Goal: Information Seeking & Learning: Learn about a topic

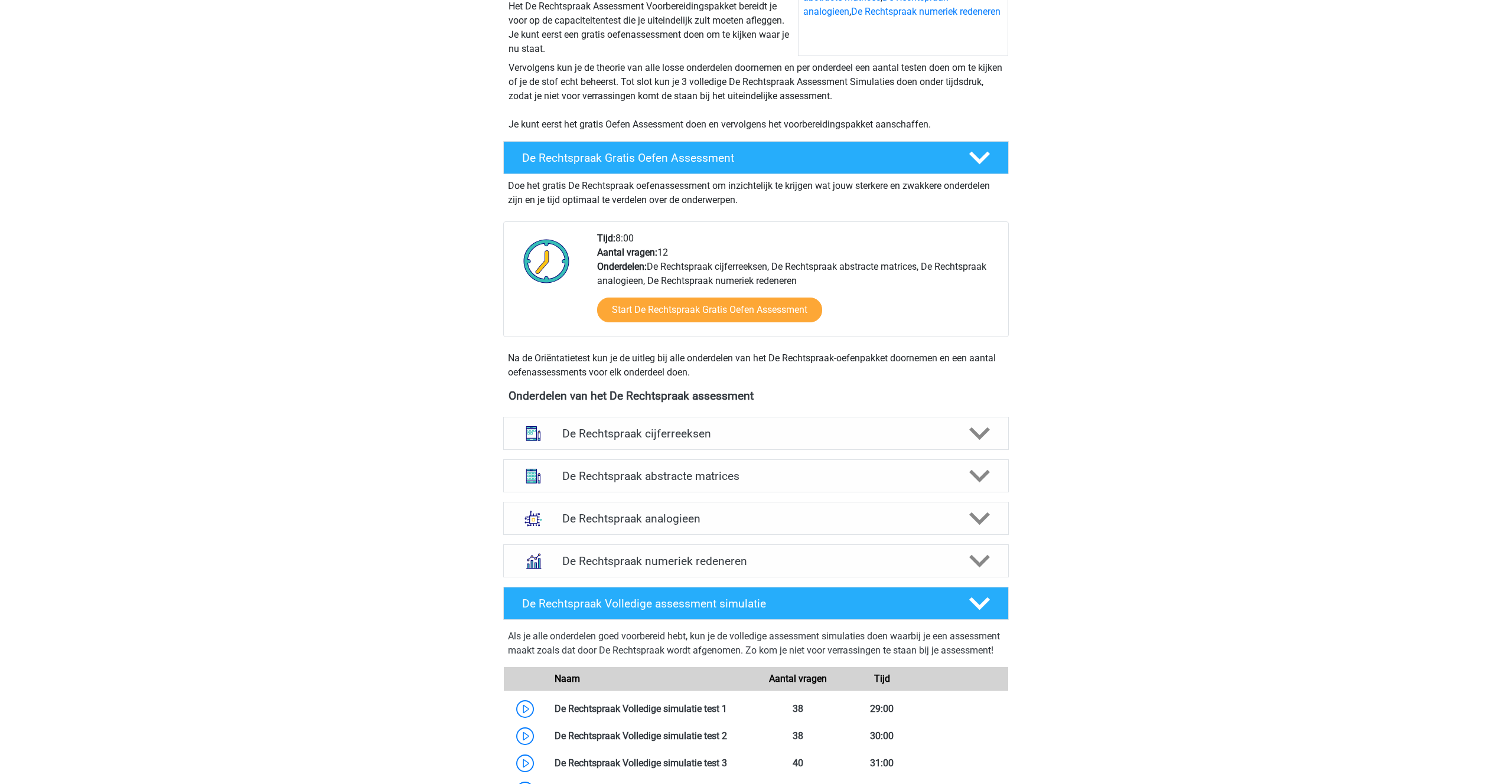
scroll to position [225, 0]
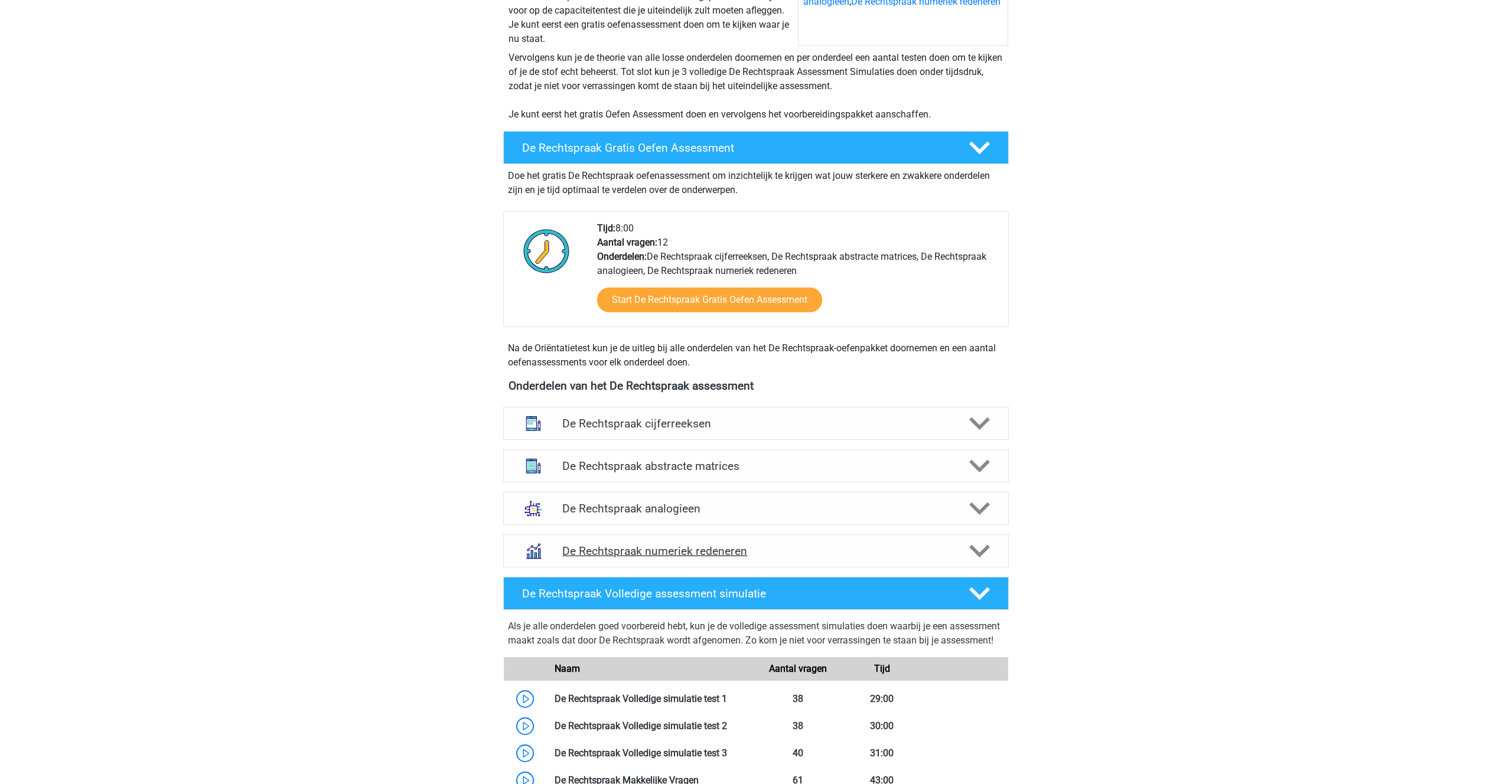
click at [677, 543] on div "De Rechtspraak numeriek redeneren" at bounding box center [756, 551] width 506 height 33
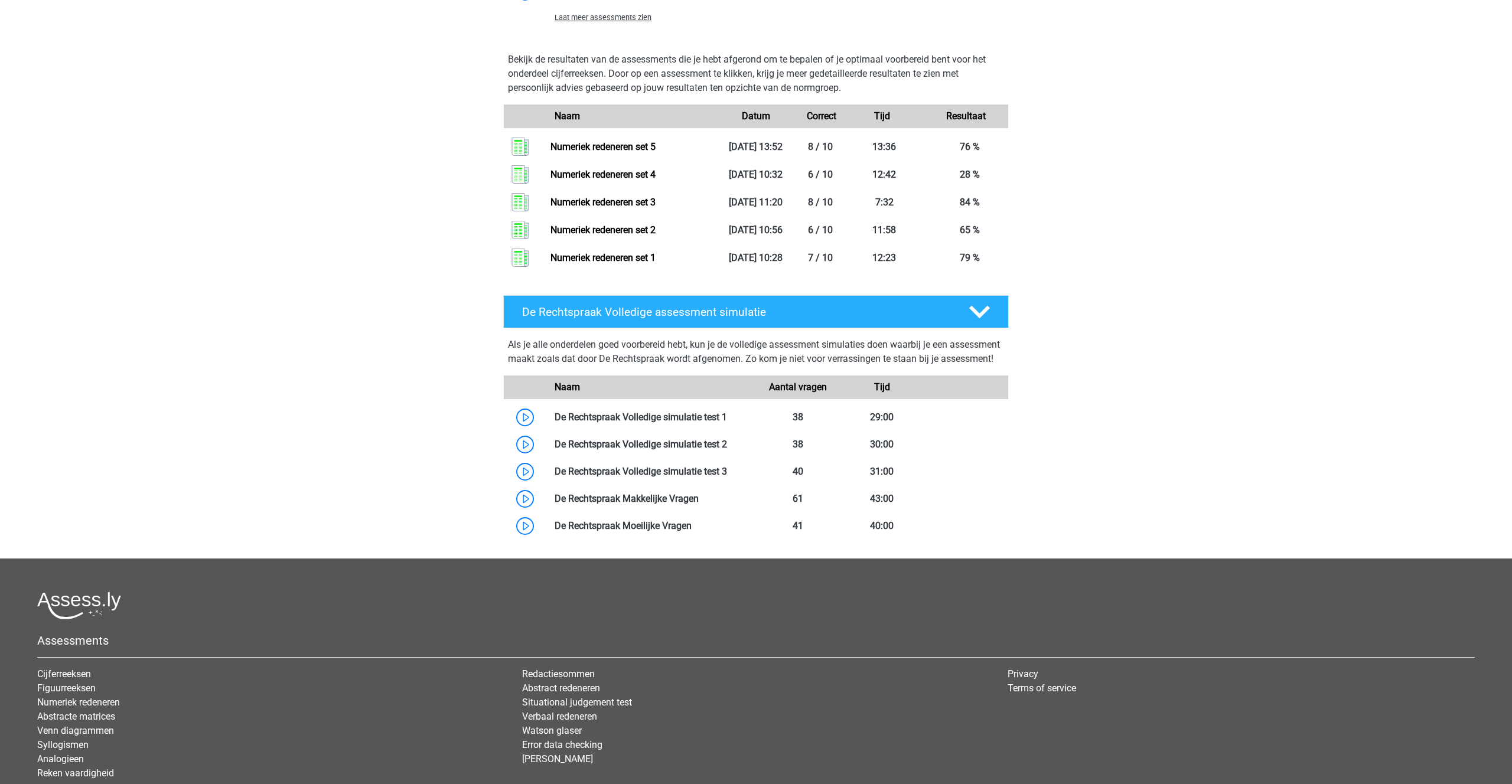
scroll to position [1185, 0]
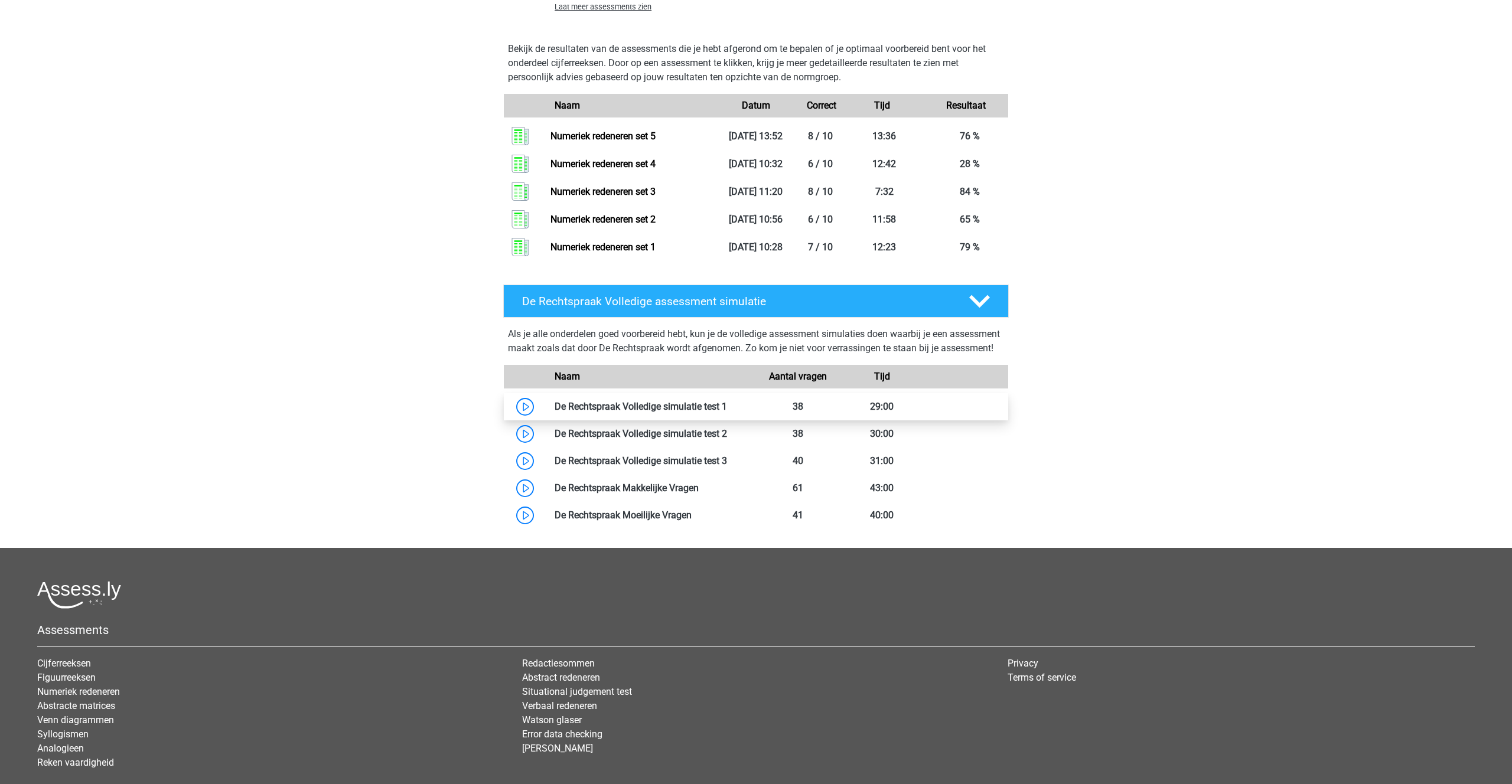
click at [727, 412] on link at bounding box center [727, 406] width 0 height 11
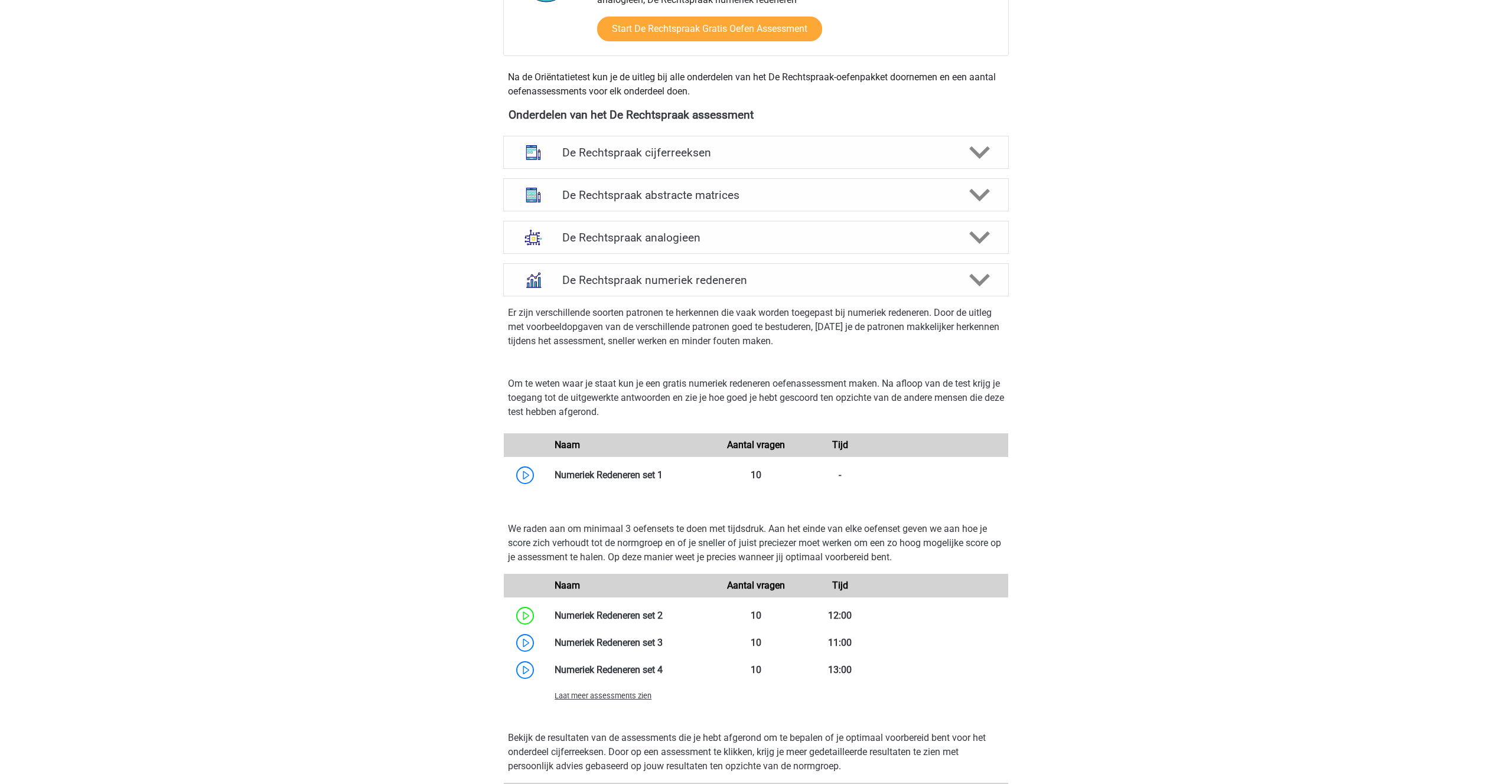
scroll to position [487, 0]
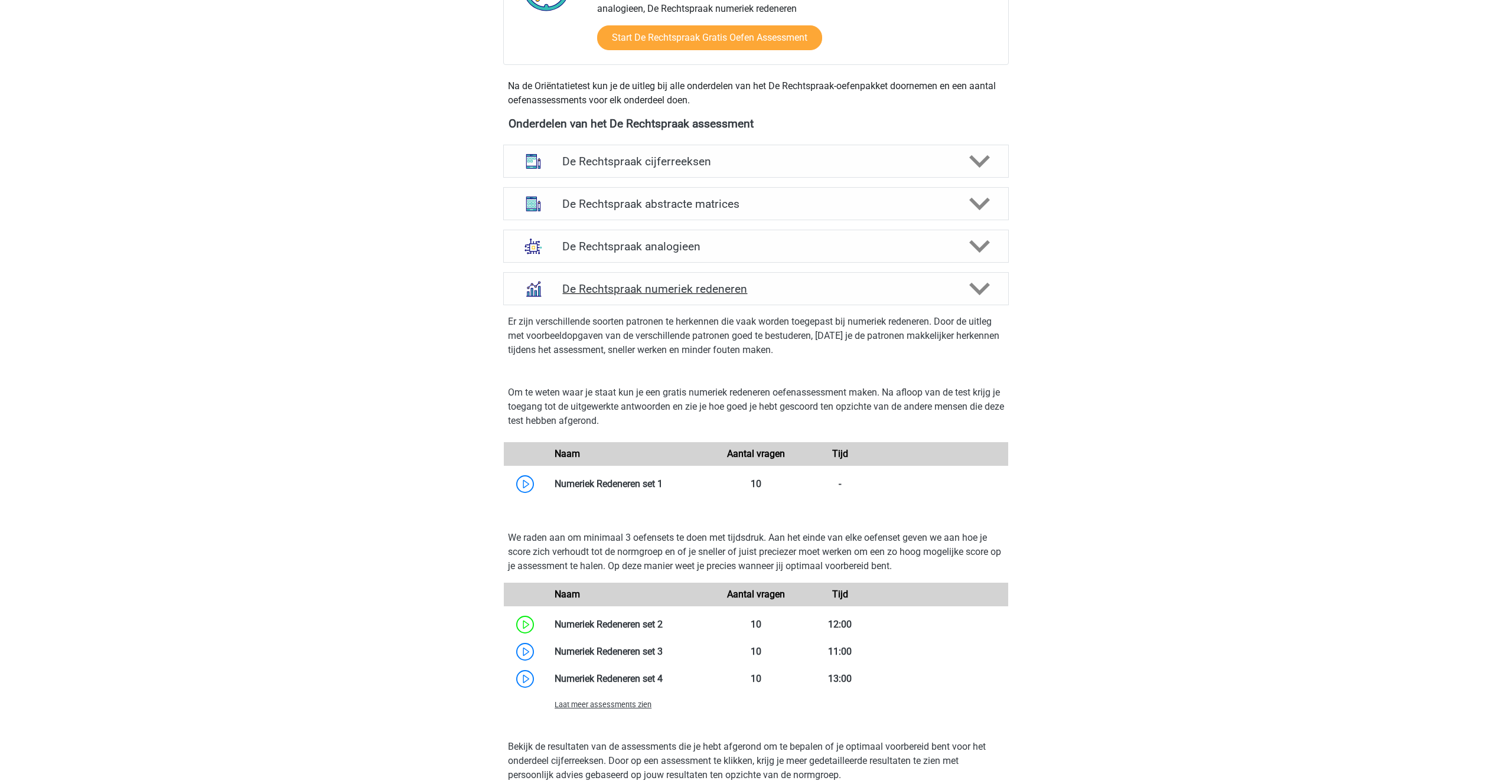
click at [978, 284] on icon at bounding box center [979, 289] width 21 height 21
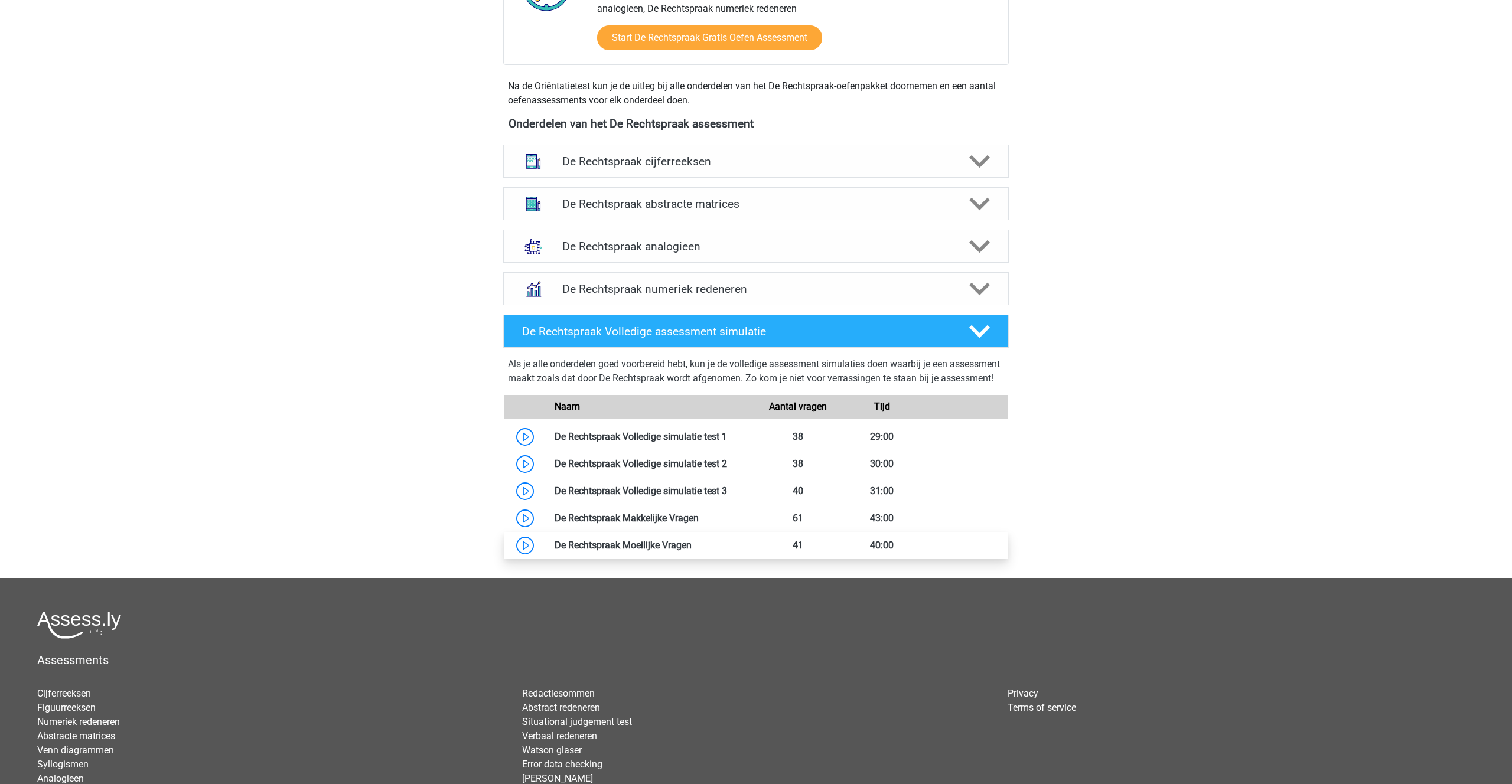
click at [691, 551] on link at bounding box center [691, 545] width 0 height 11
click at [987, 192] on div "De Rechtspraak abstracte matrices" at bounding box center [756, 204] width 506 height 33
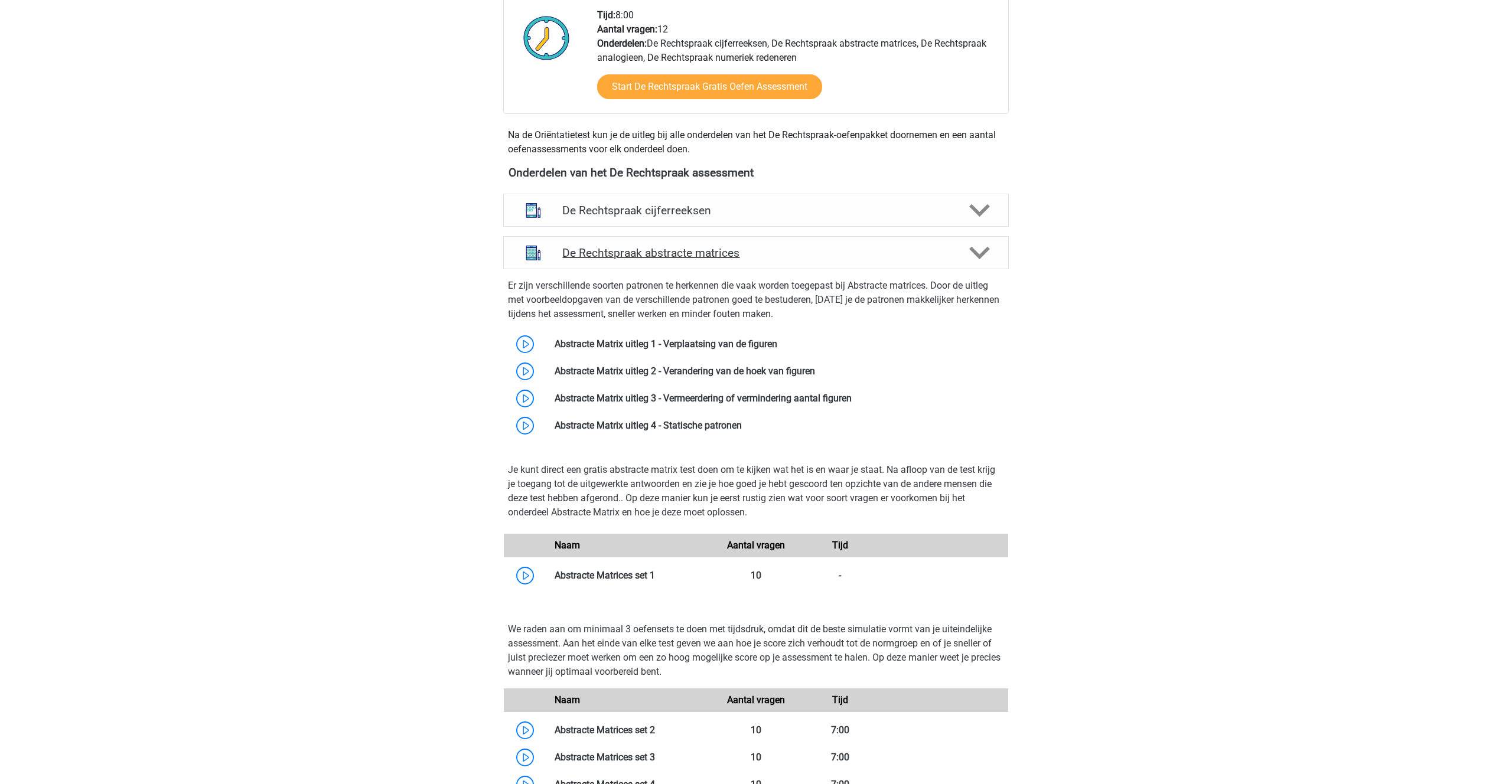
scroll to position [439, 0]
click at [975, 248] on icon at bounding box center [979, 251] width 21 height 21
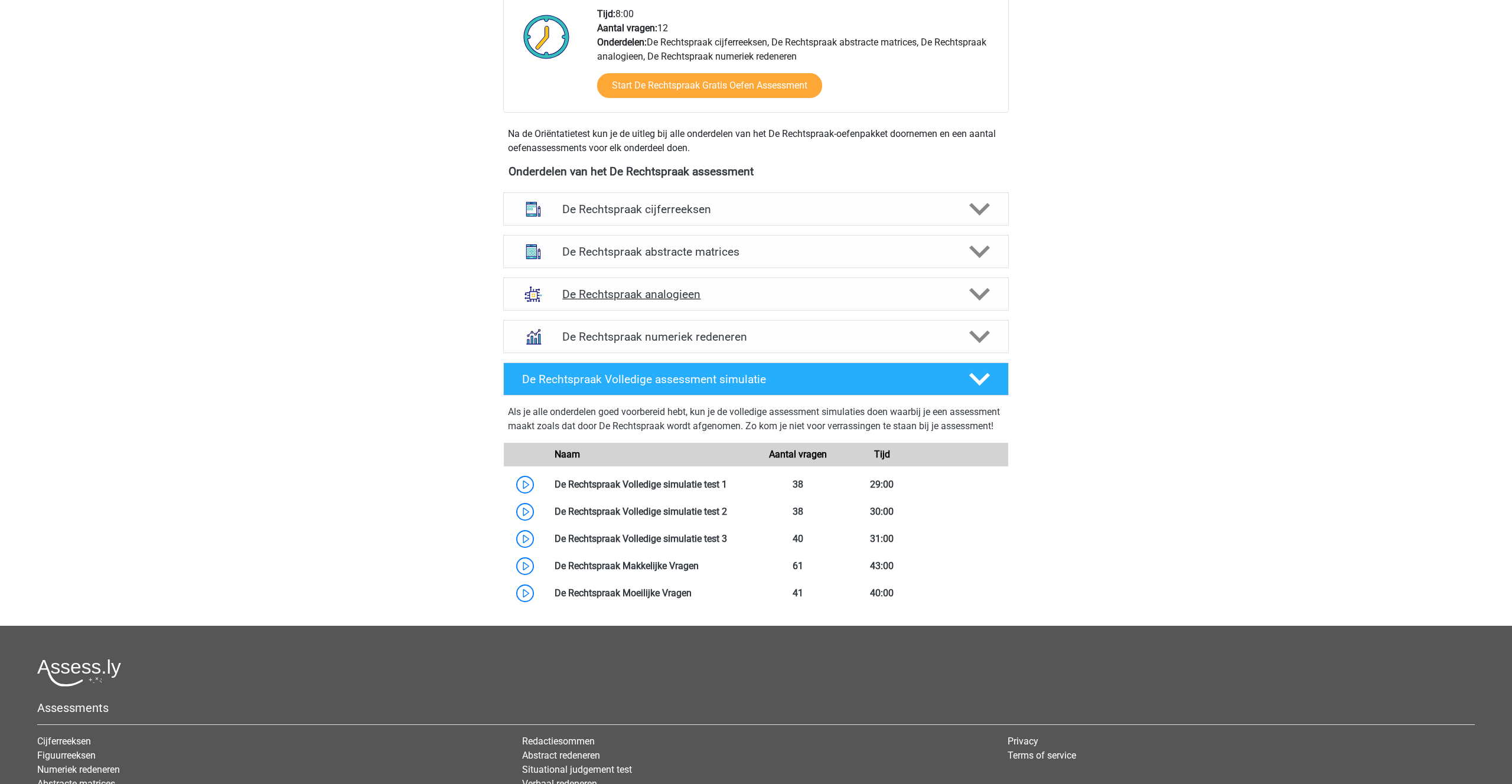
click at [977, 293] on icon at bounding box center [979, 294] width 21 height 21
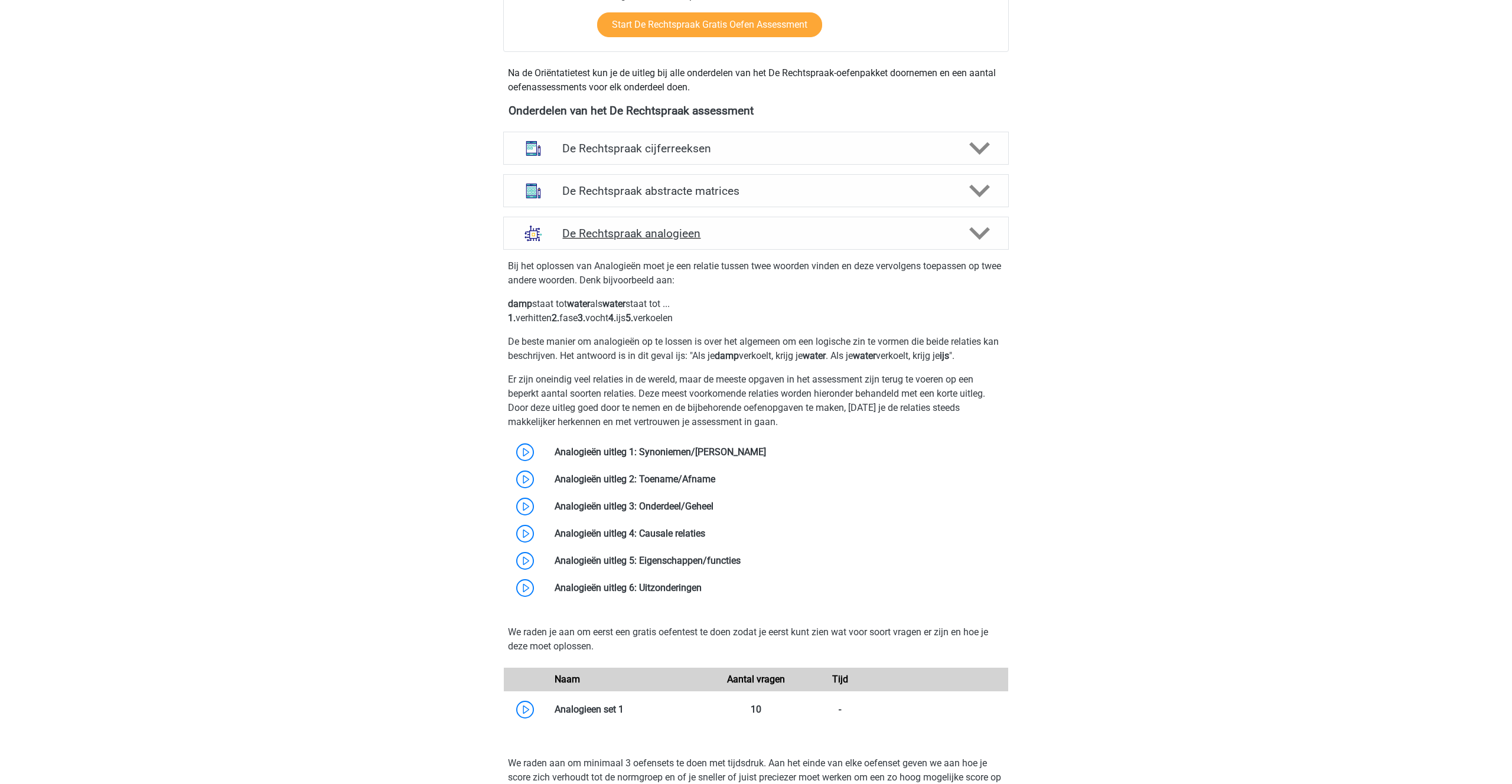
scroll to position [476, 0]
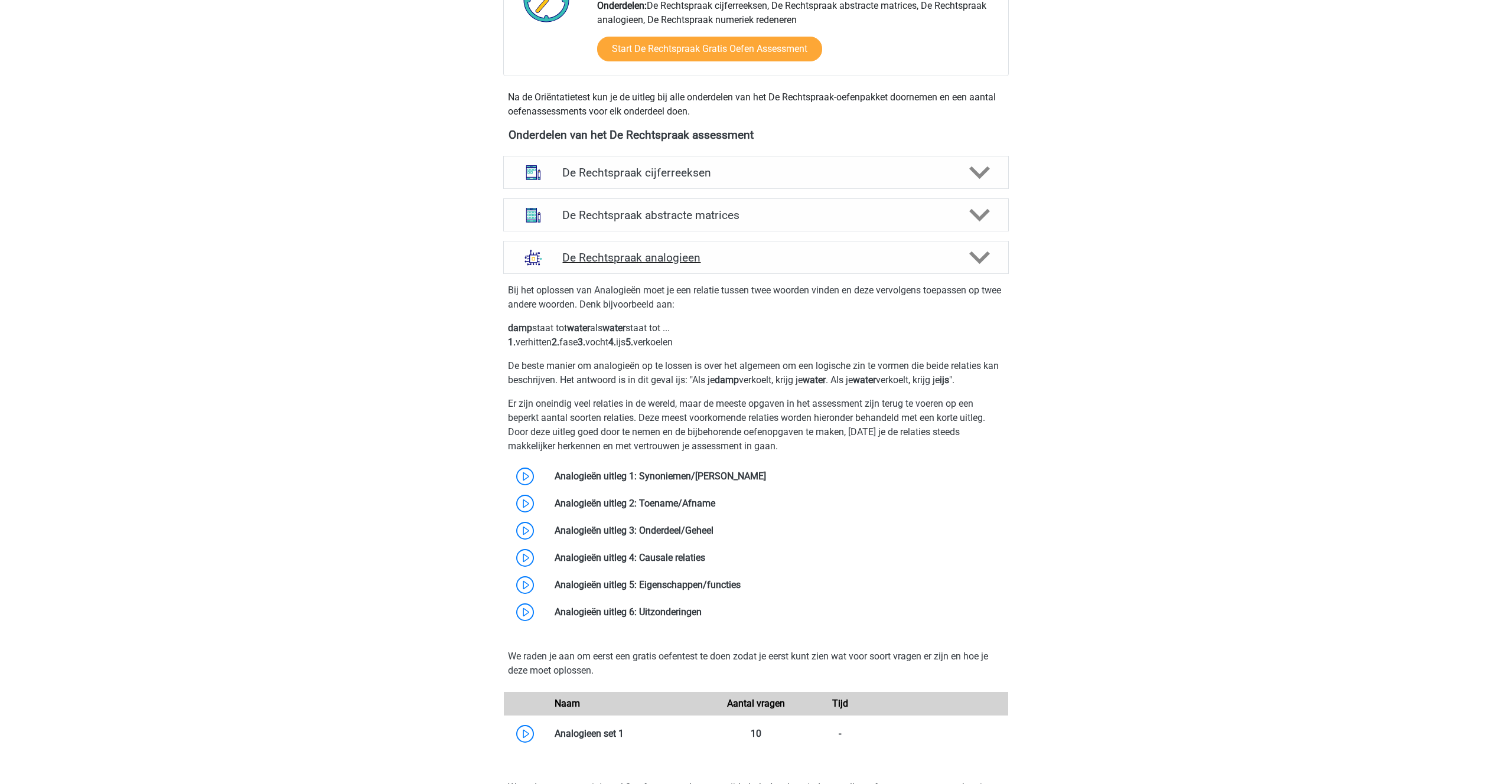
click at [978, 252] on icon at bounding box center [979, 257] width 21 height 21
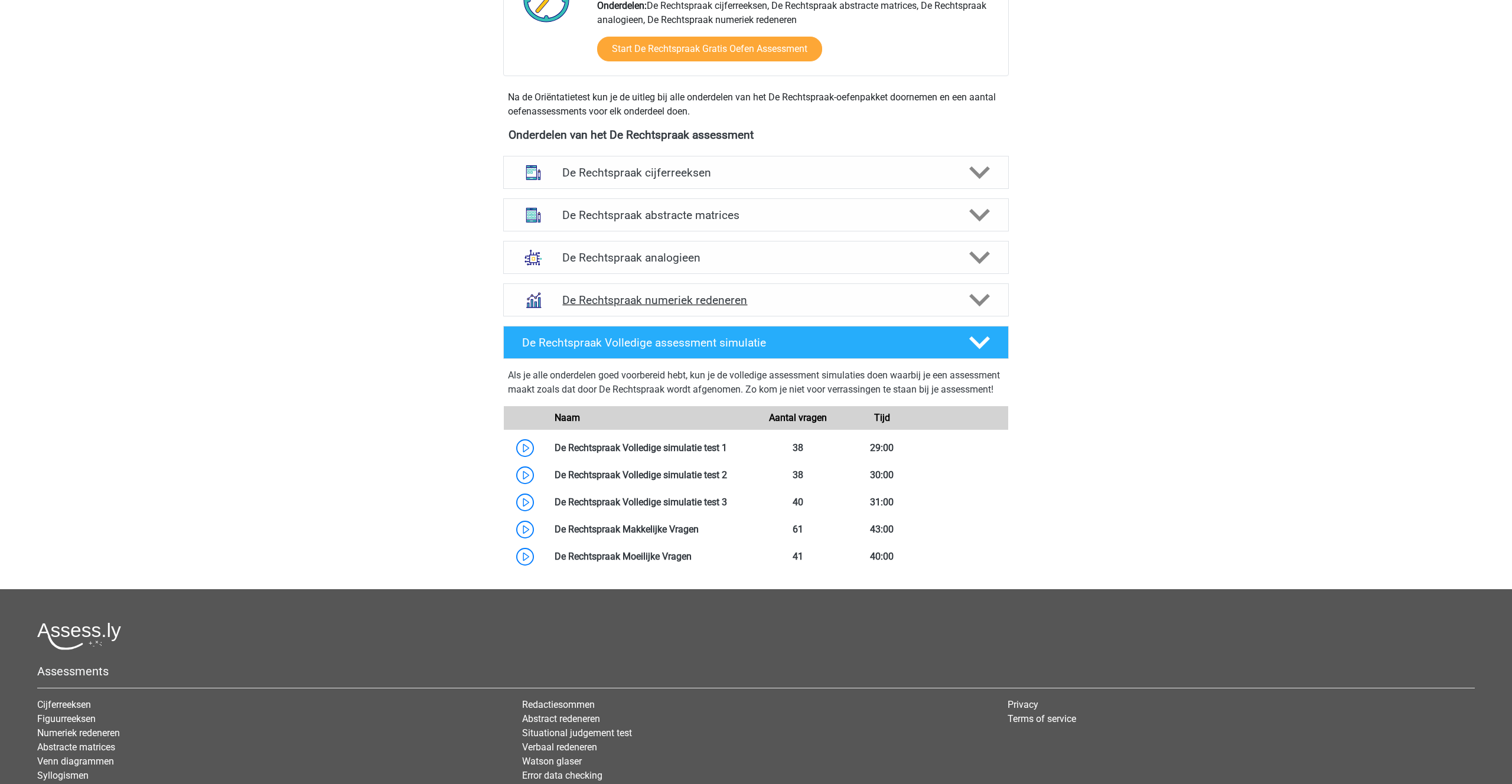
click at [982, 297] on icon at bounding box center [979, 300] width 21 height 21
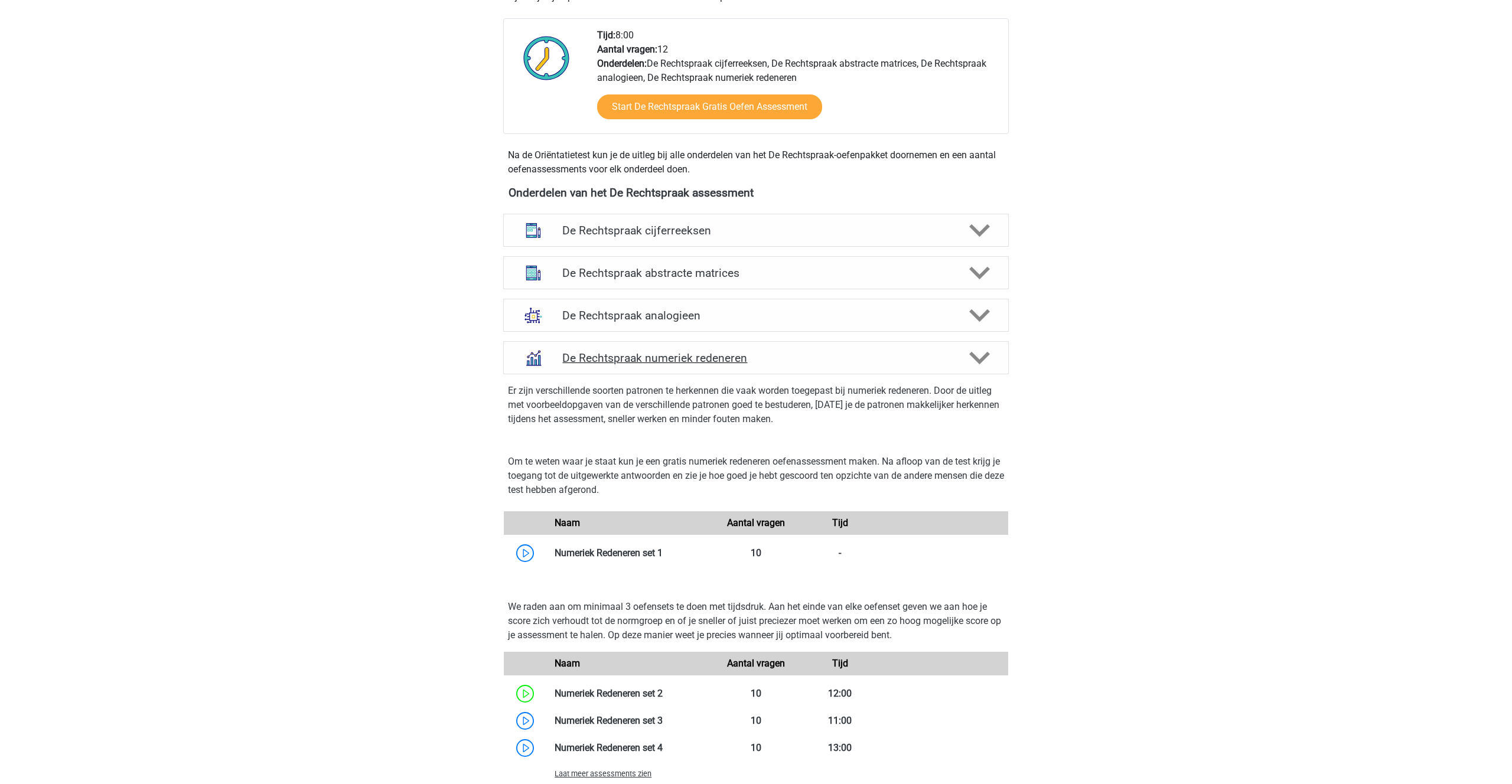
scroll to position [415, 0]
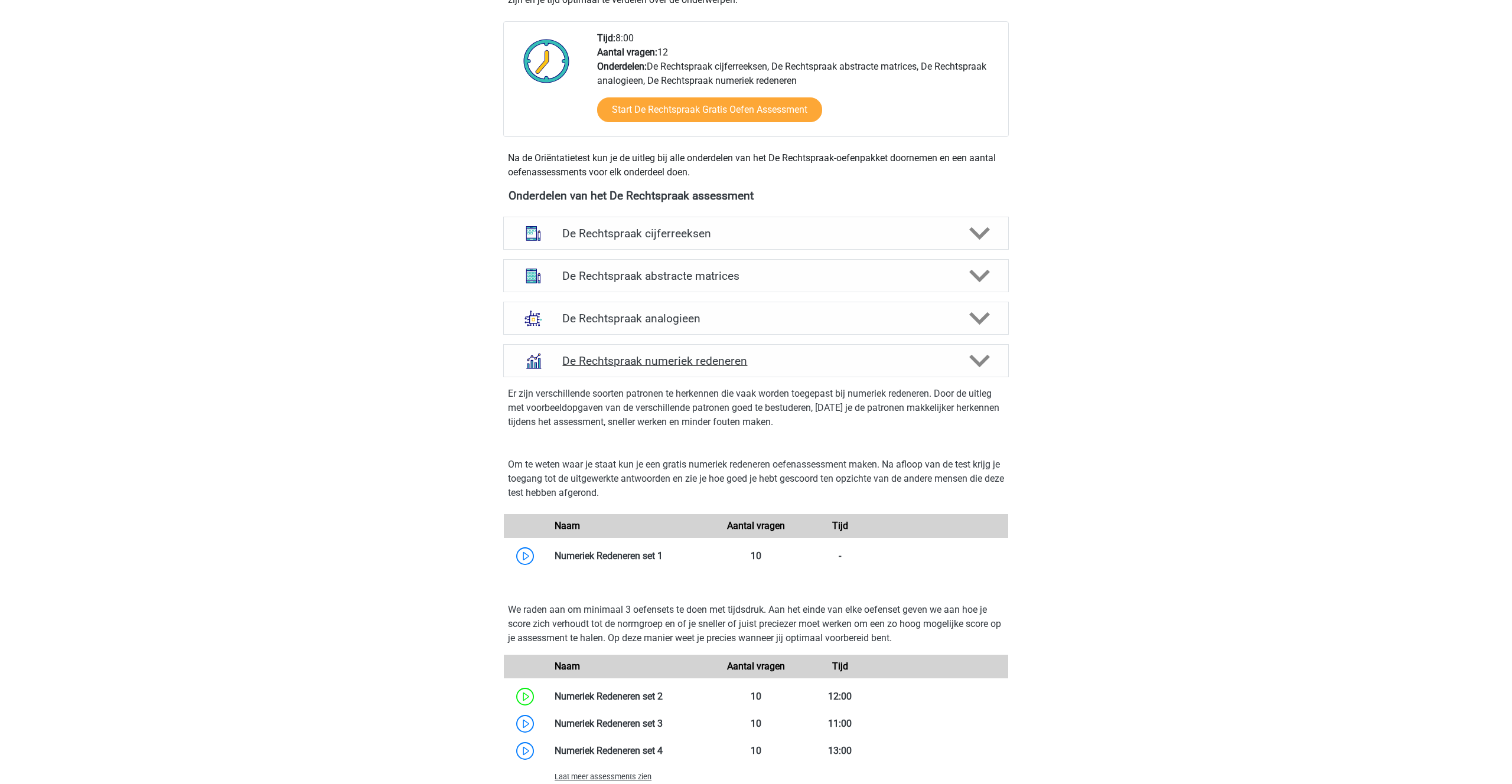
click at [969, 354] on icon at bounding box center [979, 361] width 21 height 21
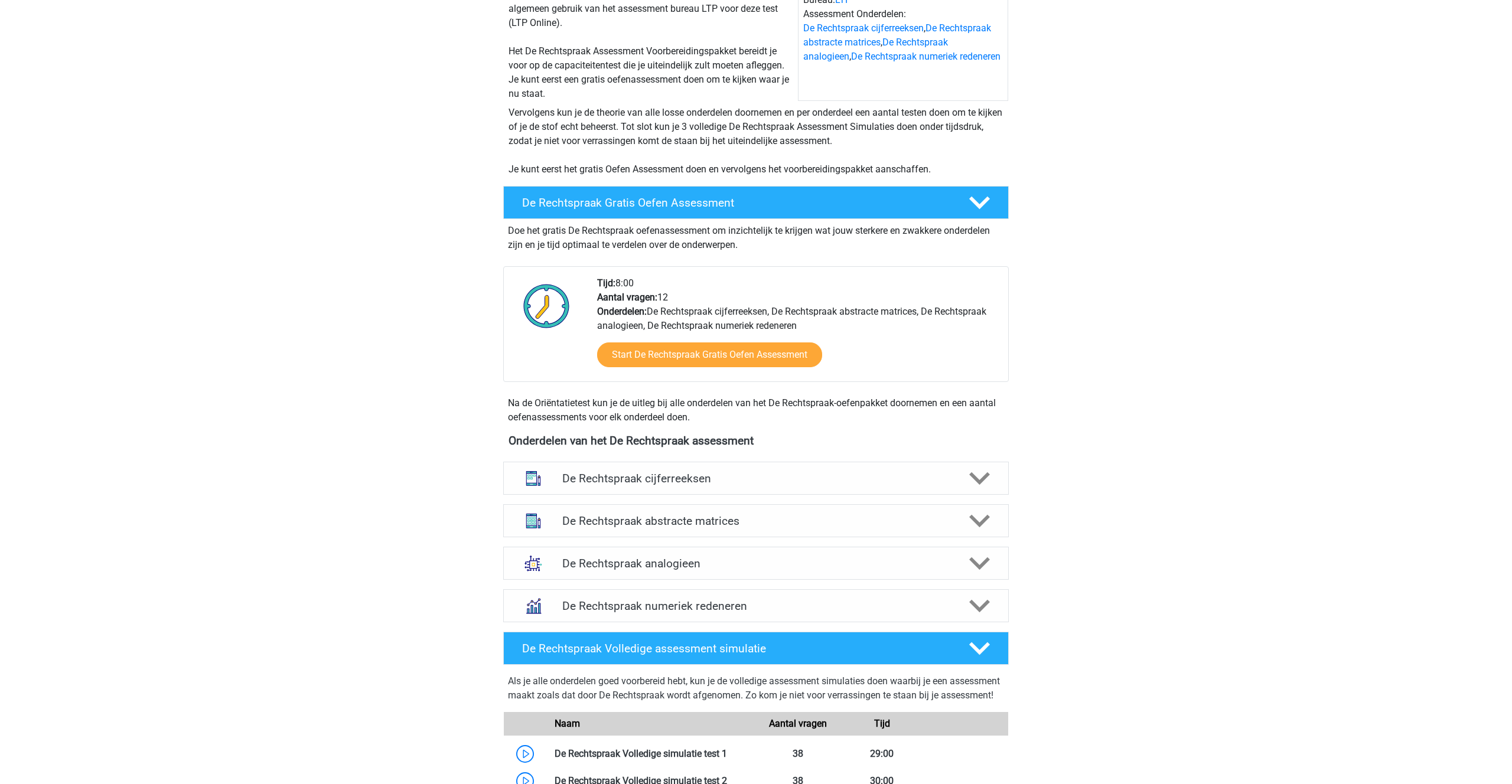
scroll to position [0, 0]
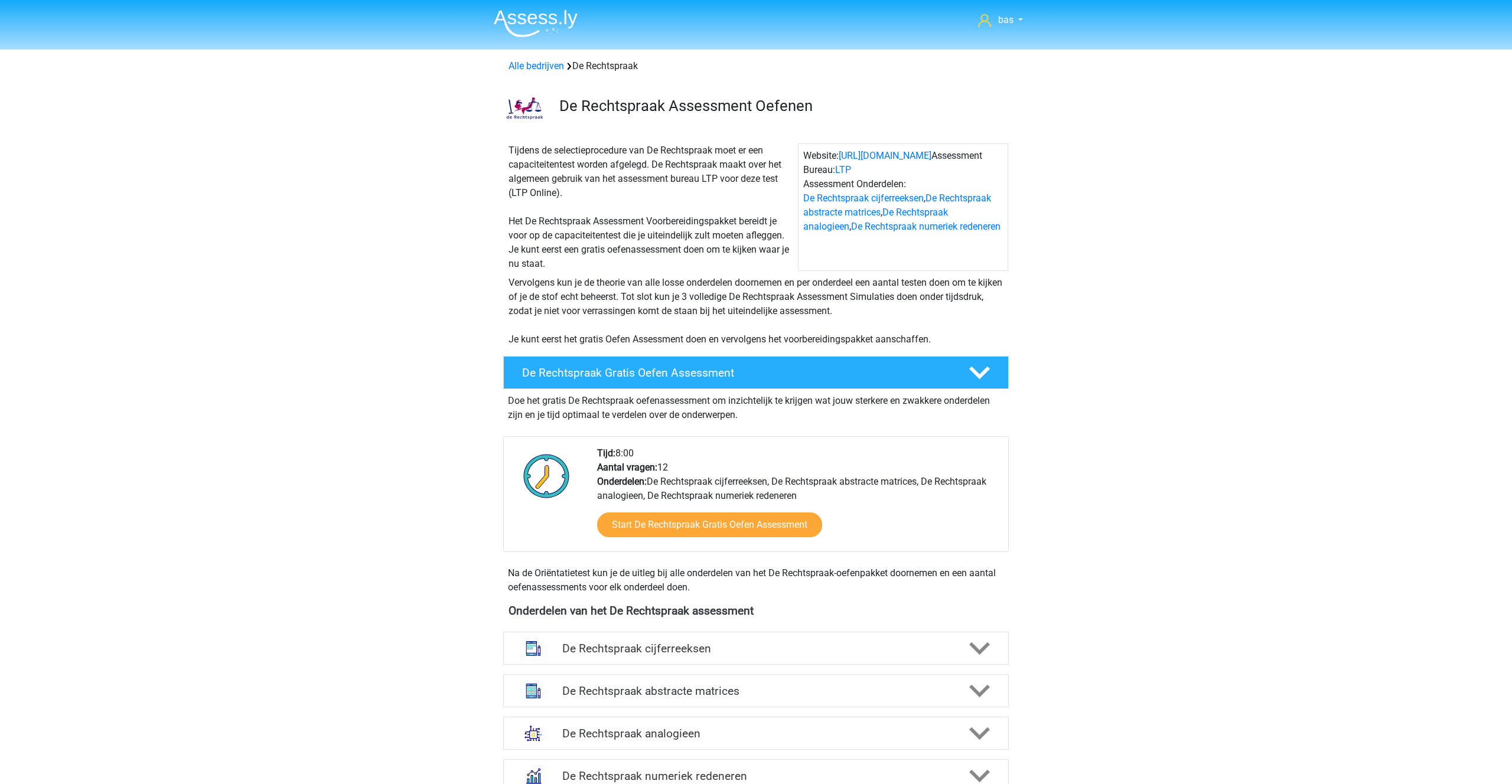
click at [529, 17] on img at bounding box center [535, 23] width 84 height 28
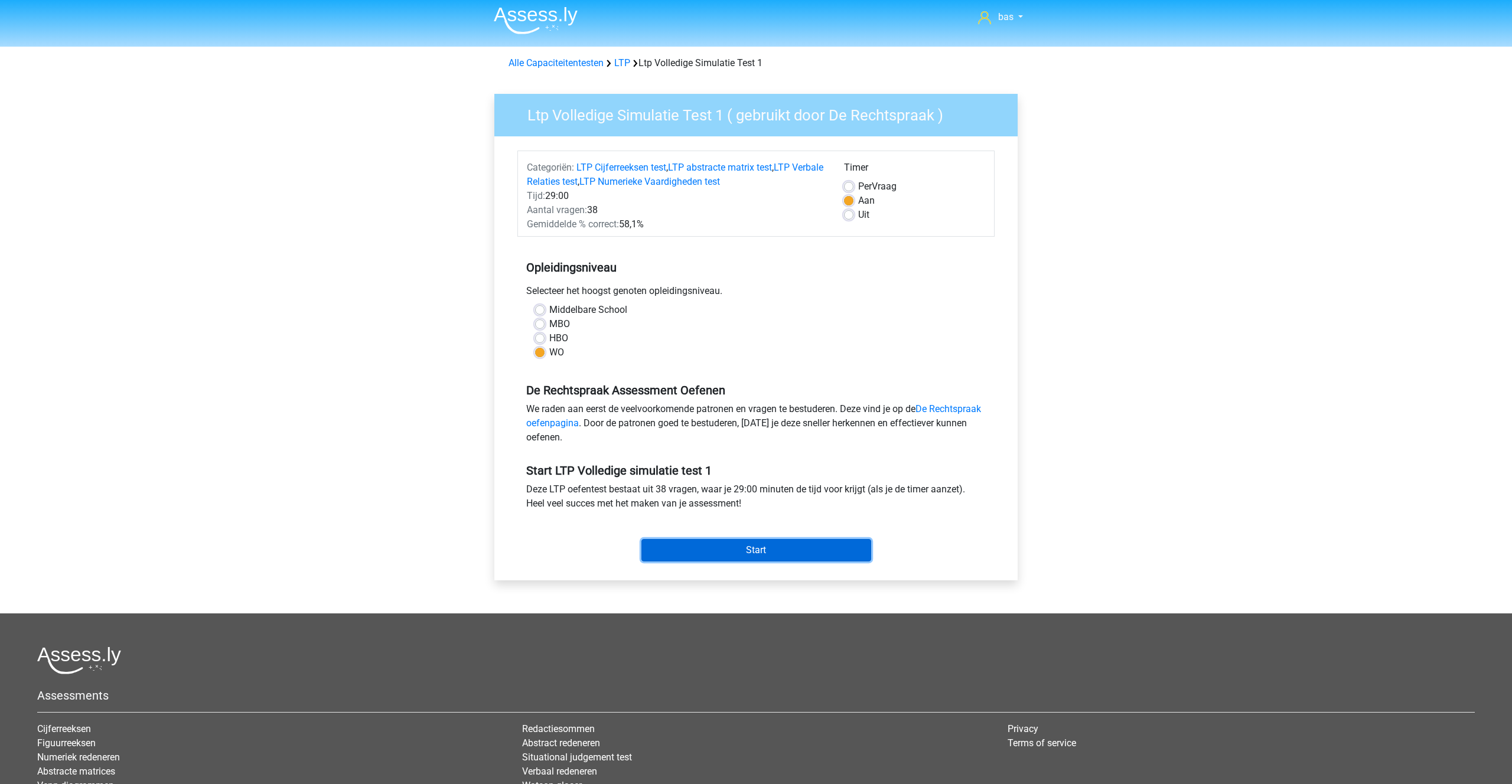
scroll to position [4, 0]
click at [746, 548] on input "Start" at bounding box center [756, 549] width 229 height 23
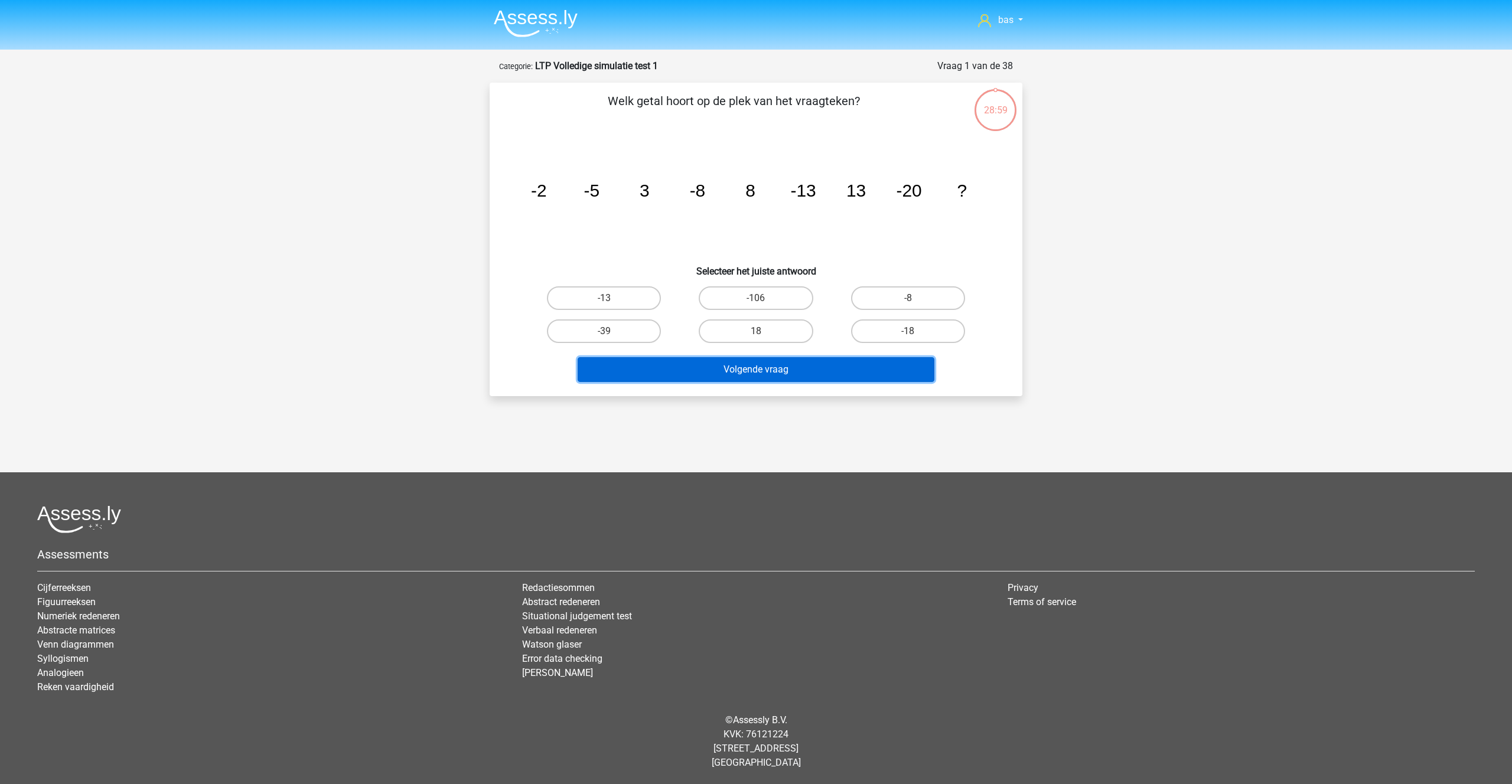
click at [750, 363] on button "Volgende vraag" at bounding box center [756, 370] width 358 height 25
click at [580, 287] on label "-13" at bounding box center [604, 298] width 114 height 24
click at [604, 298] on input "-13" at bounding box center [608, 302] width 8 height 8
radio input "true"
click at [709, 368] on button "Volgende vraag" at bounding box center [756, 370] width 358 height 25
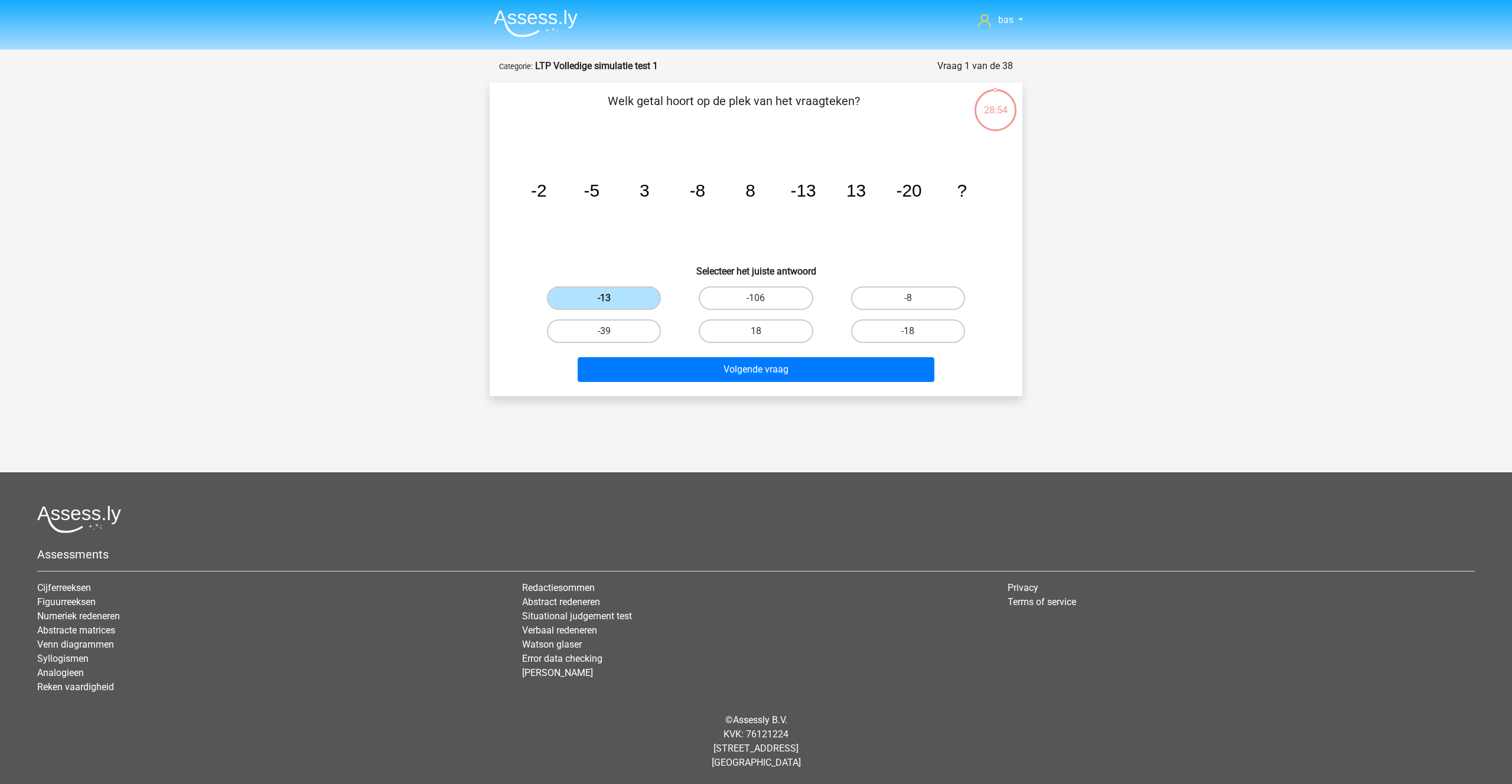
click at [602, 299] on label "-13" at bounding box center [604, 298] width 114 height 24
click at [604, 299] on input "-13" at bounding box center [608, 302] width 8 height 8
click at [766, 373] on button "Volgende vraag" at bounding box center [756, 370] width 358 height 25
click at [611, 299] on input "-13" at bounding box center [608, 302] width 8 height 8
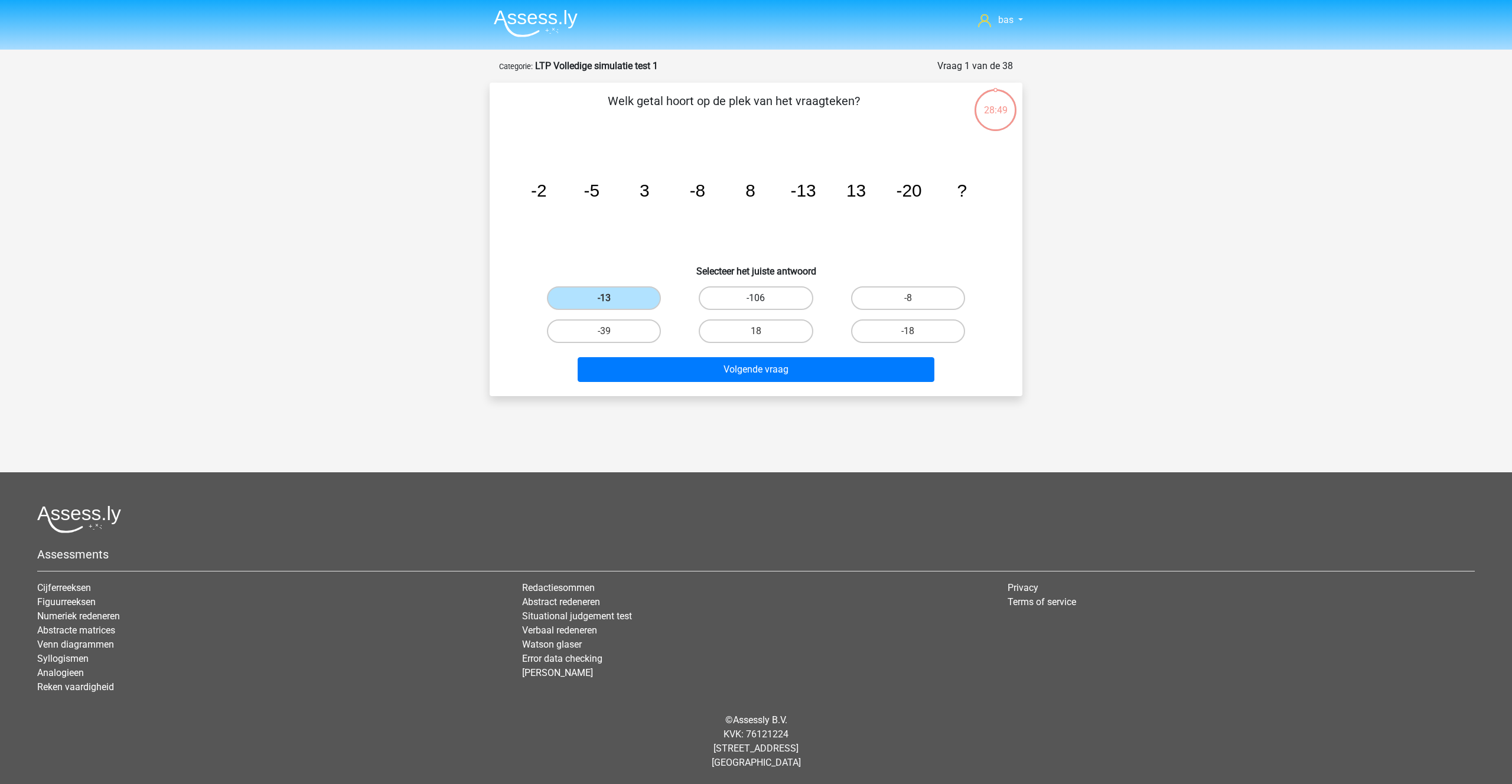
click at [722, 297] on label "-106" at bounding box center [755, 298] width 114 height 24
click at [756, 298] on input "-106" at bounding box center [760, 302] width 8 height 8
radio input "true"
click at [621, 299] on label "-13" at bounding box center [604, 298] width 114 height 24
click at [612, 299] on input "-13" at bounding box center [608, 302] width 8 height 8
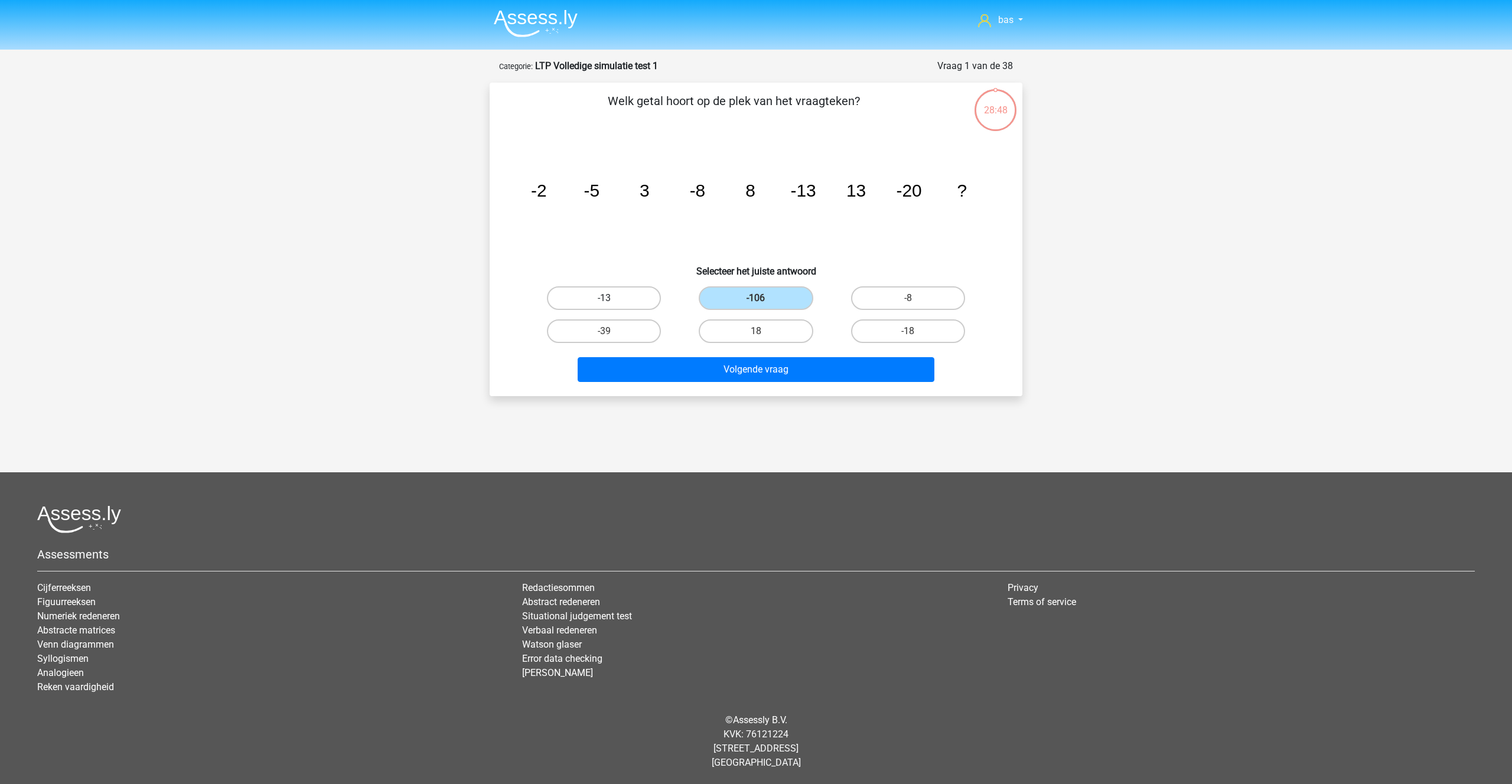
radio input "true"
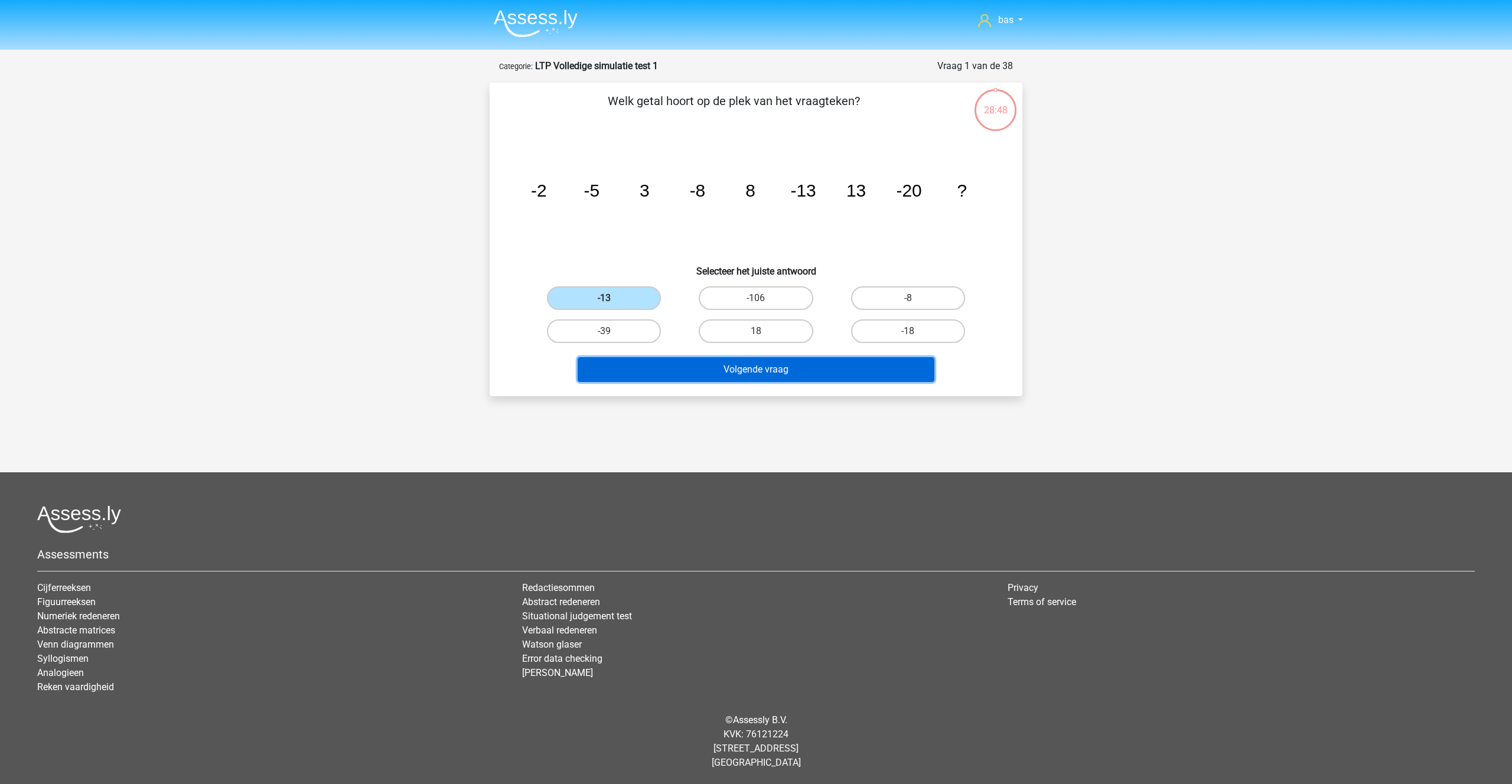
click at [750, 372] on button "Volgende vraag" at bounding box center [756, 370] width 358 height 25
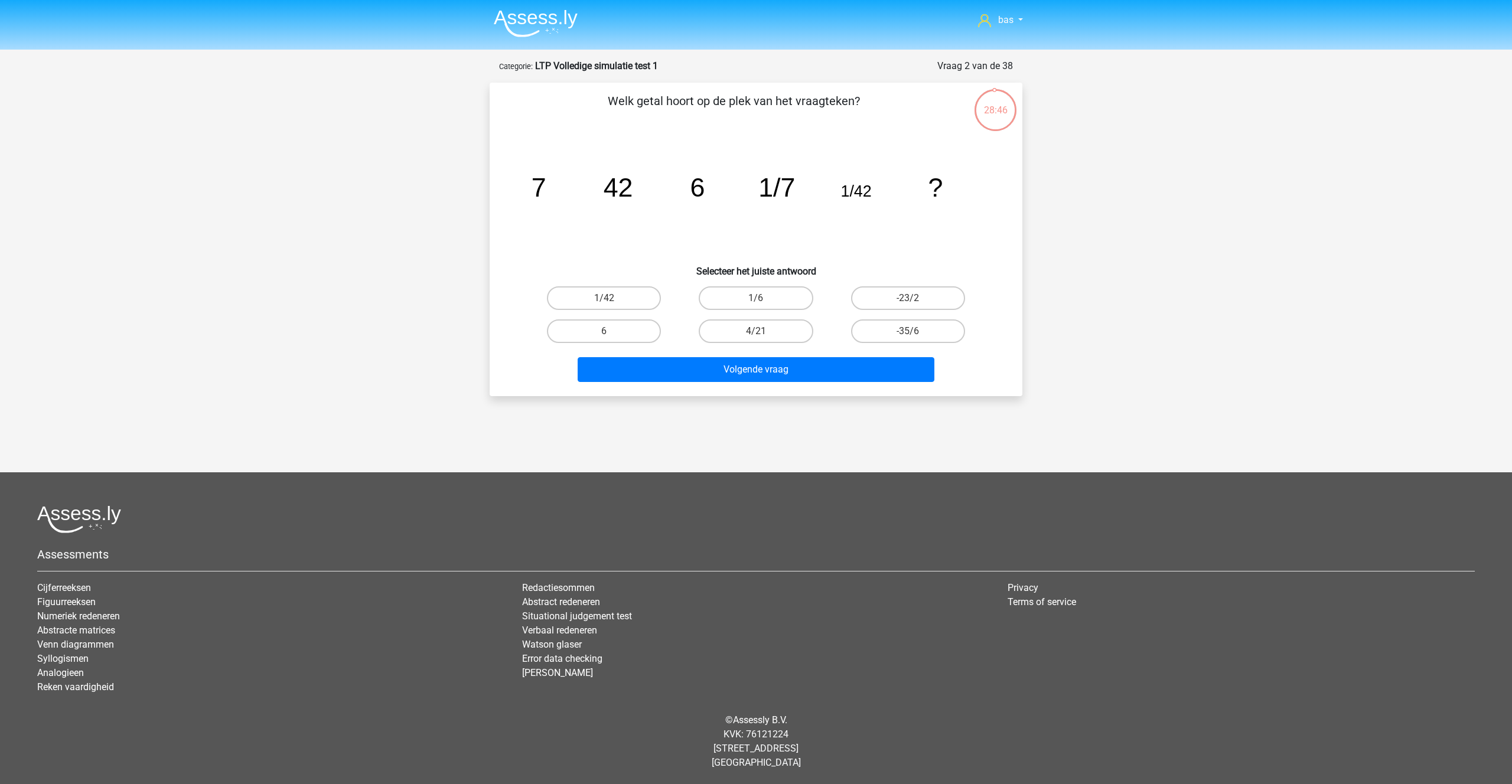
click at [609, 298] on input "1/42" at bounding box center [608, 302] width 8 height 8
radio input "true"
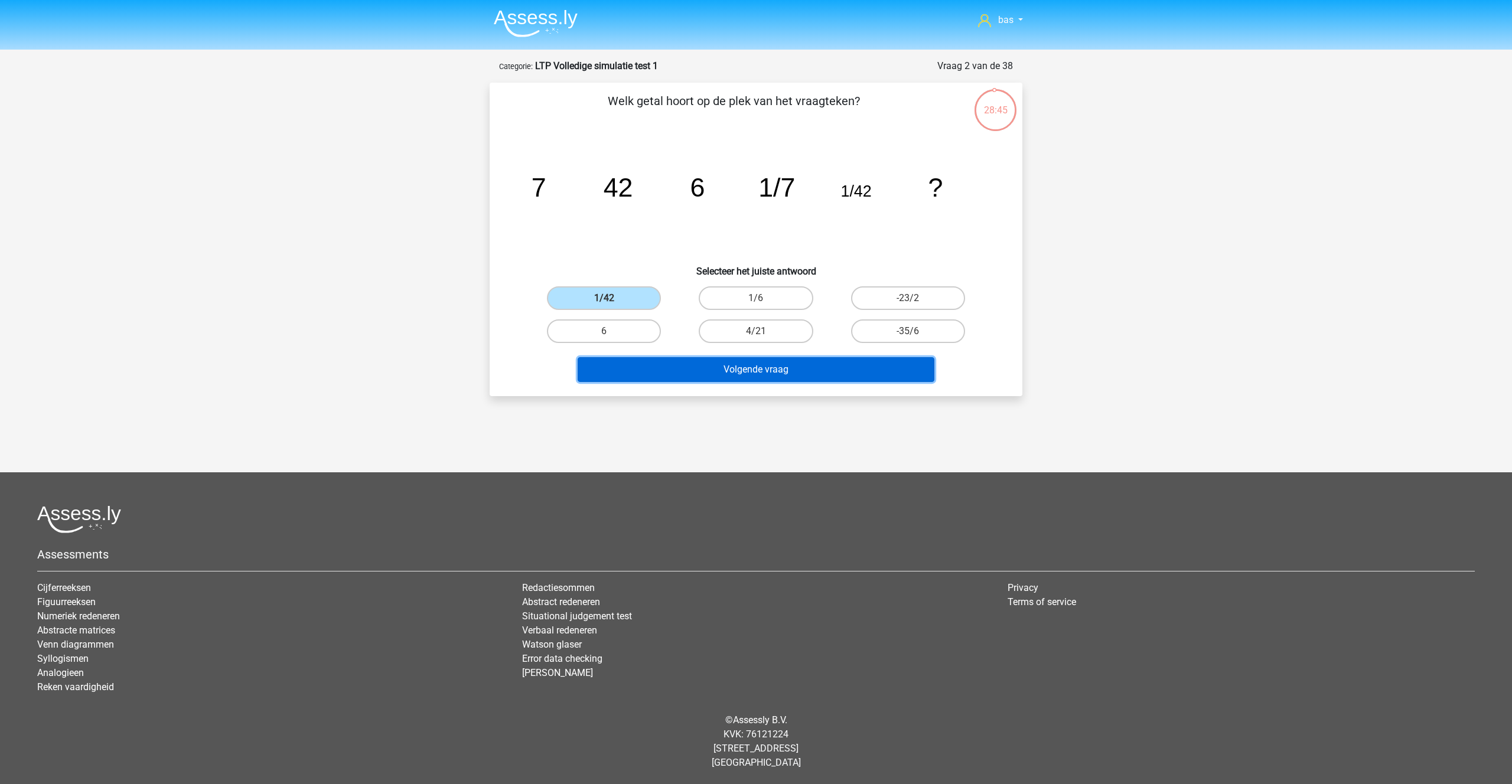
click at [725, 366] on button "Volgende vraag" at bounding box center [756, 370] width 358 height 25
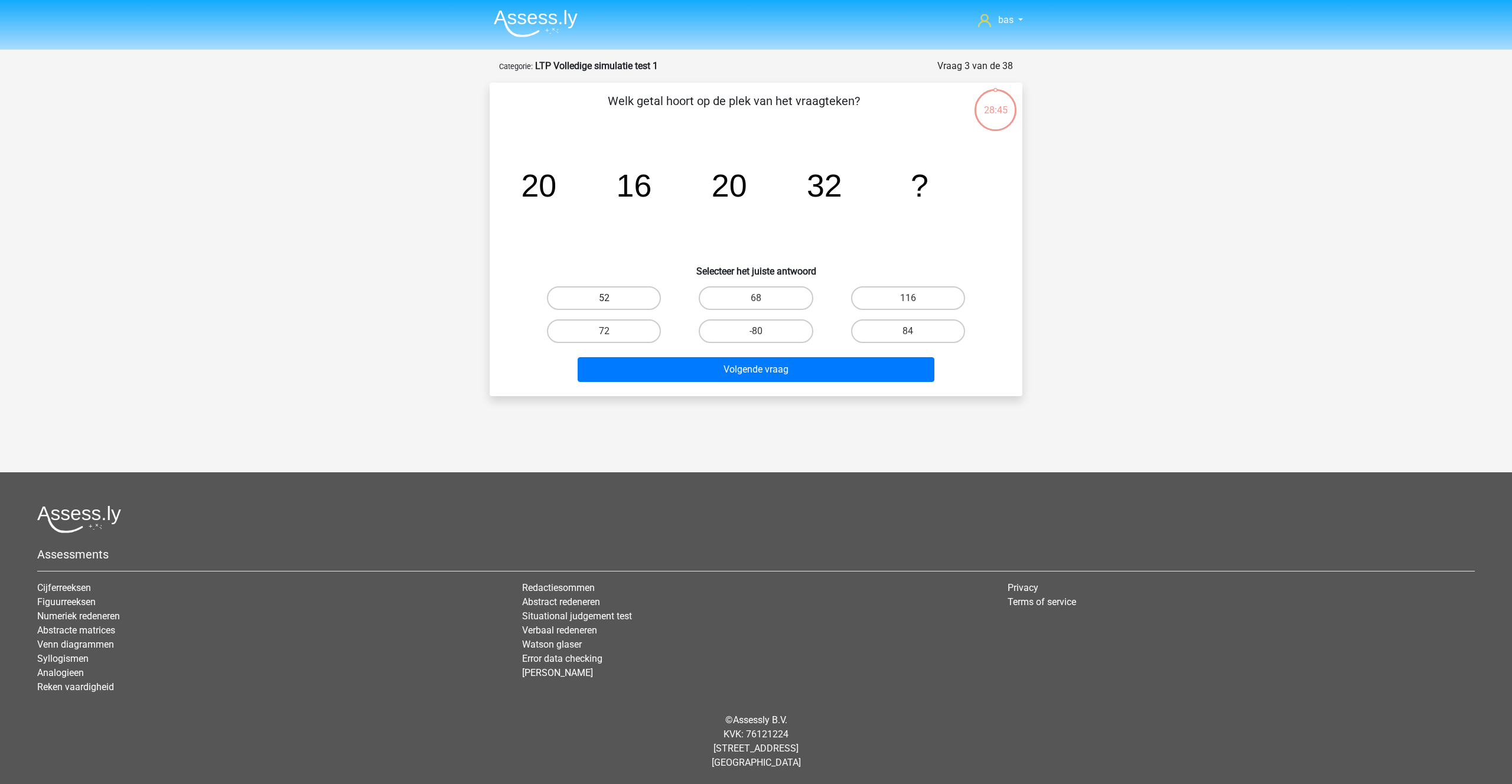
click at [613, 302] on label "52" at bounding box center [604, 298] width 114 height 24
click at [612, 302] on input "52" at bounding box center [608, 302] width 8 height 8
radio input "true"
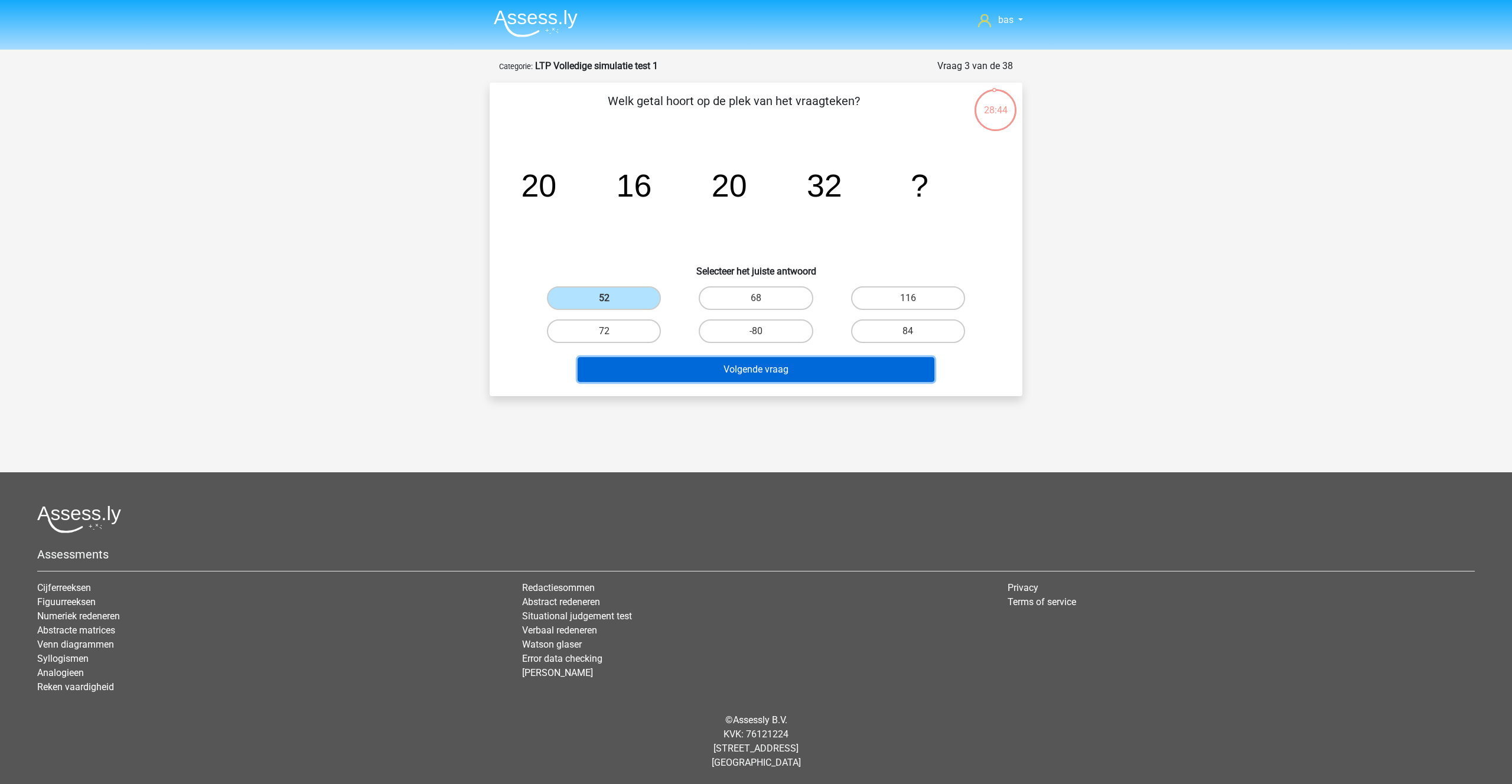
click at [717, 369] on button "Volgende vraag" at bounding box center [756, 370] width 358 height 25
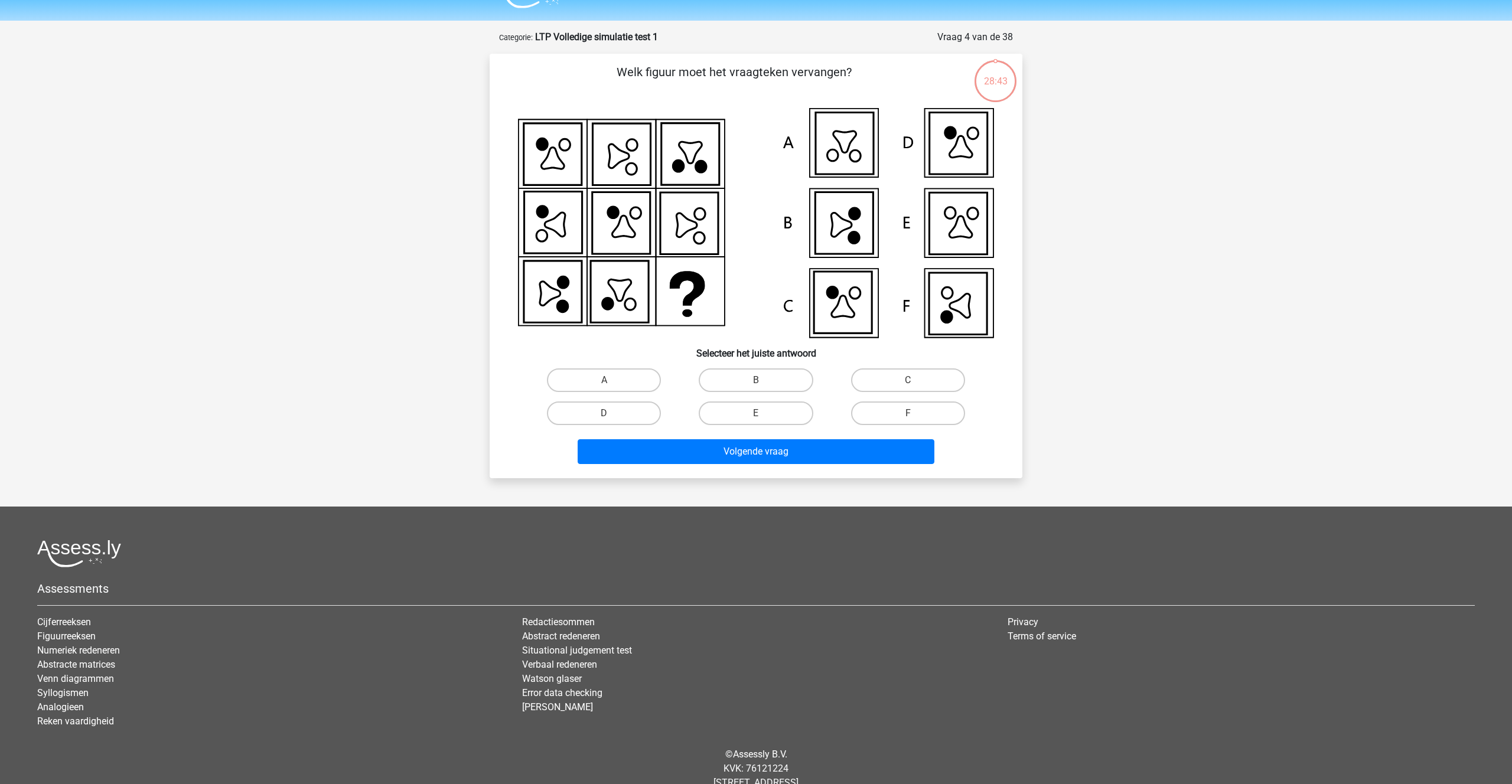
scroll to position [59, 0]
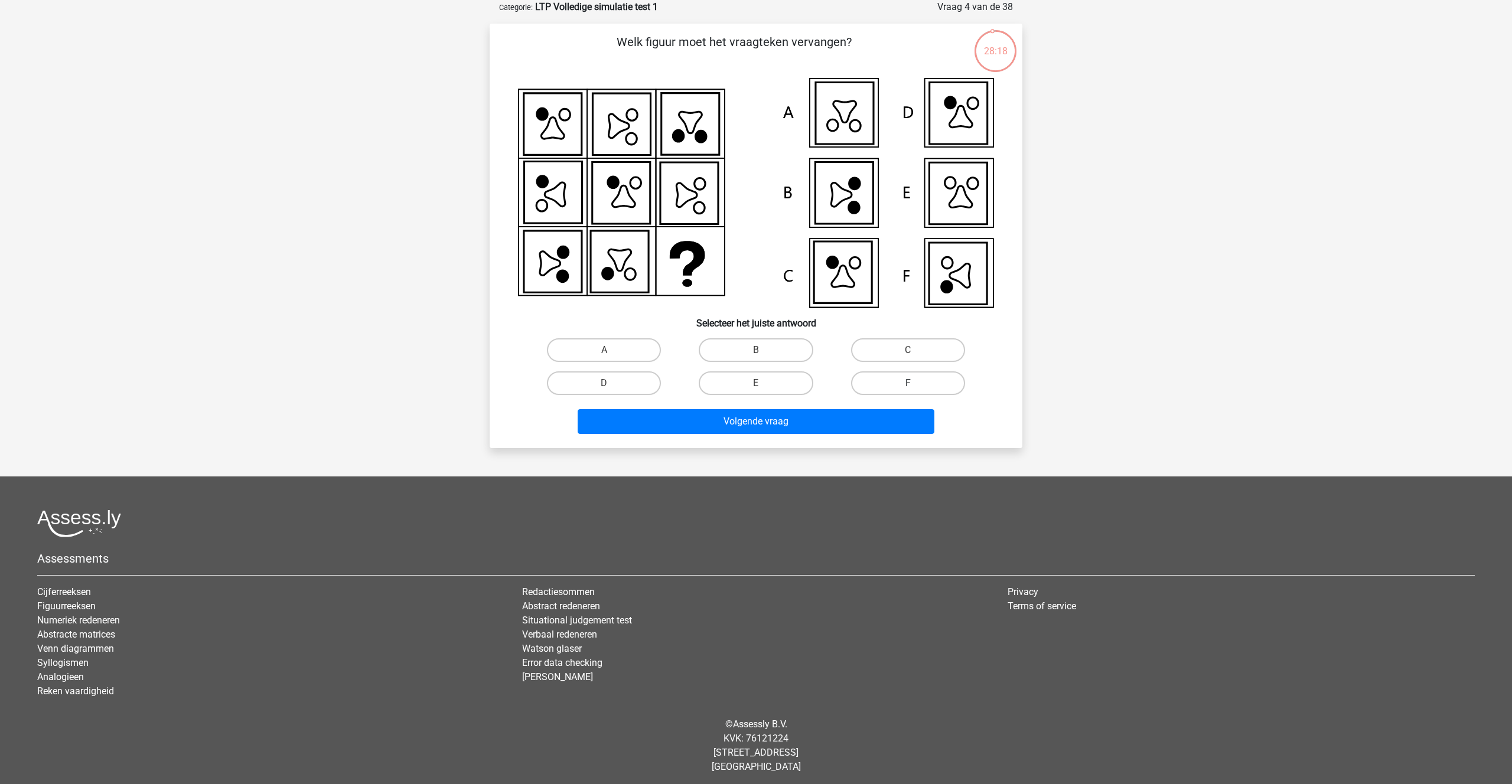
click at [919, 385] on label "F" at bounding box center [908, 383] width 114 height 24
click at [916, 385] on input "F" at bounding box center [911, 386] width 8 height 8
radio input "true"
click at [744, 424] on button "Volgende vraag" at bounding box center [756, 421] width 358 height 25
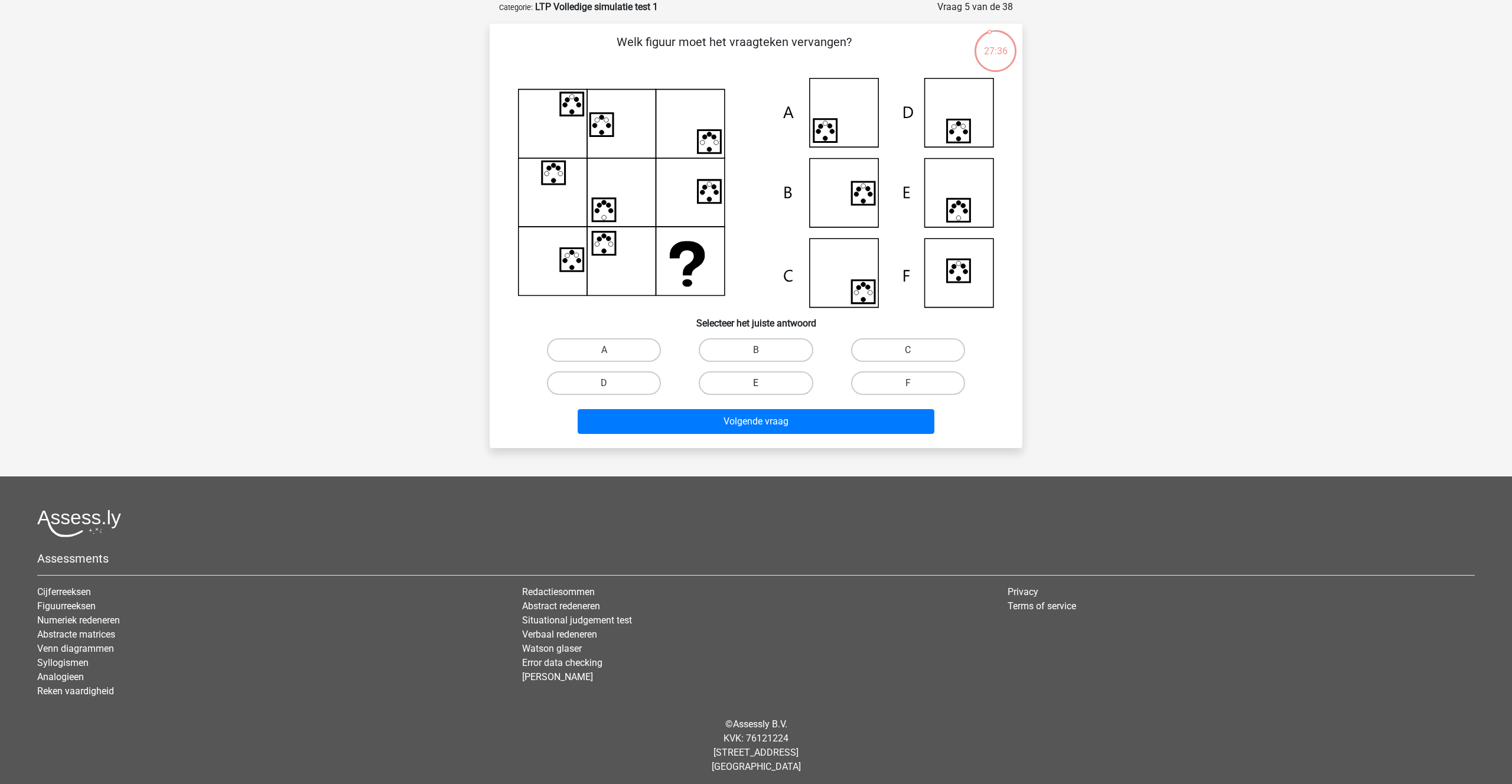
click at [761, 375] on label "E" at bounding box center [755, 383] width 114 height 24
click at [761, 383] on input "E" at bounding box center [760, 386] width 8 height 8
radio input "true"
click at [755, 436] on div "Volgende vraag" at bounding box center [755, 424] width 456 height 30
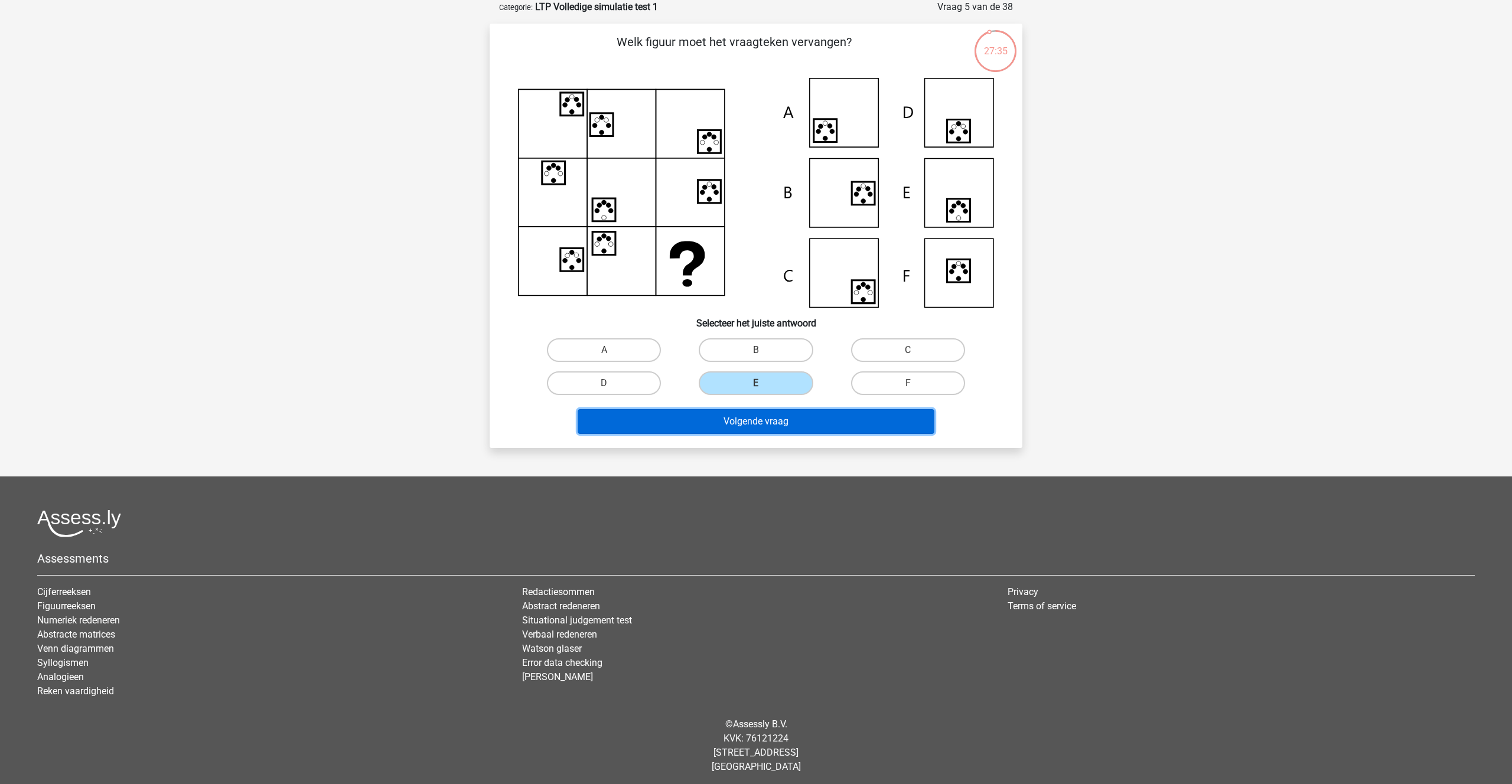
click at [753, 428] on button "Volgende vraag" at bounding box center [756, 421] width 358 height 25
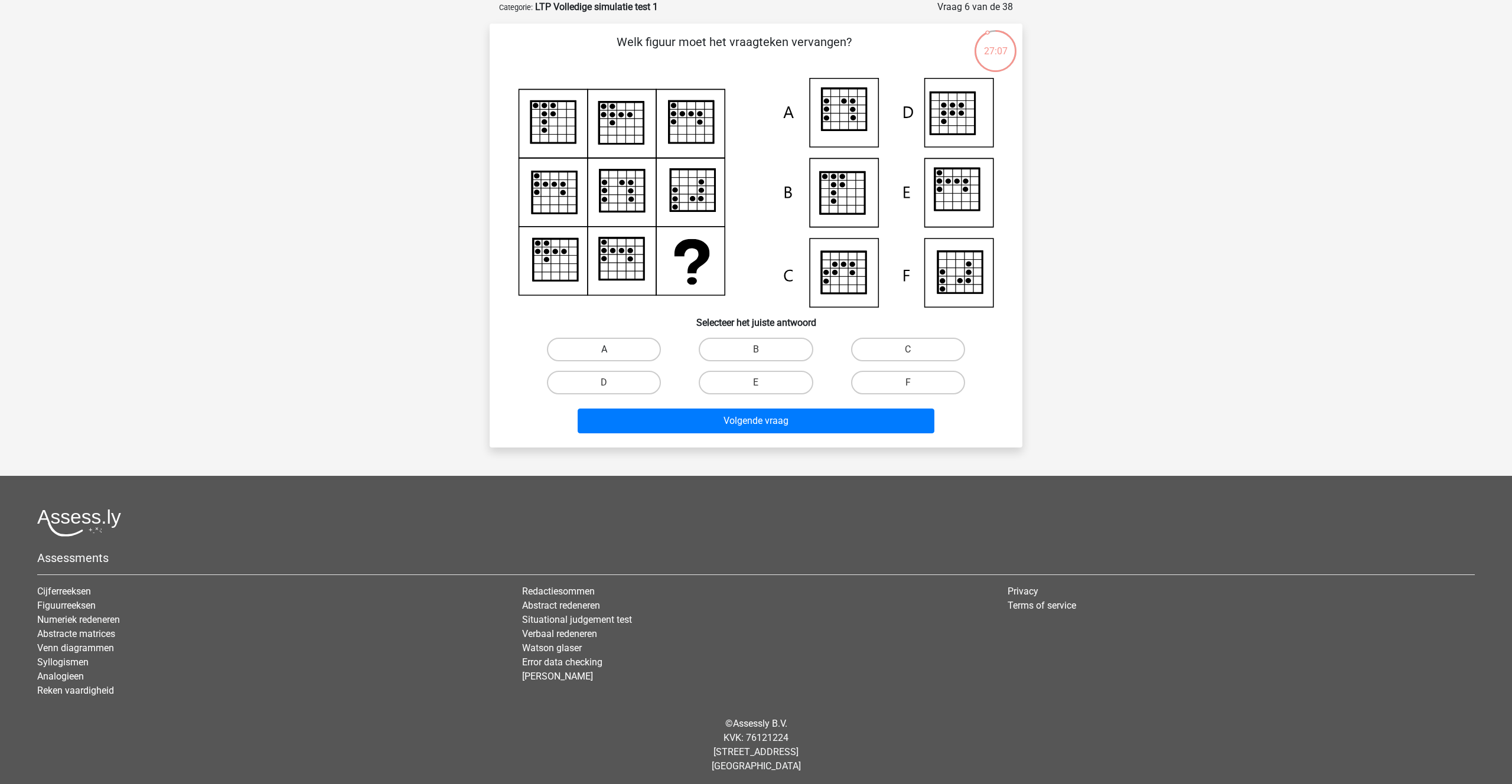
click at [611, 349] on label "A" at bounding box center [604, 350] width 114 height 24
click at [611, 350] on input "A" at bounding box center [608, 353] width 8 height 8
radio input "true"
click at [745, 426] on button "Volgende vraag" at bounding box center [756, 421] width 358 height 25
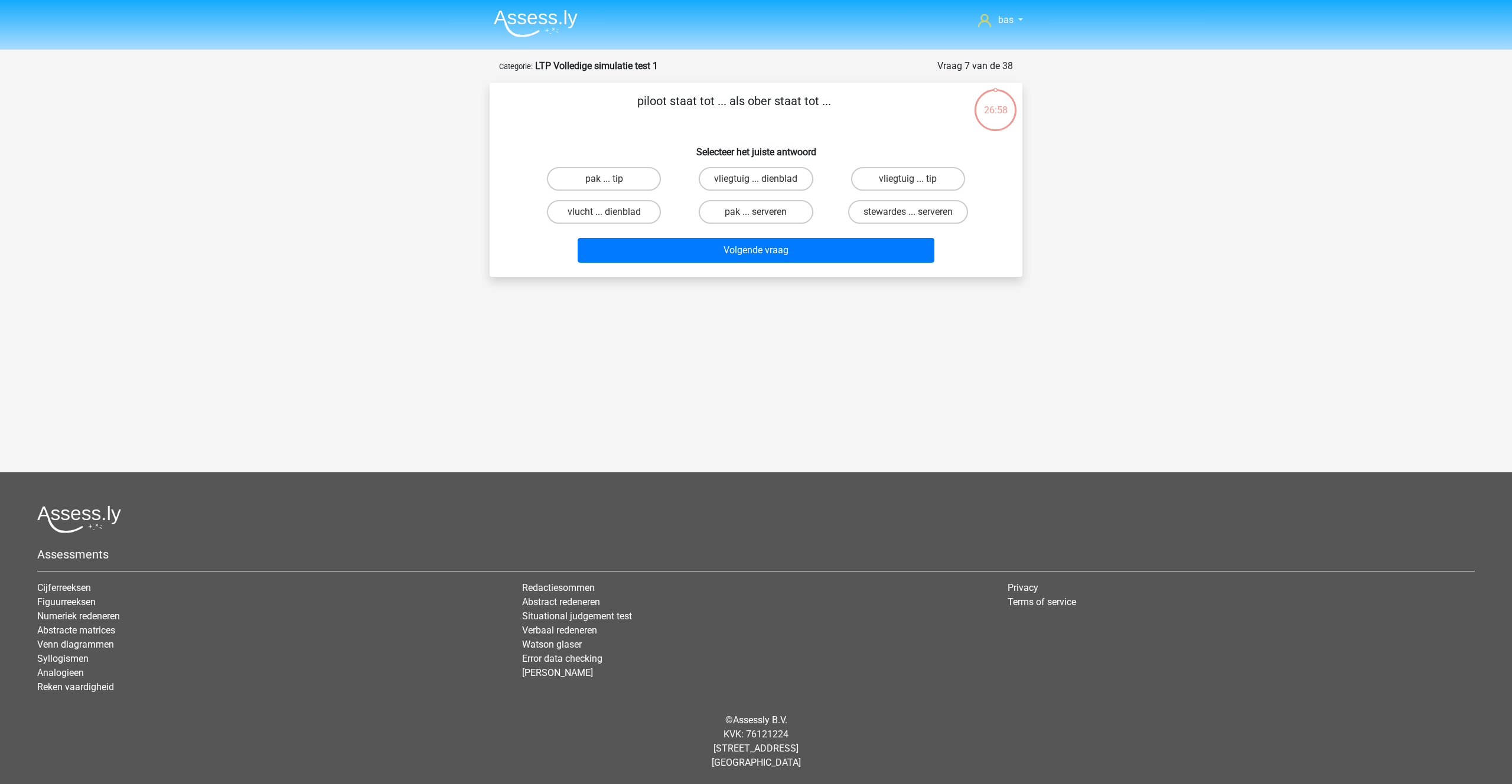
scroll to position [0, 0]
click at [742, 177] on label "vliegtuig ... dienblad" at bounding box center [755, 179] width 114 height 24
click at [756, 179] on input "vliegtuig ... dienblad" at bounding box center [760, 183] width 8 height 8
radio input "true"
click at [726, 257] on button "Volgende vraag" at bounding box center [756, 250] width 358 height 25
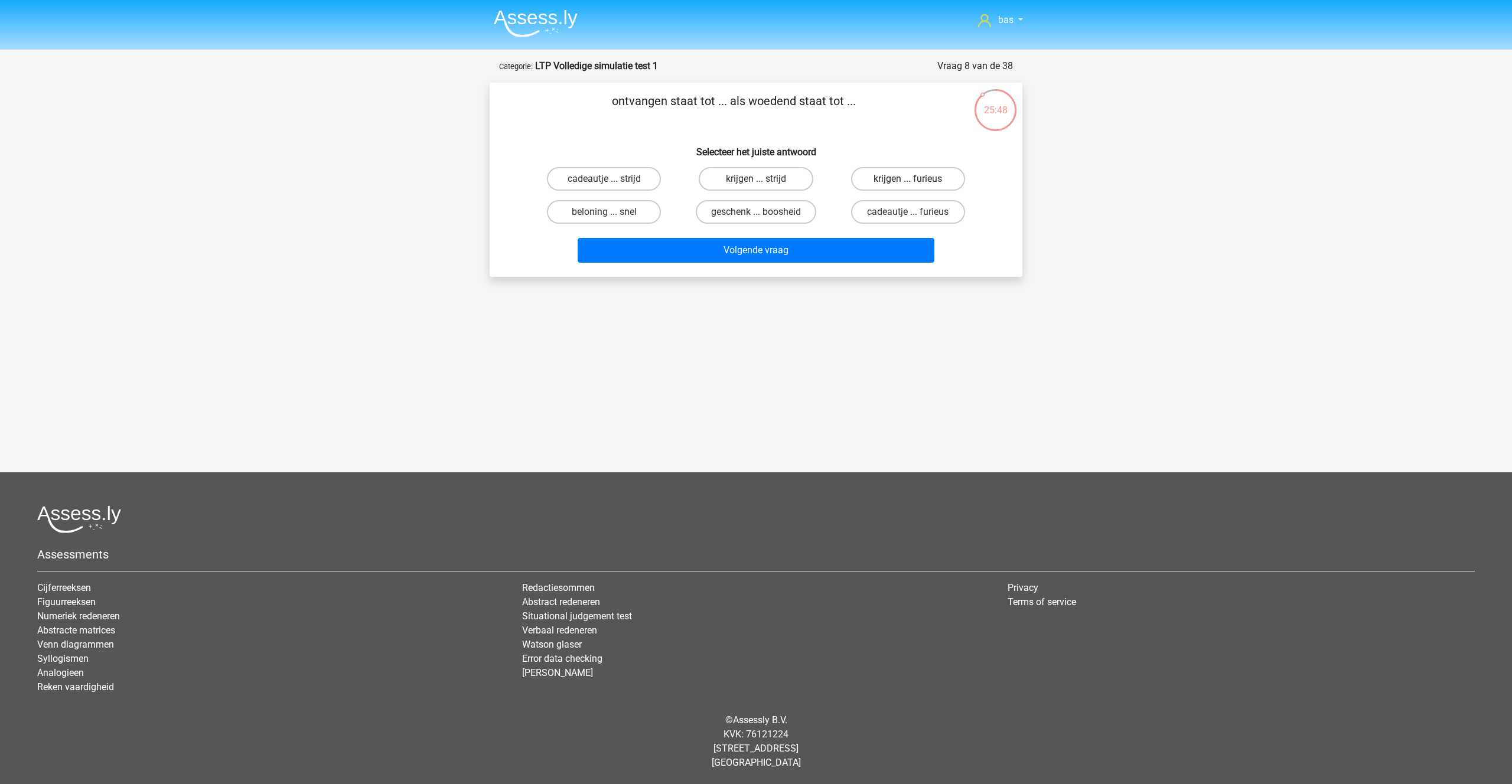
click at [905, 180] on label "krijgen ... furieus" at bounding box center [908, 179] width 114 height 24
click at [908, 180] on input "krijgen ... furieus" at bounding box center [911, 183] width 8 height 8
radio input "true"
click at [735, 248] on button "Volgende vraag" at bounding box center [756, 250] width 358 height 25
click at [902, 181] on label "microscoop ... tang" at bounding box center [908, 179] width 114 height 24
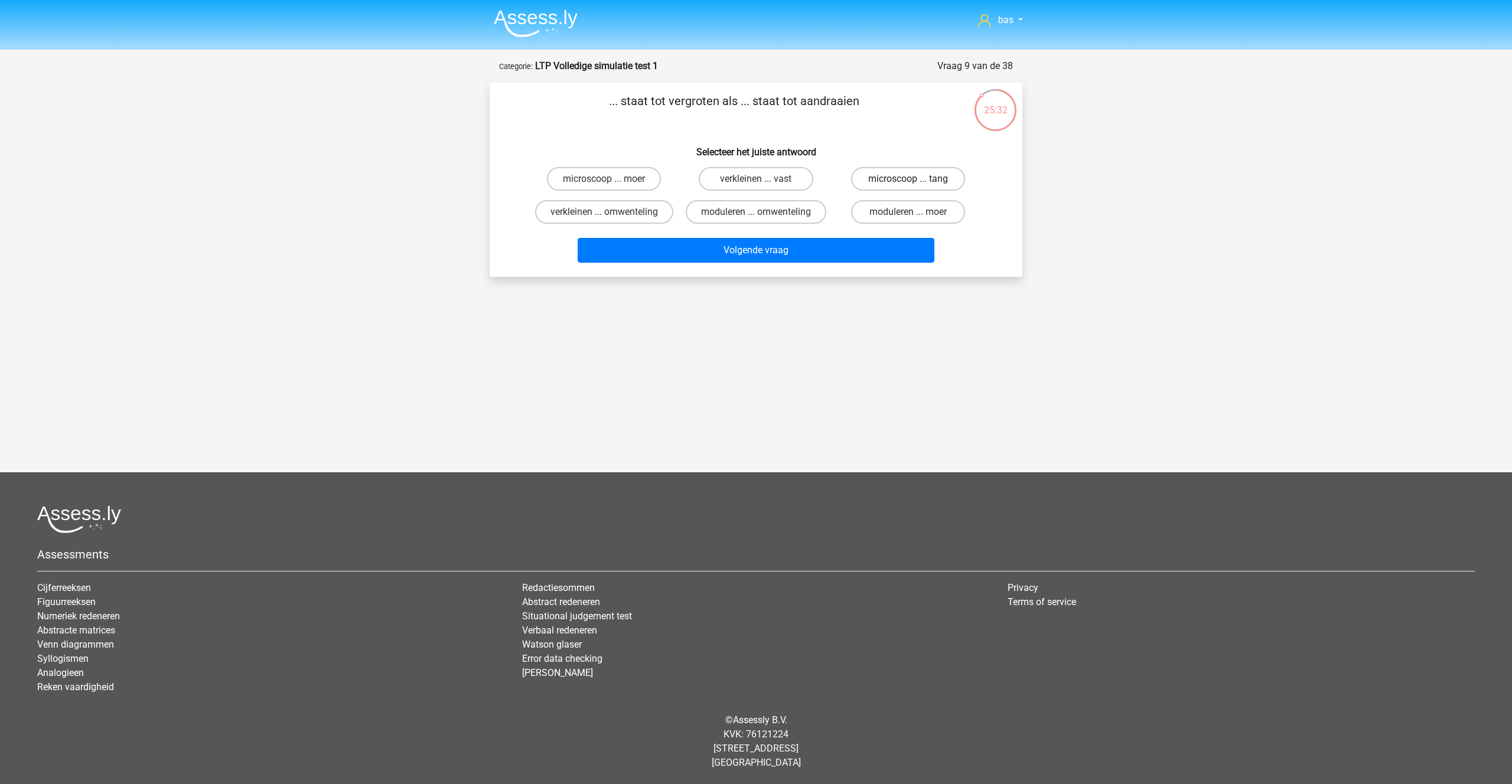
click at [908, 181] on input "microscoop ... tang" at bounding box center [911, 183] width 8 height 8
radio input "true"
click at [738, 256] on button "Volgende vraag" at bounding box center [756, 250] width 358 height 25
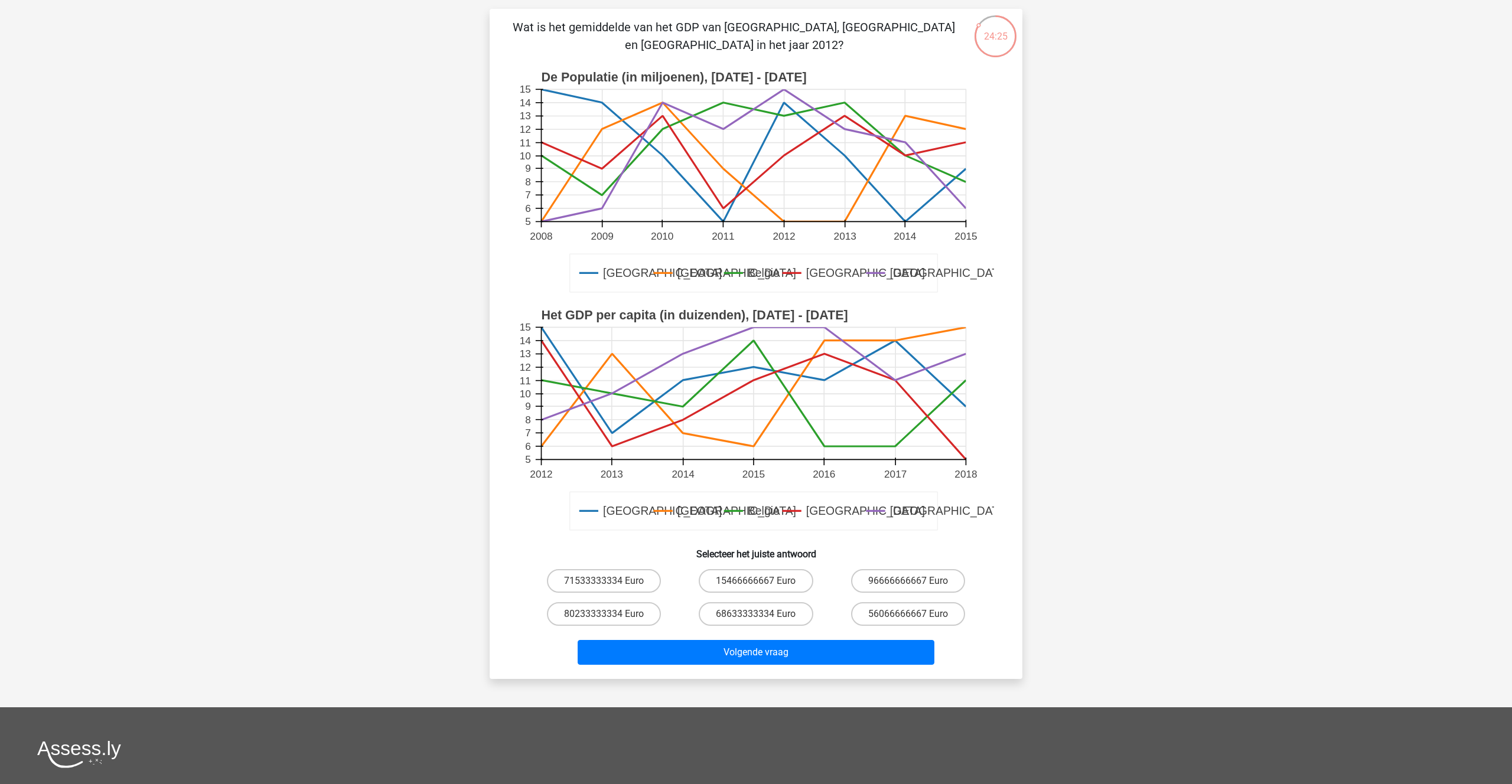
scroll to position [75, 0]
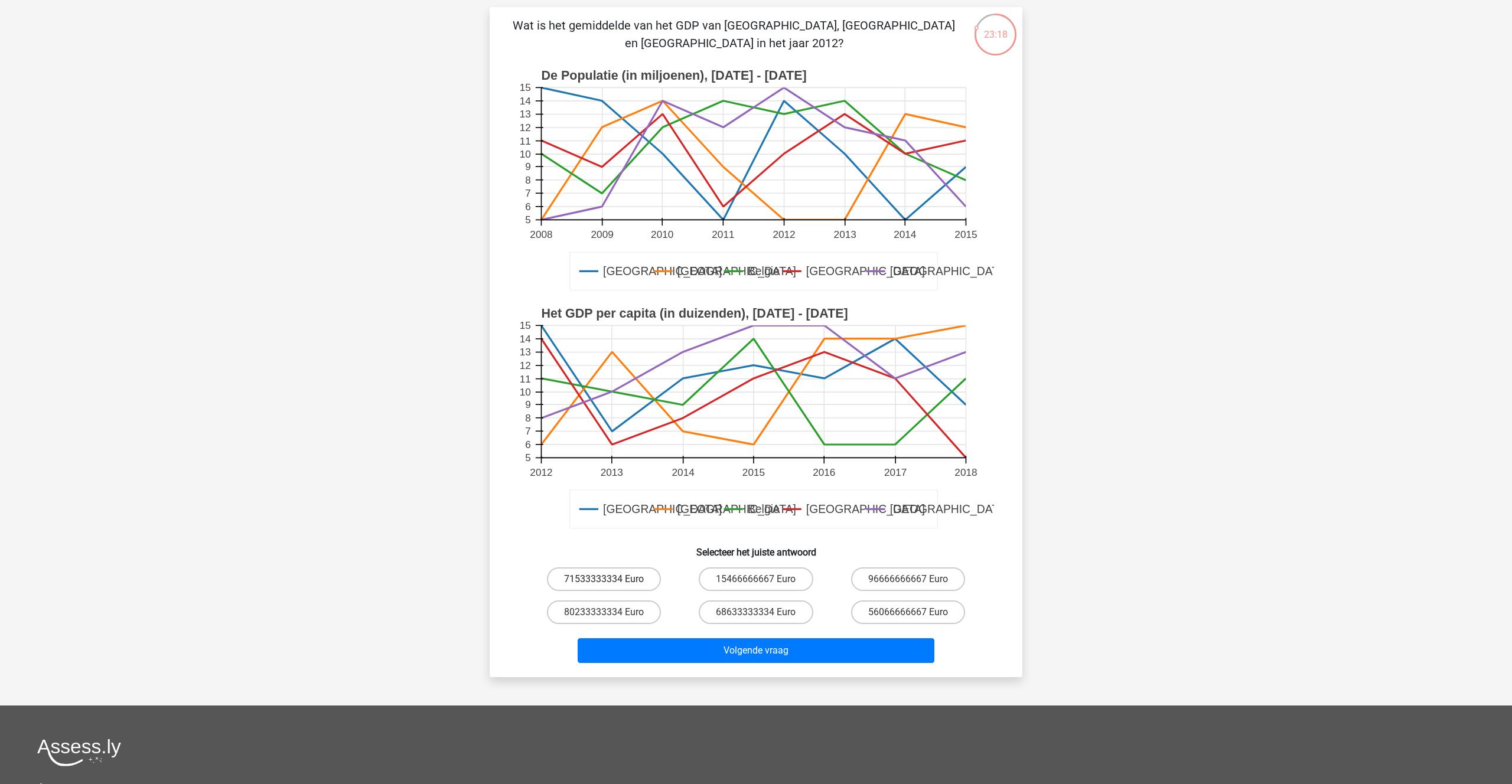
click at [592, 575] on label "71533333334 Euro" at bounding box center [604, 579] width 114 height 24
click at [604, 579] on input "71533333334 Euro" at bounding box center [608, 583] width 8 height 8
radio input "true"
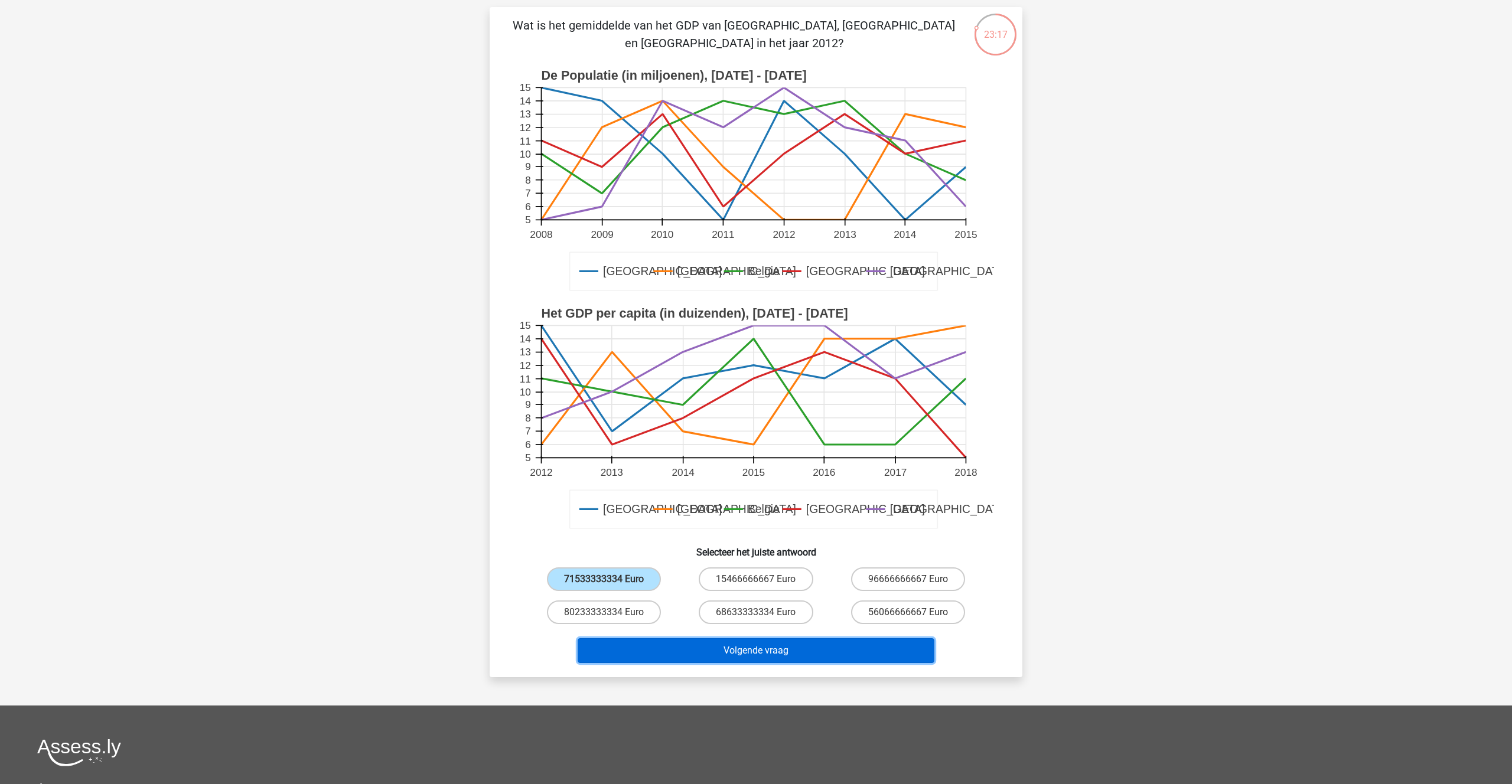
click at [744, 662] on button "Volgende vraag" at bounding box center [756, 651] width 358 height 25
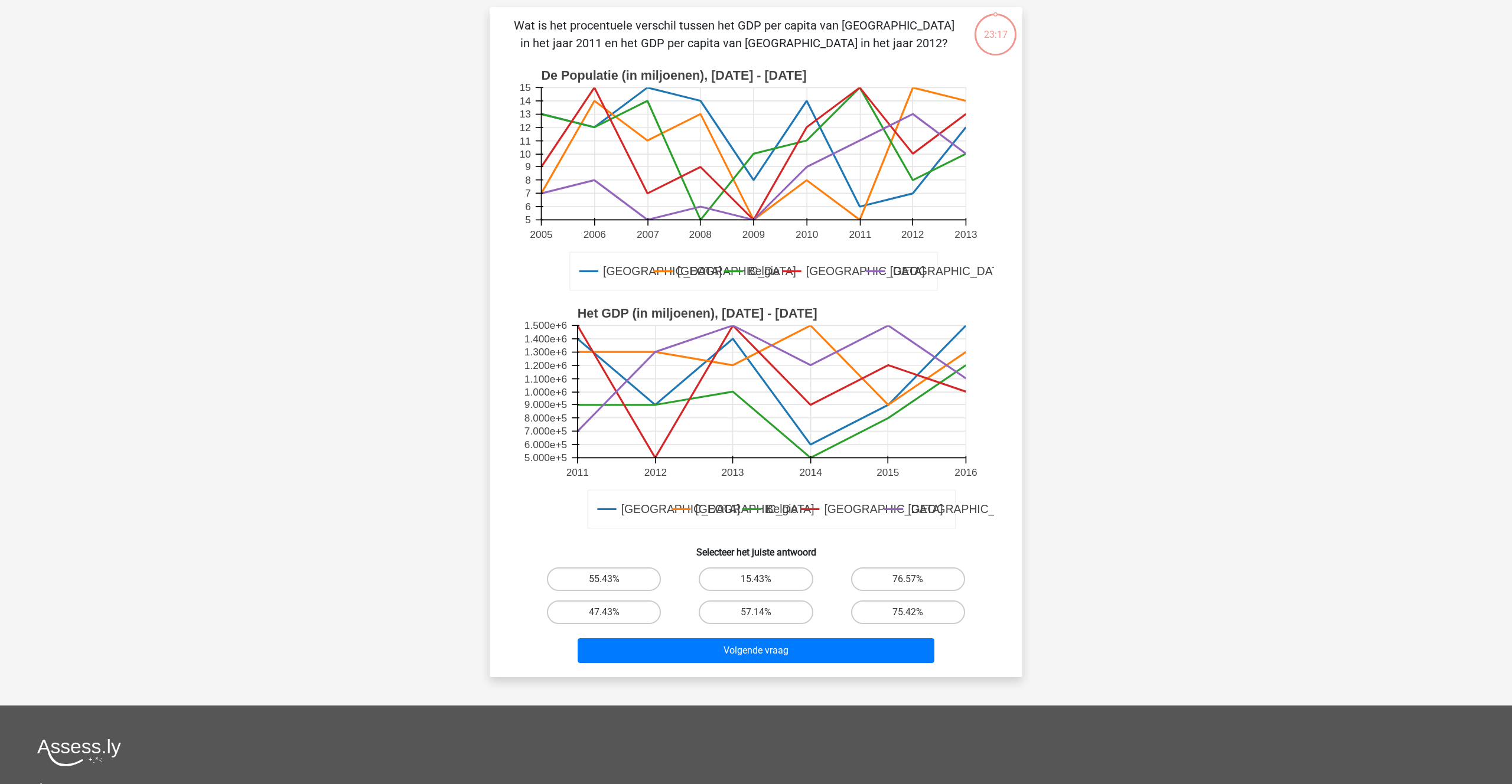
scroll to position [59, 0]
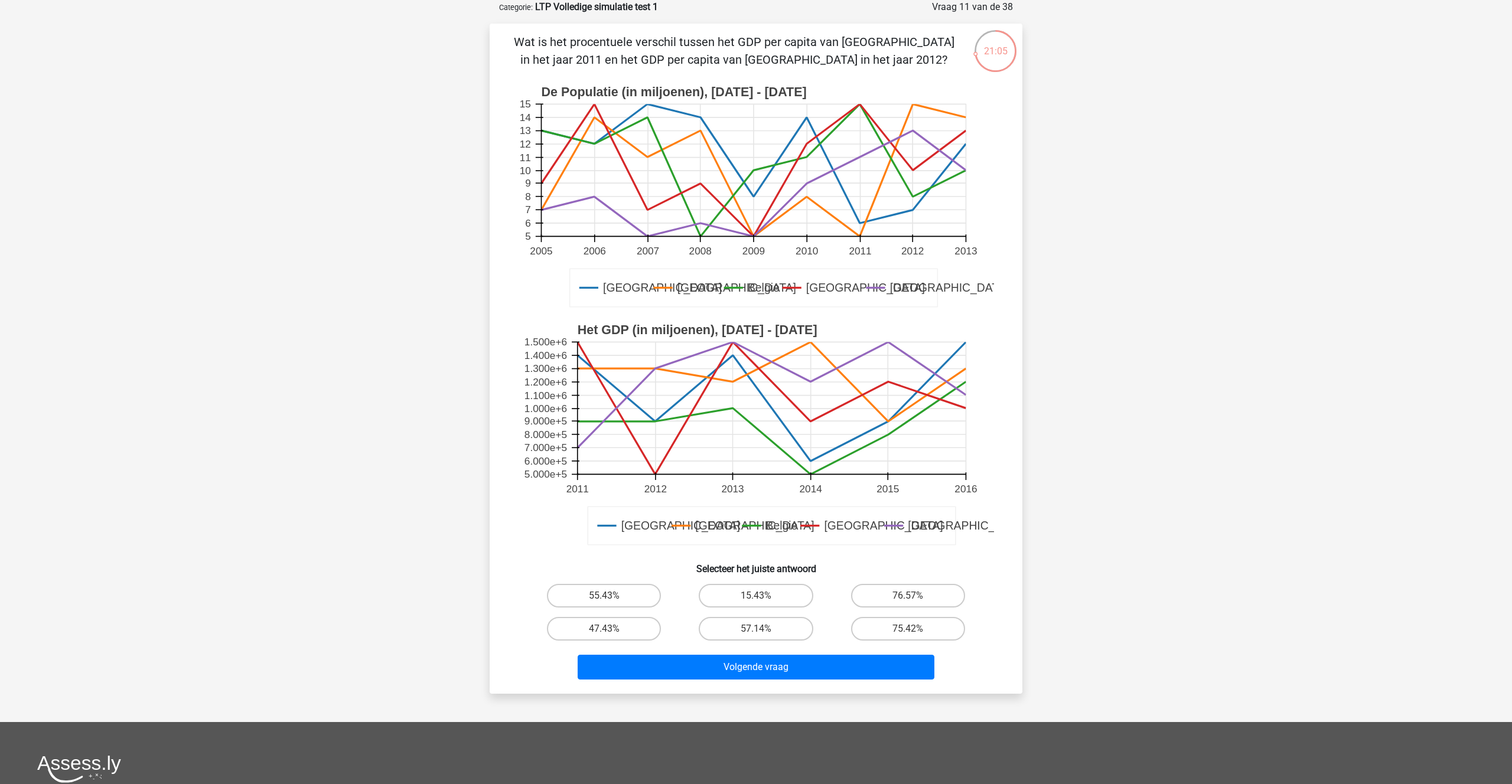
click at [579, 449] on rect at bounding box center [771, 408] width 388 height 132
click at [612, 625] on label "47.43%" at bounding box center [604, 629] width 114 height 24
click at [612, 629] on input "47.43%" at bounding box center [608, 632] width 8 height 8
radio input "true"
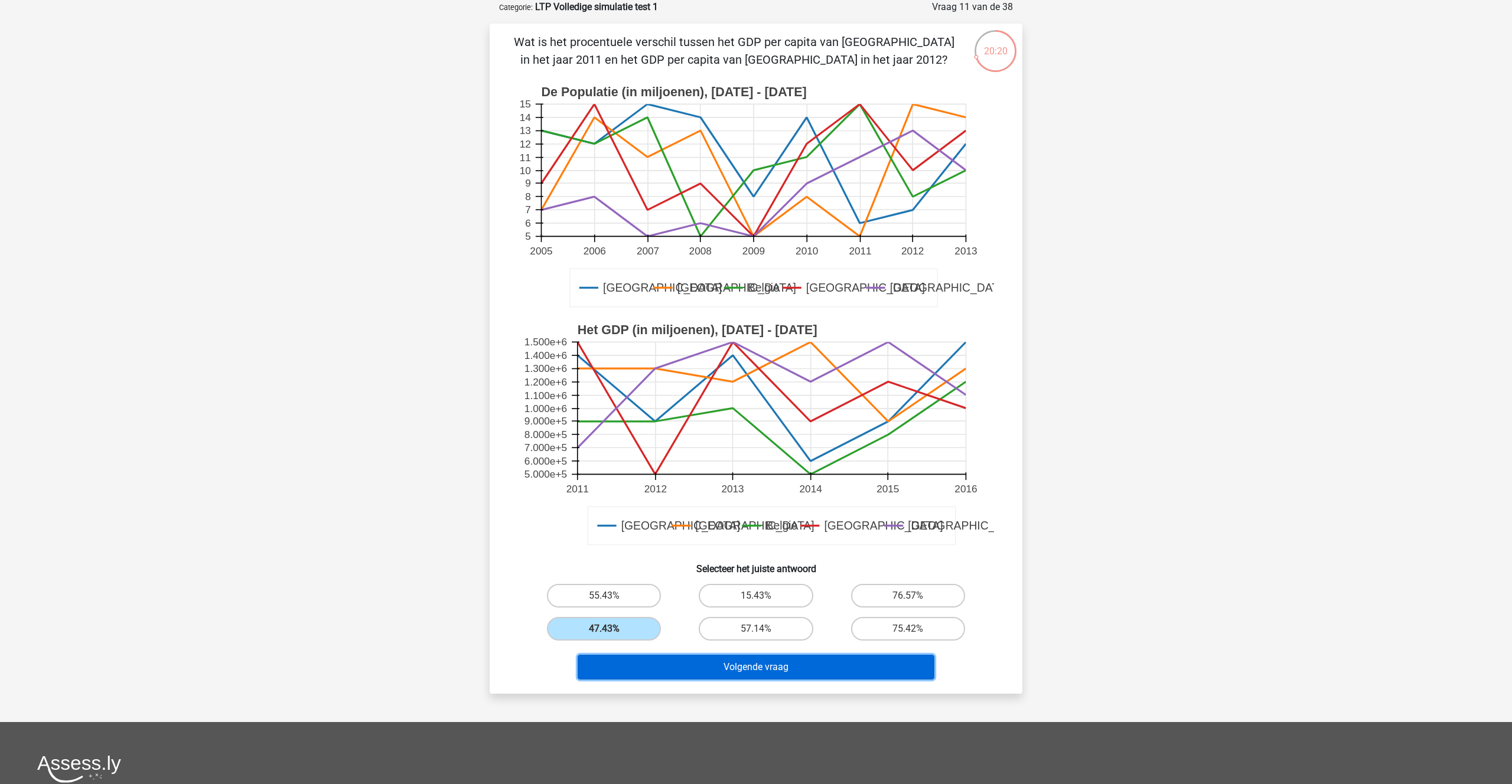
click at [771, 671] on button "Volgende vraag" at bounding box center [756, 667] width 358 height 25
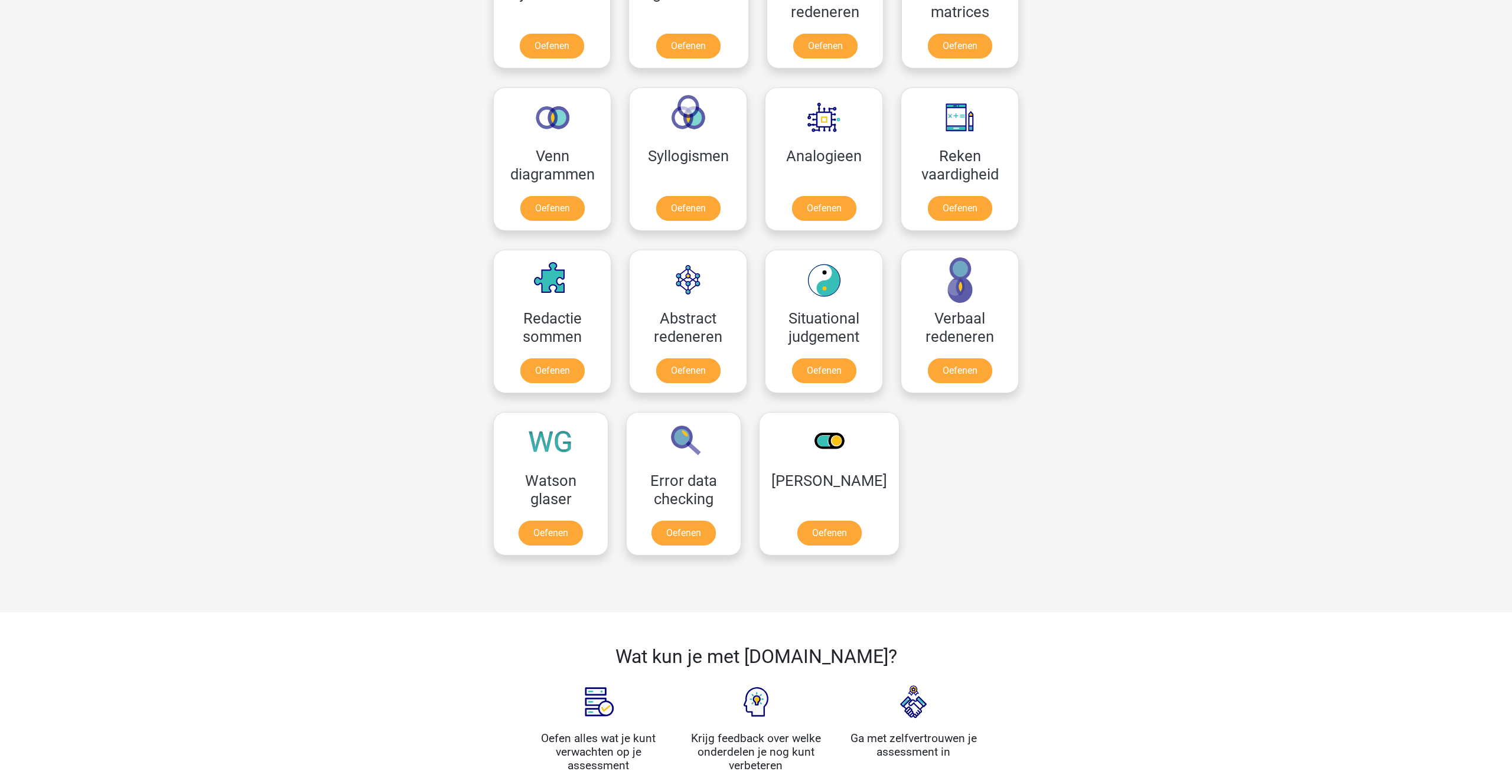
scroll to position [635, 0]
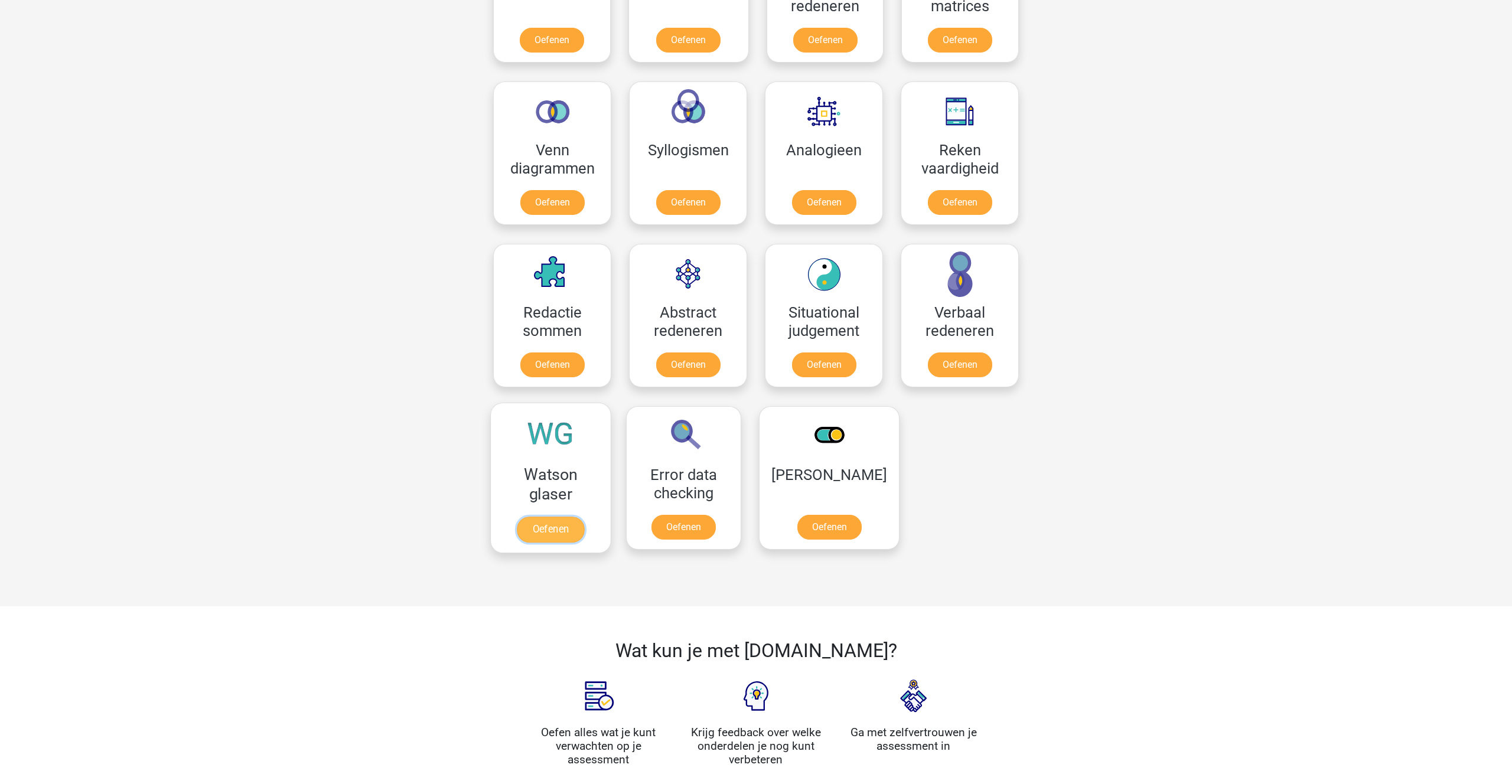
click at [544, 523] on link "Oefenen" at bounding box center [550, 529] width 68 height 26
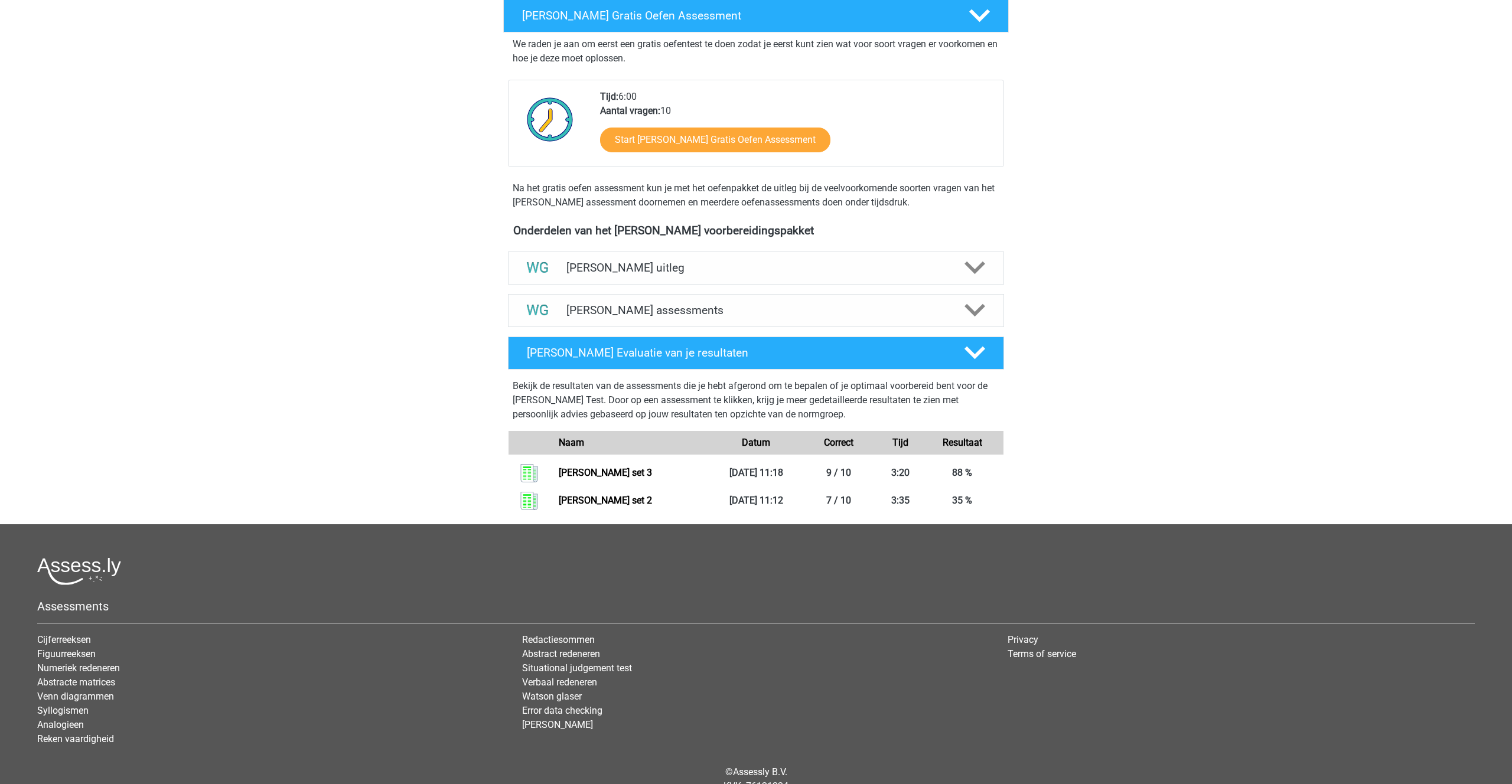
scroll to position [208, 0]
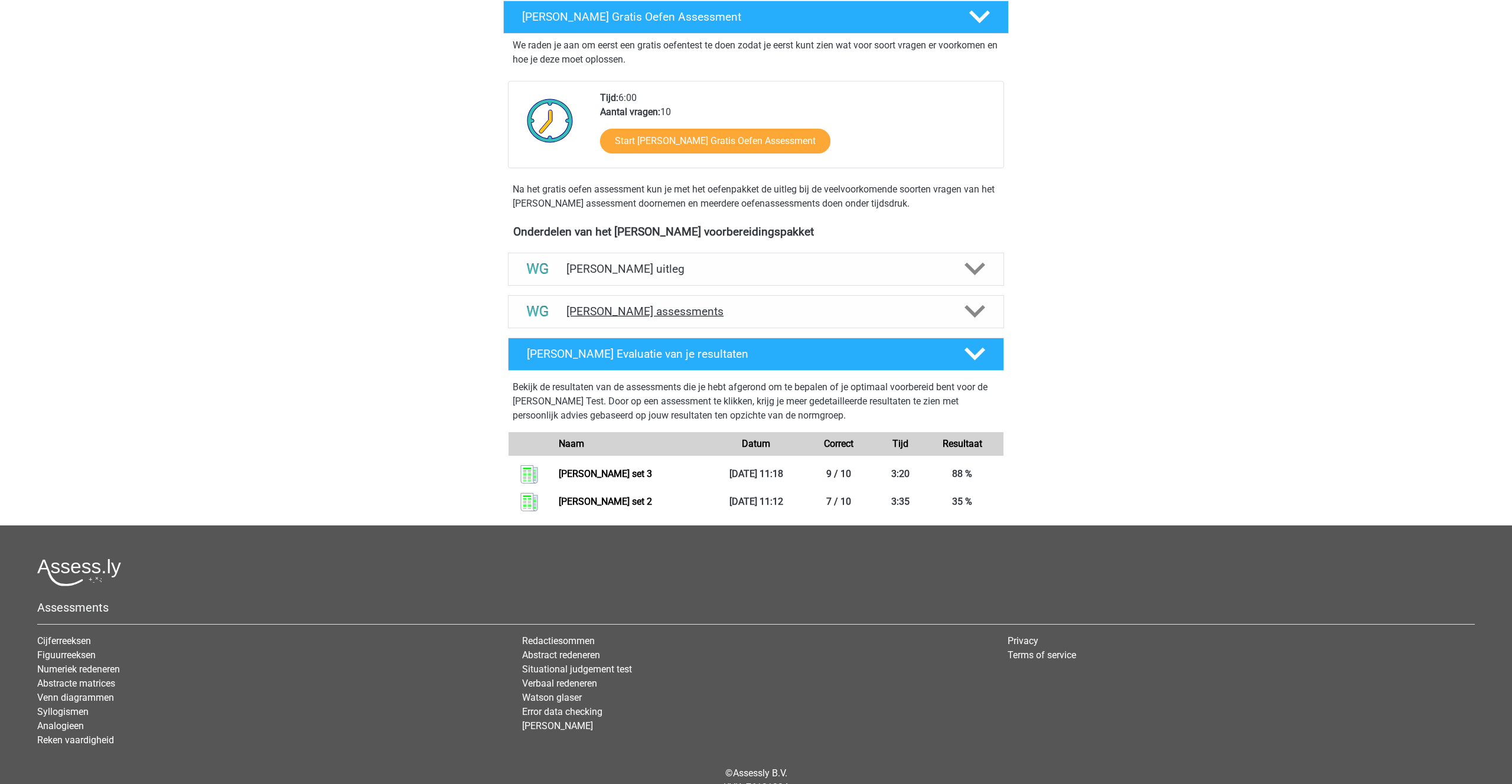
click at [621, 315] on h4 "Watson Glaser assessments" at bounding box center [755, 311] width 379 height 14
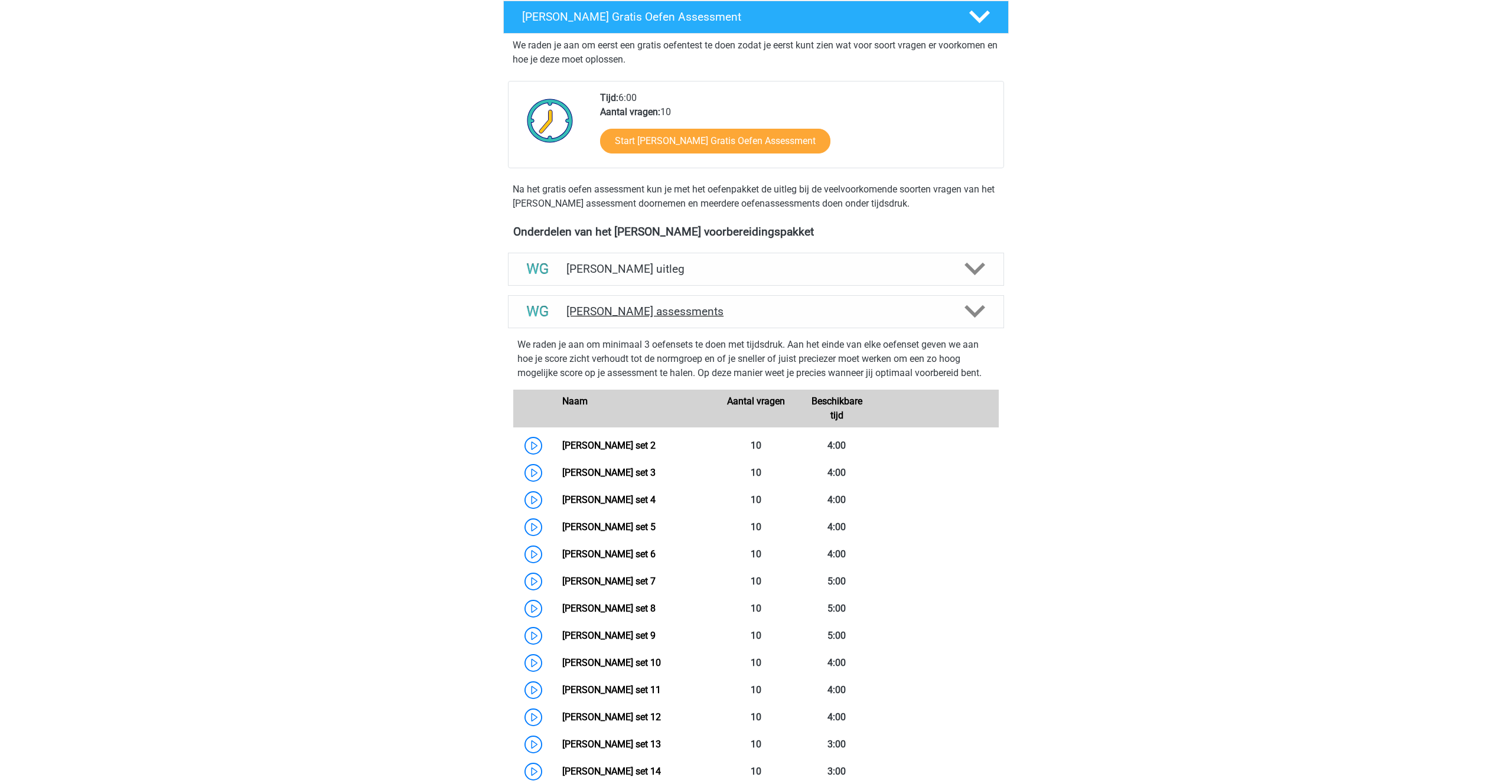
click at [651, 311] on h4 "Watson Glaser assessments" at bounding box center [755, 311] width 379 height 14
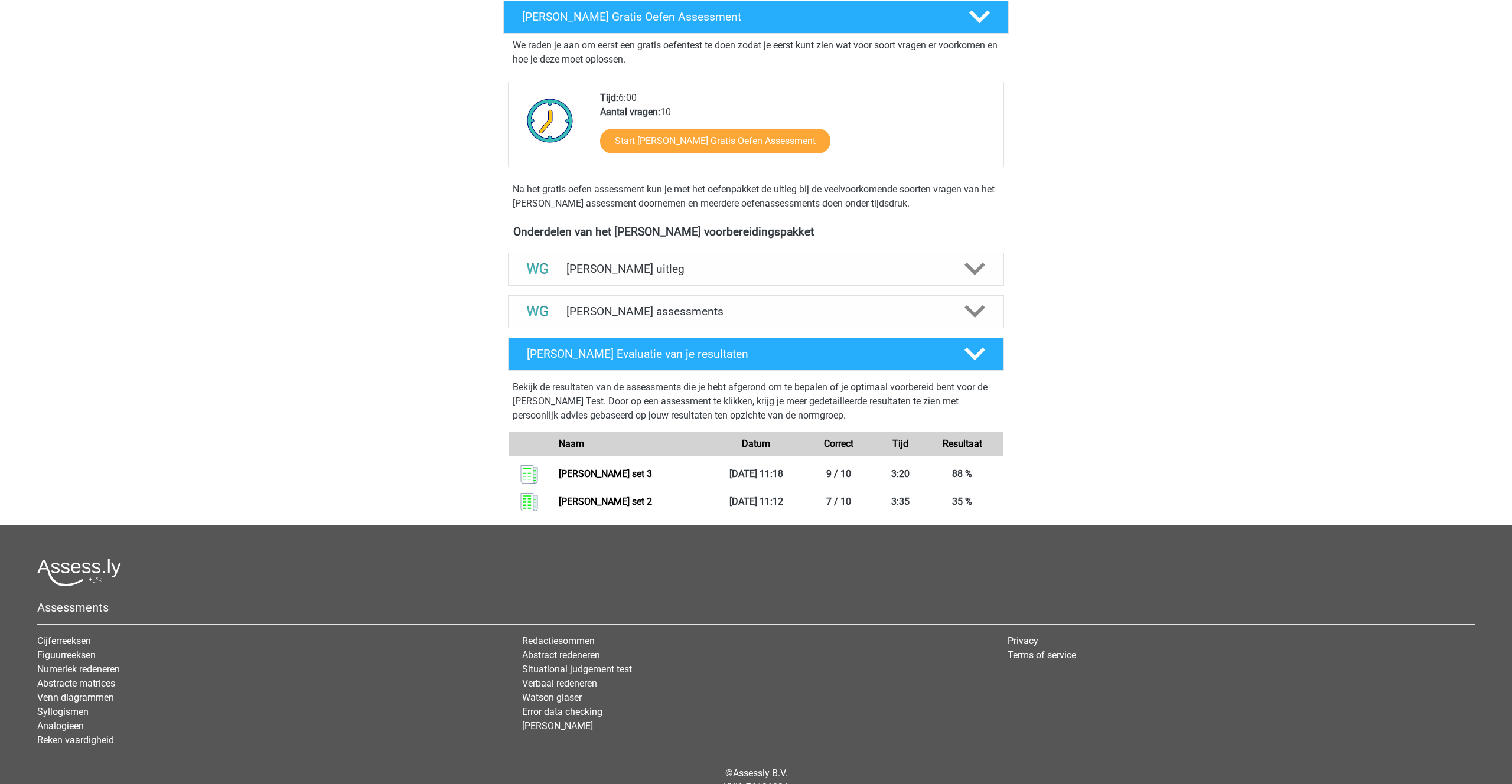
click at [649, 311] on h4 "Watson Glaser assessments" at bounding box center [755, 311] width 379 height 14
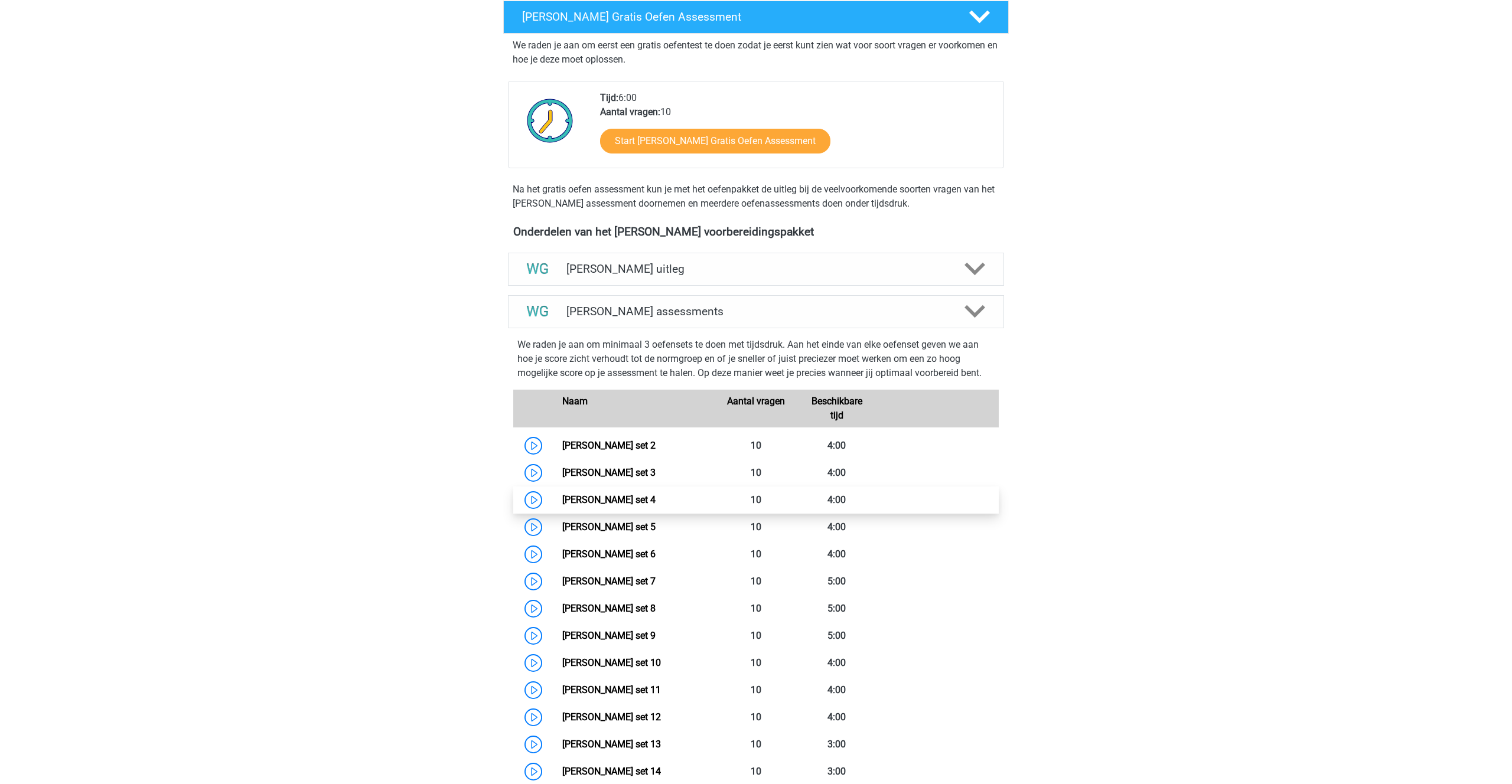
click at [613, 497] on link "Watson Glaser set 4" at bounding box center [608, 500] width 93 height 11
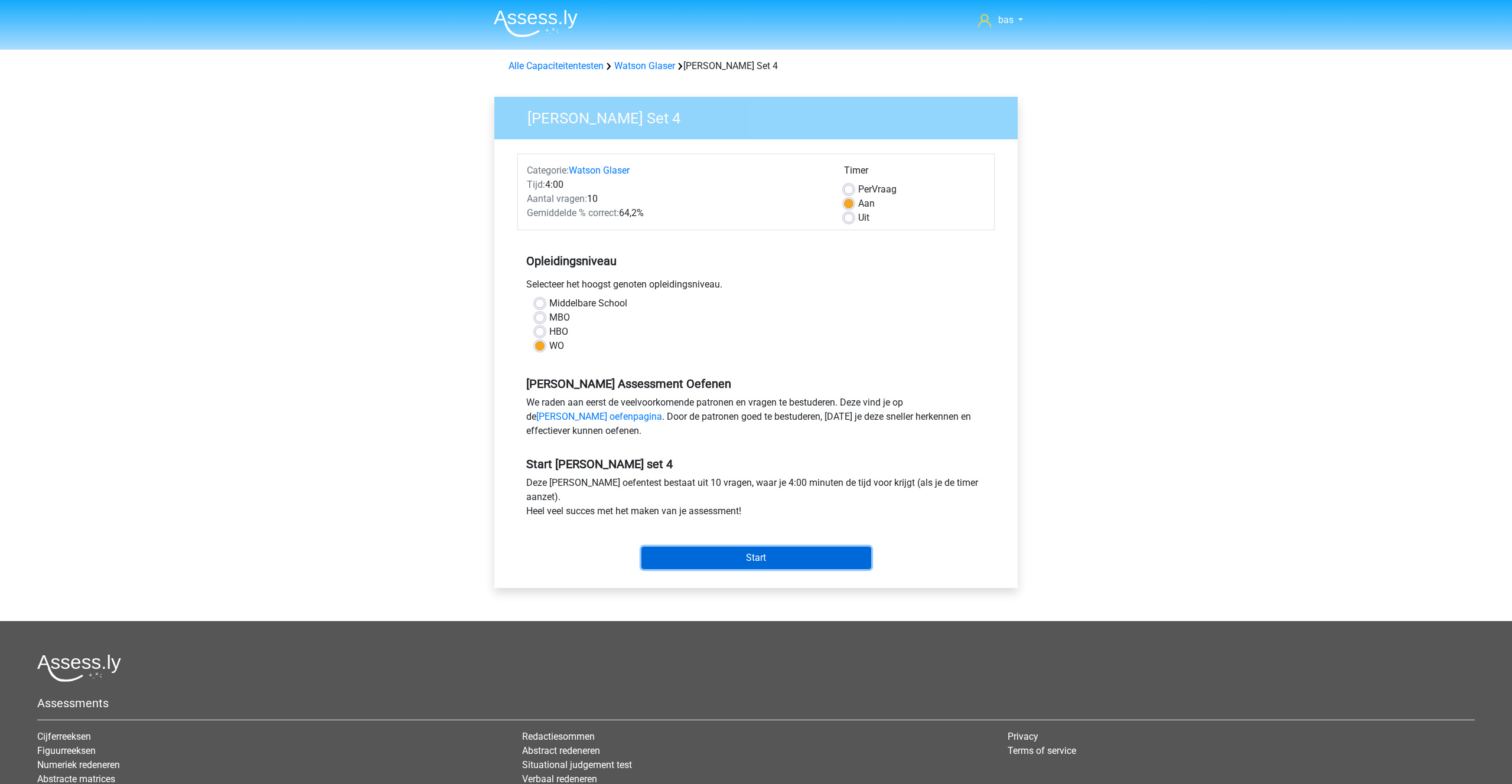
click at [740, 560] on input "Start" at bounding box center [756, 558] width 229 height 23
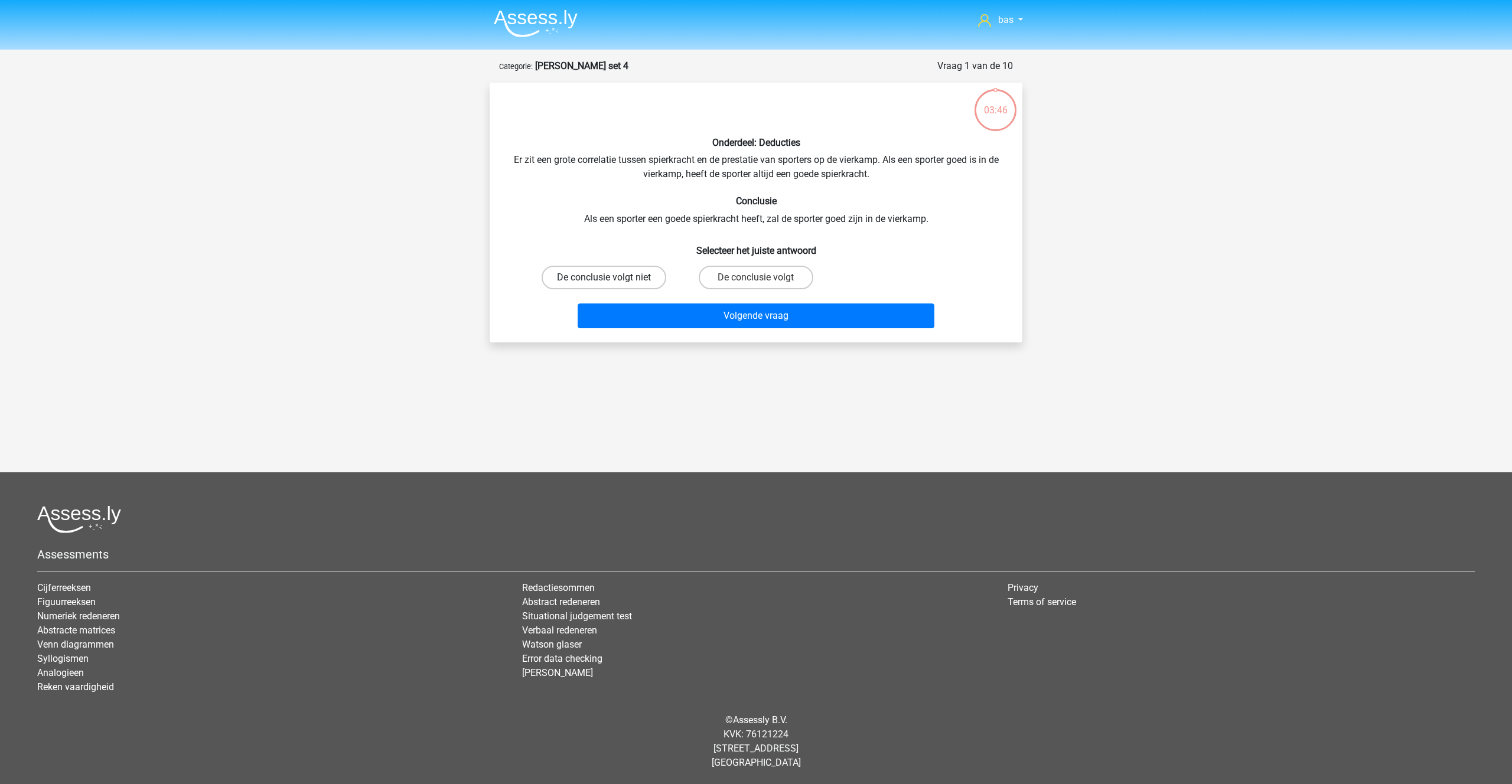
click at [585, 276] on label "De conclusie volgt niet" at bounding box center [604, 277] width 125 height 24
click at [604, 277] on input "De conclusie volgt niet" at bounding box center [608, 281] width 8 height 8
radio input "true"
click at [771, 315] on button "Volgende vraag" at bounding box center [756, 316] width 358 height 25
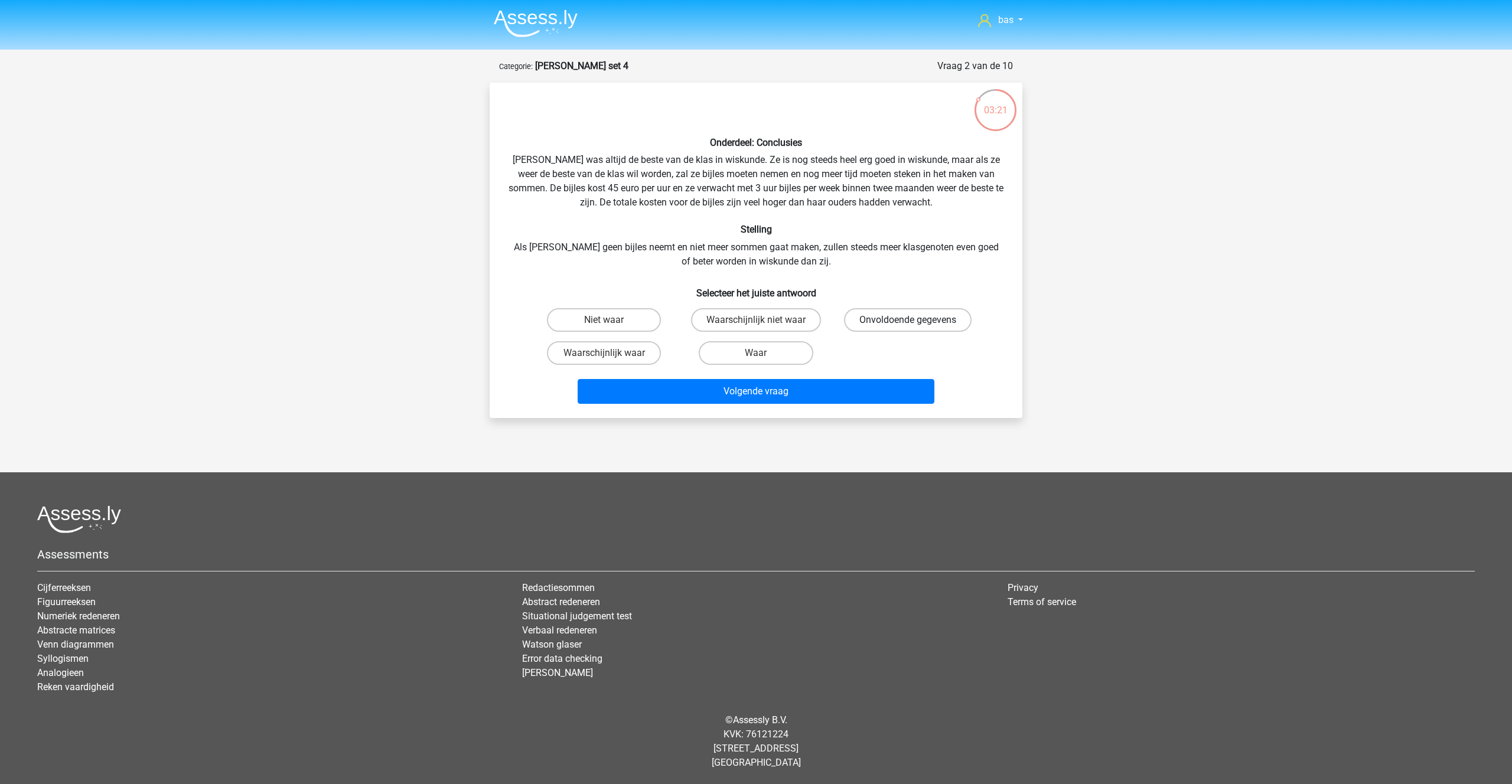
click at [874, 318] on label "Onvoldoende gegevens" at bounding box center [907, 320] width 127 height 24
click at [908, 320] on input "Onvoldoende gegevens" at bounding box center [911, 324] width 8 height 8
radio input "true"
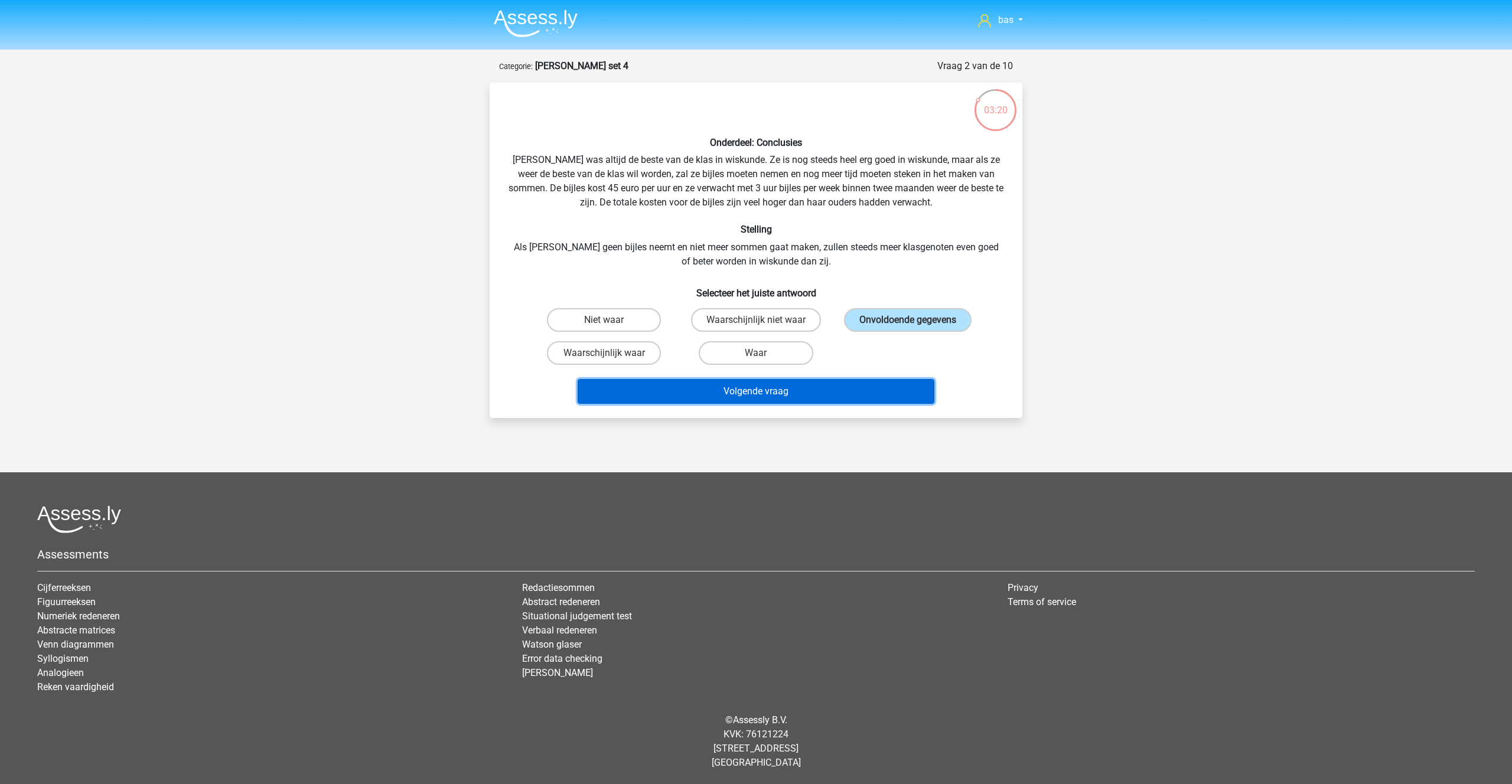
click at [761, 386] on button "Volgende vraag" at bounding box center [756, 391] width 358 height 25
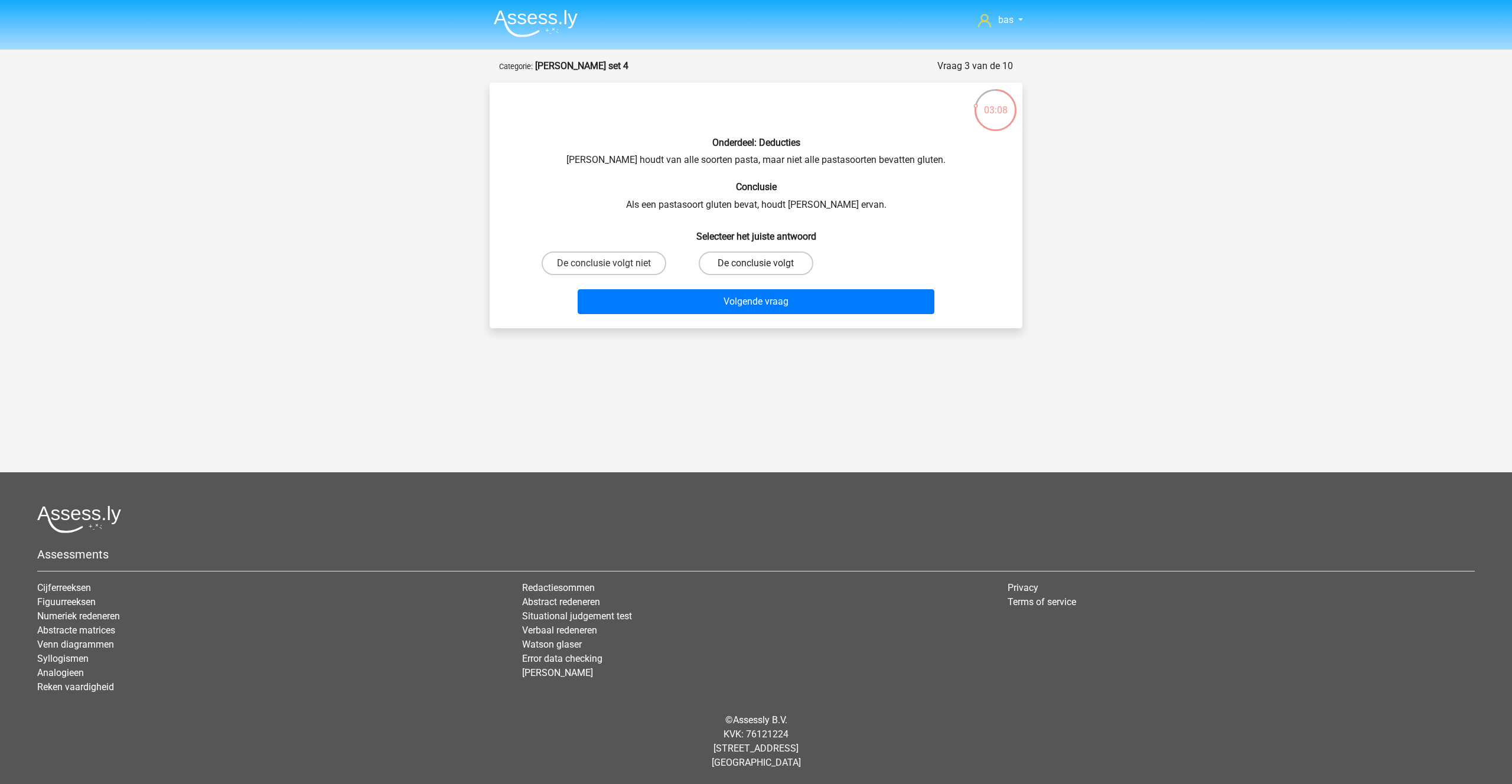
click at [780, 254] on label "De conclusie volgt" at bounding box center [755, 263] width 114 height 24
click at [764, 263] on input "De conclusie volgt" at bounding box center [760, 267] width 8 height 8
radio input "true"
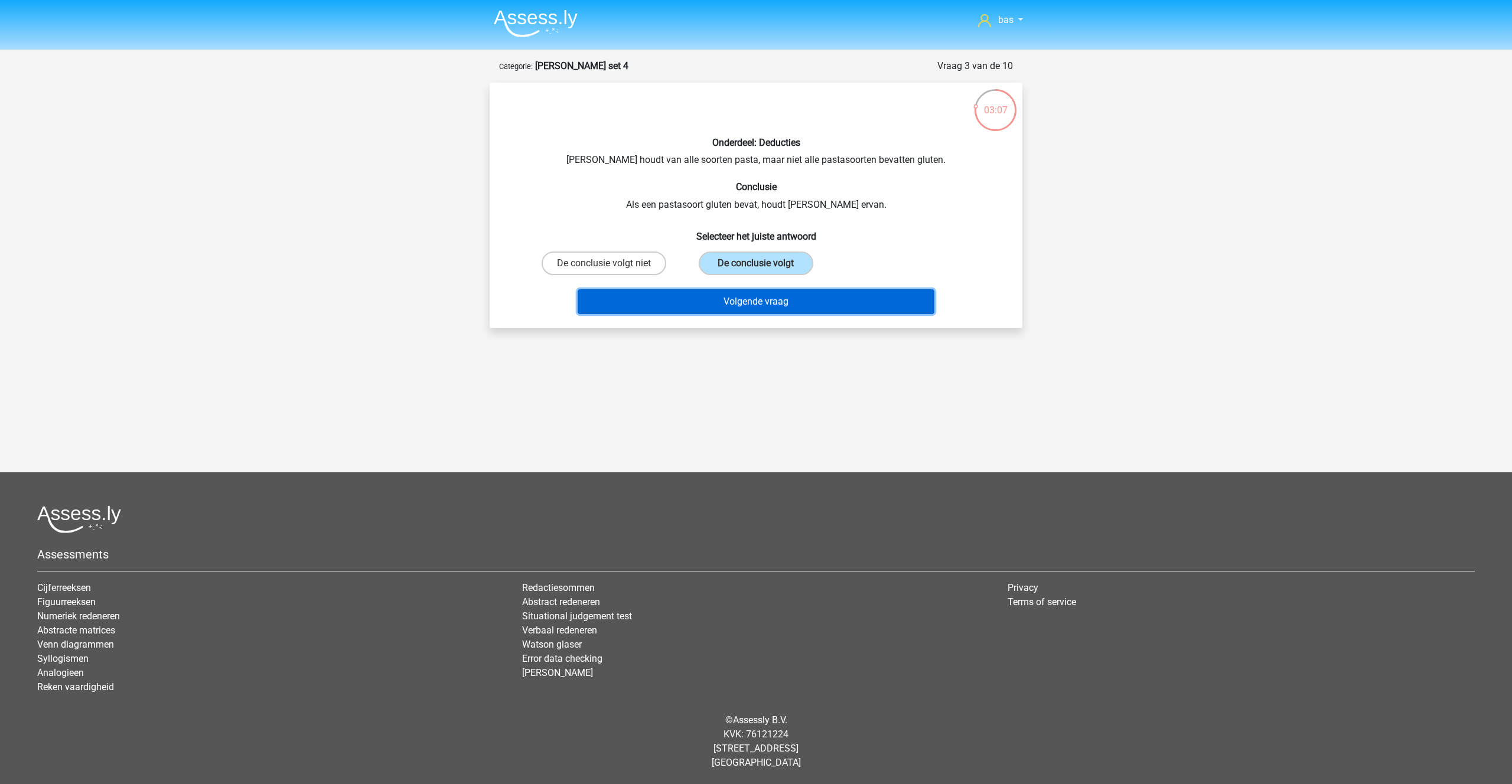
click at [759, 295] on button "Volgende vraag" at bounding box center [756, 302] width 358 height 25
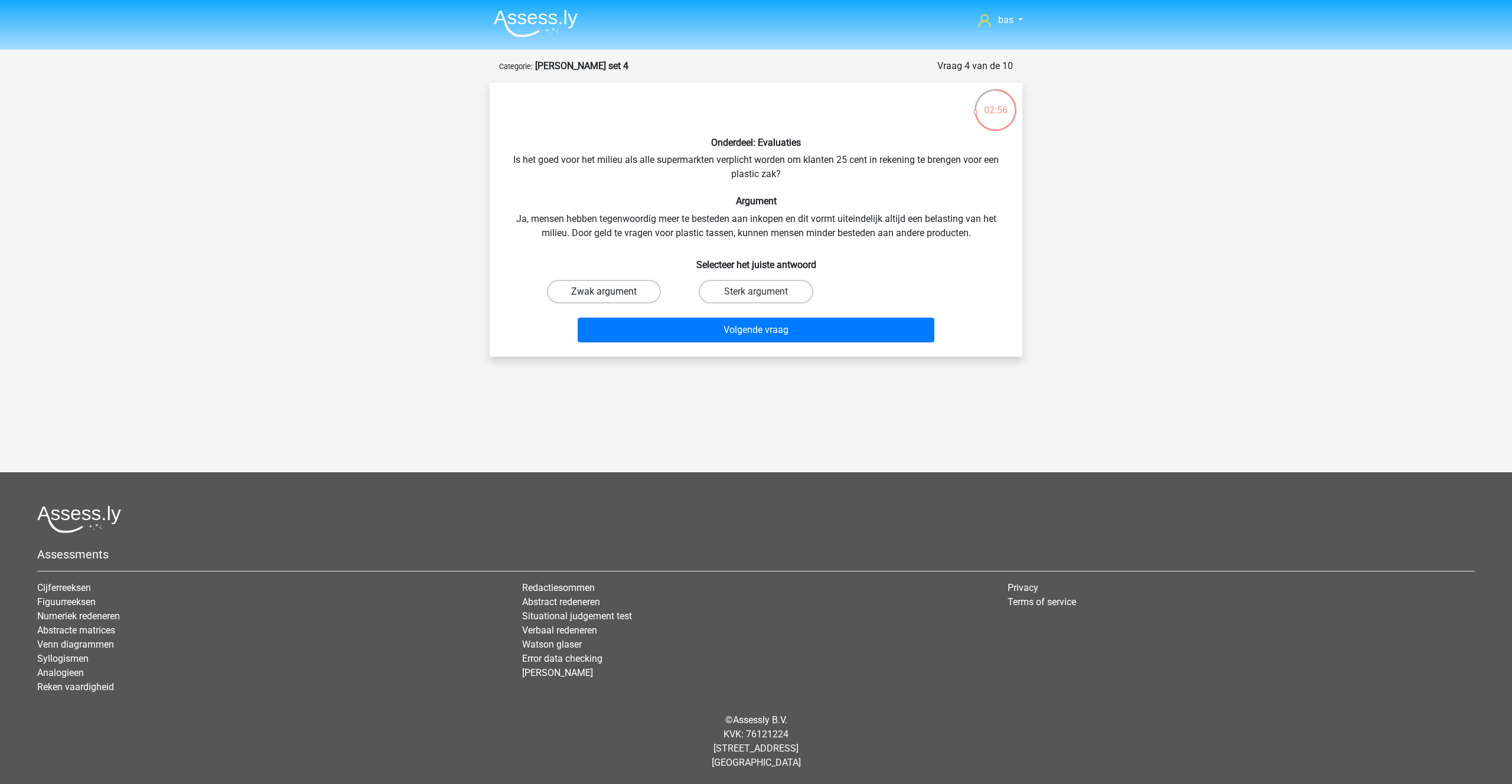
click at [606, 287] on label "Zwak argument" at bounding box center [604, 292] width 114 height 24
click at [606, 292] on input "Zwak argument" at bounding box center [608, 295] width 8 height 8
radio input "true"
click at [747, 337] on button "Volgende vraag" at bounding box center [756, 330] width 358 height 25
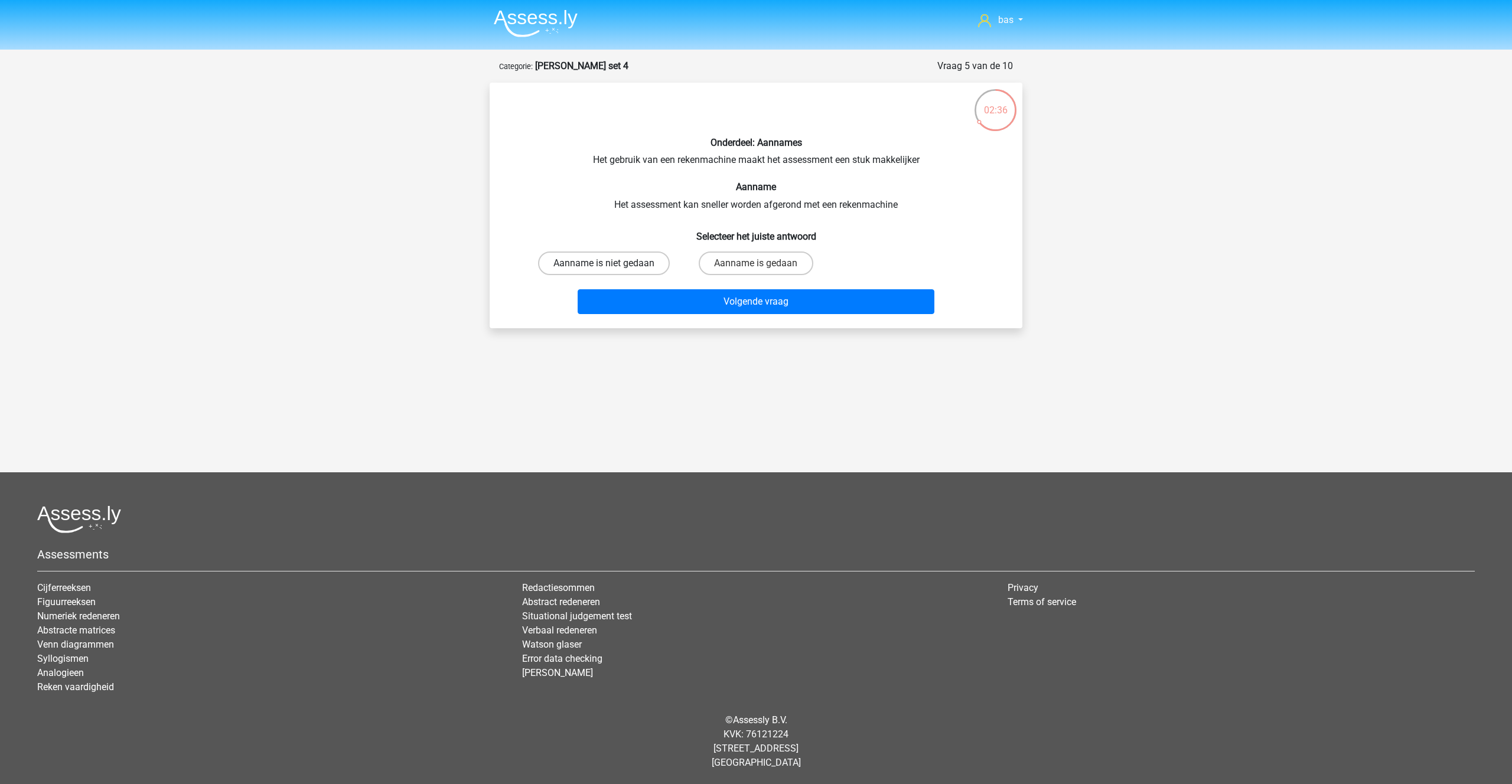
click at [596, 259] on label "Aanname is niet gedaan" at bounding box center [604, 263] width 132 height 24
click at [604, 263] on input "Aanname is niet gedaan" at bounding box center [608, 267] width 8 height 8
radio input "true"
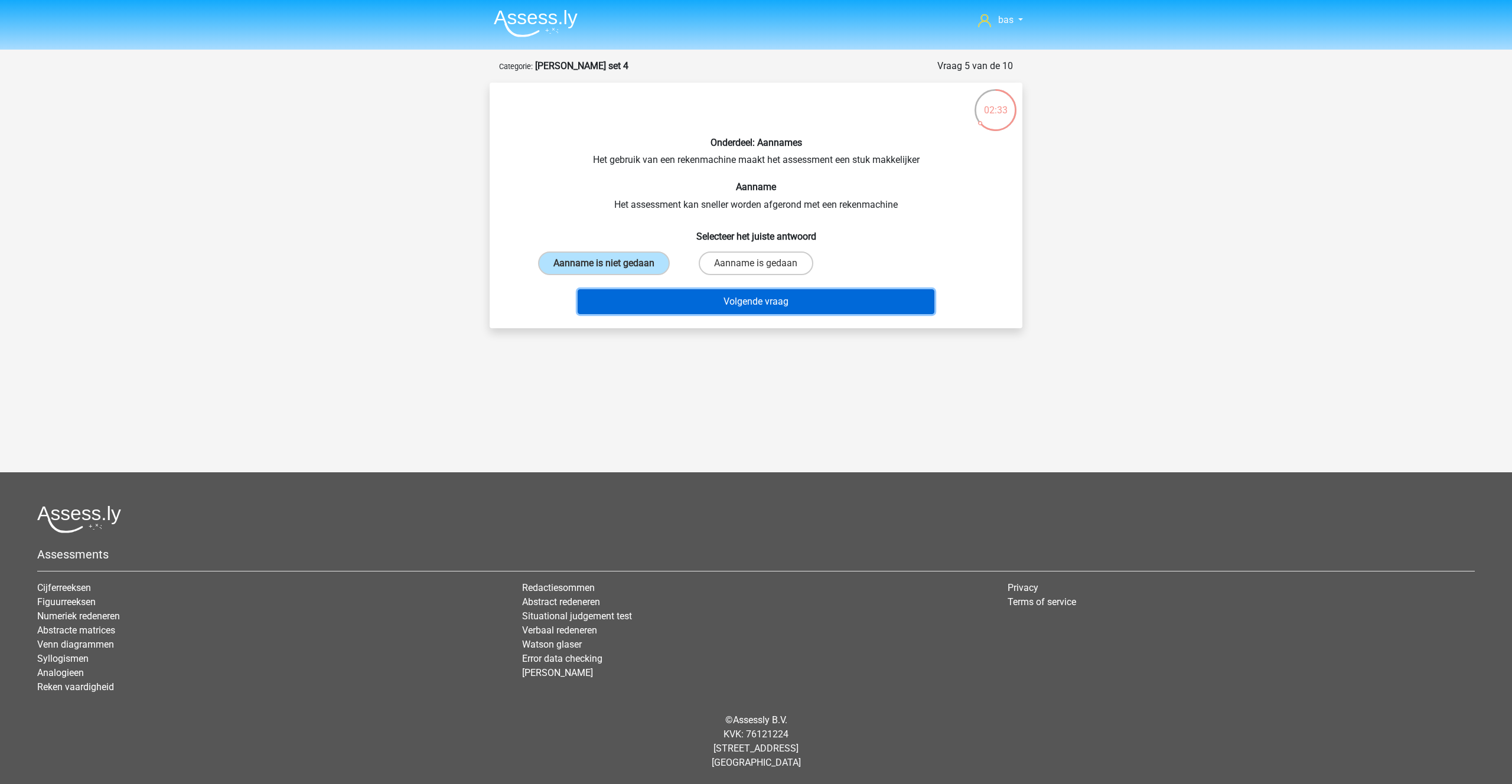
click at [764, 302] on button "Volgende vraag" at bounding box center [756, 302] width 358 height 25
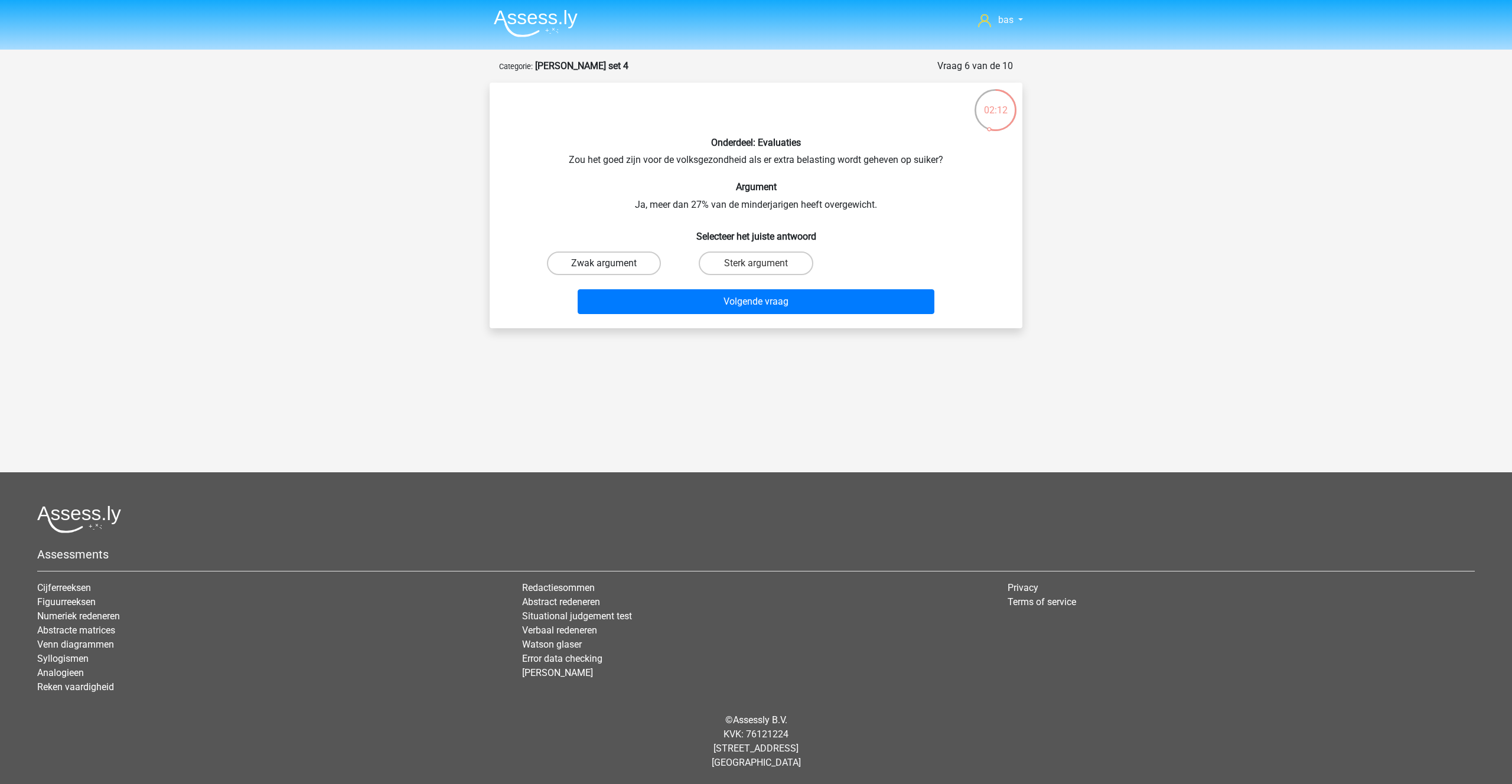
click at [587, 260] on label "Zwak argument" at bounding box center [604, 263] width 114 height 24
click at [604, 263] on input "Zwak argument" at bounding box center [608, 267] width 8 height 8
radio input "true"
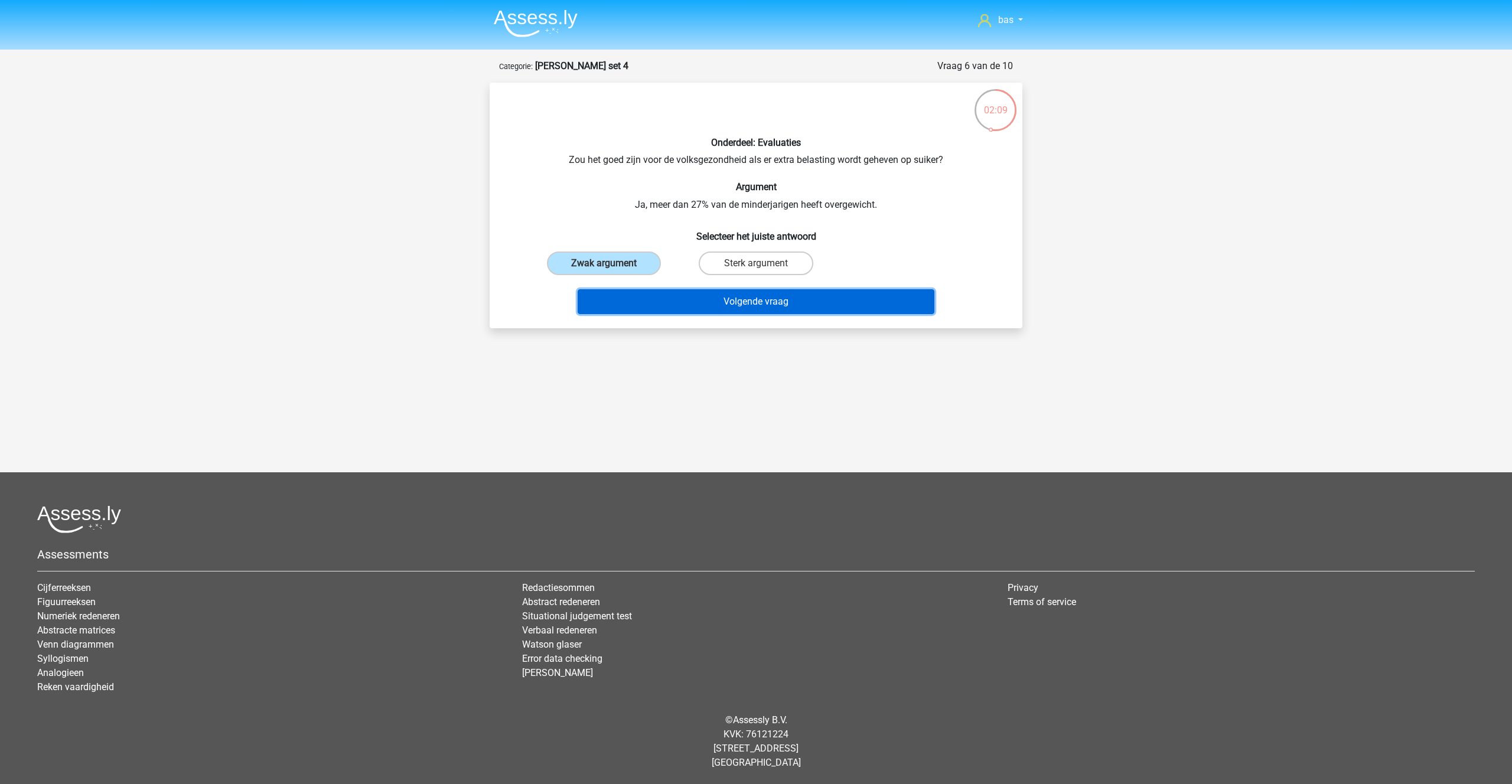
click at [754, 296] on button "Volgende vraag" at bounding box center [756, 302] width 358 height 25
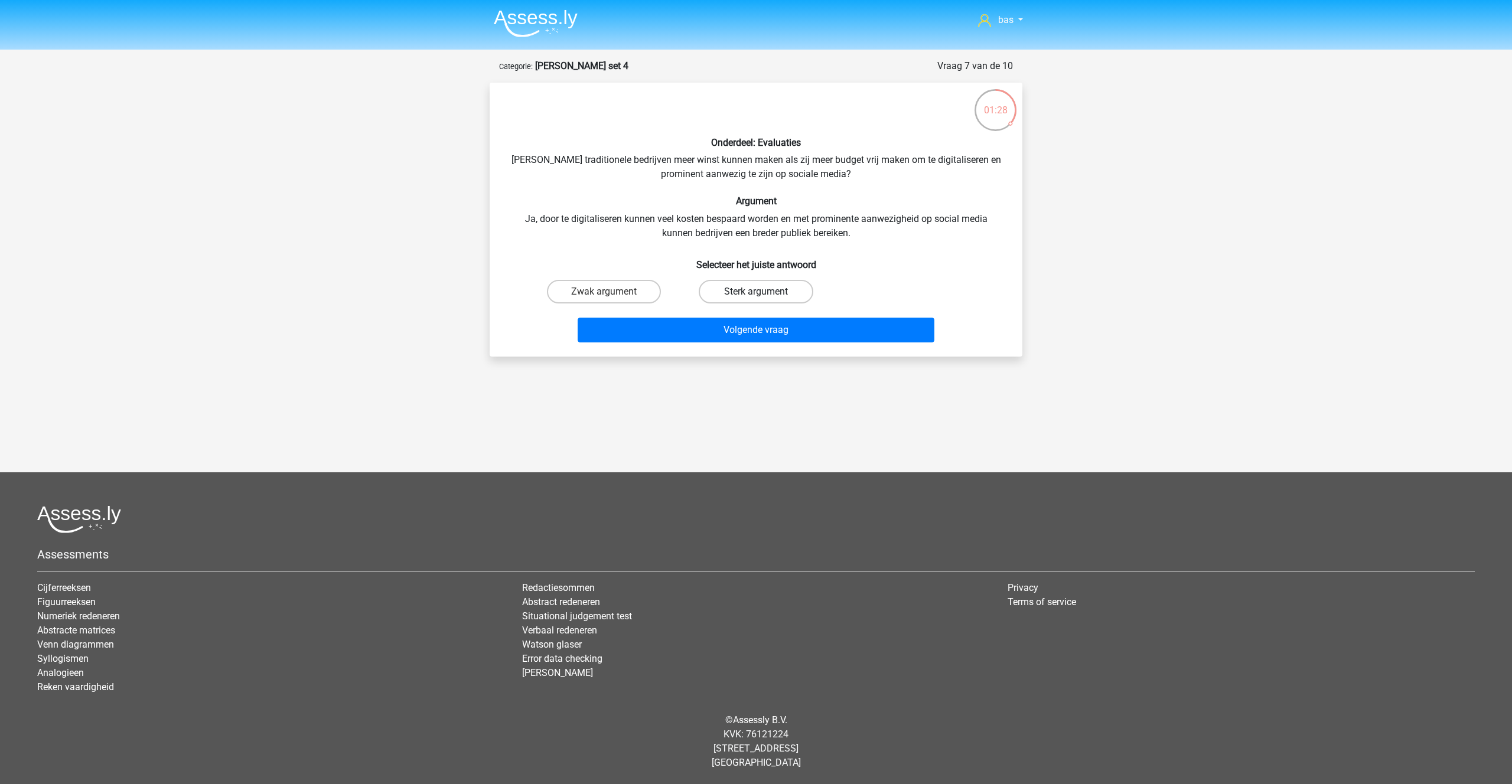
click at [747, 294] on label "Sterk argument" at bounding box center [755, 292] width 114 height 24
click at [756, 294] on input "Sterk argument" at bounding box center [760, 295] width 8 height 8
radio input "true"
click at [717, 327] on button "Volgende vraag" at bounding box center [756, 330] width 358 height 25
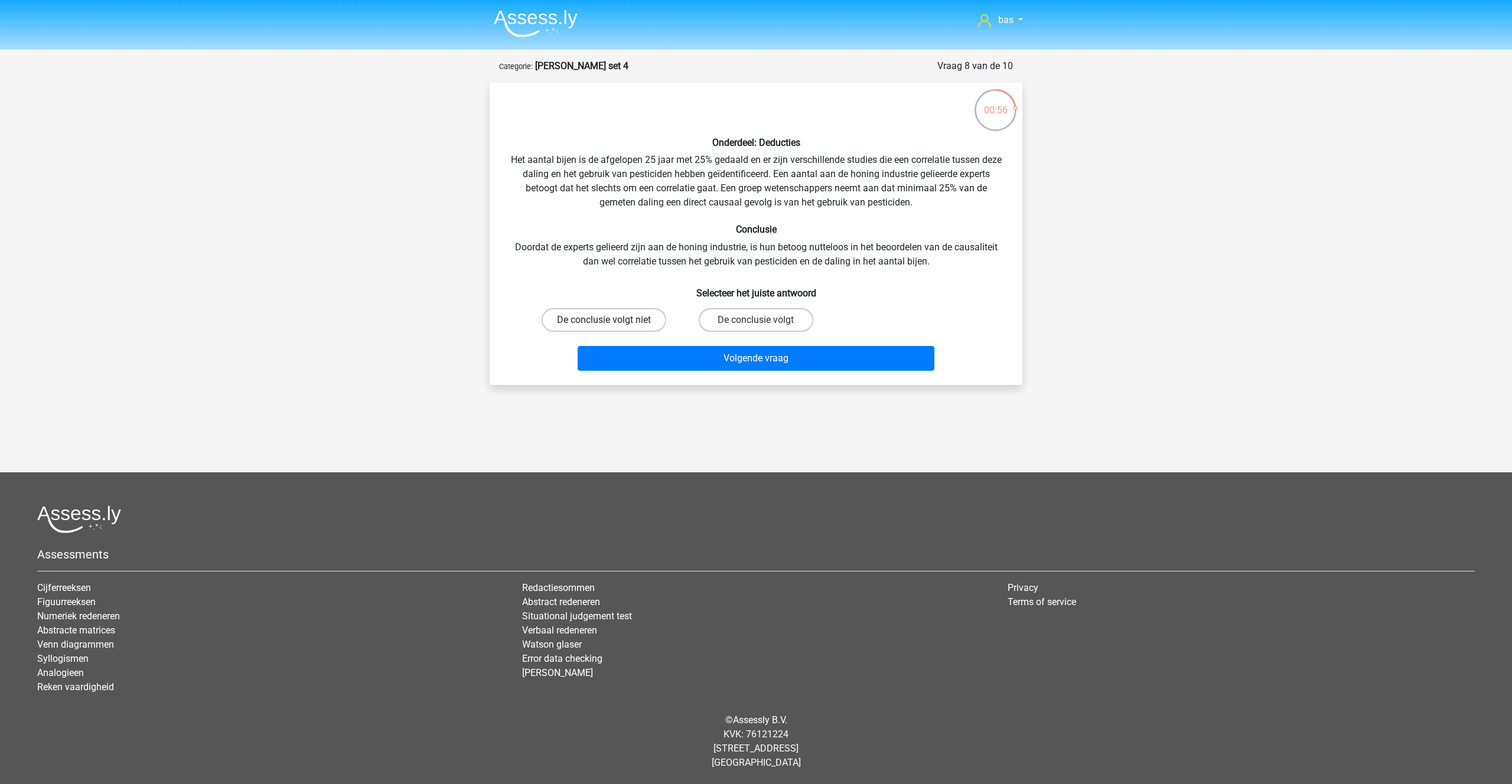
click at [602, 319] on label "De conclusie volgt niet" at bounding box center [604, 320] width 125 height 24
click at [604, 320] on input "De conclusie volgt niet" at bounding box center [608, 324] width 8 height 8
radio input "true"
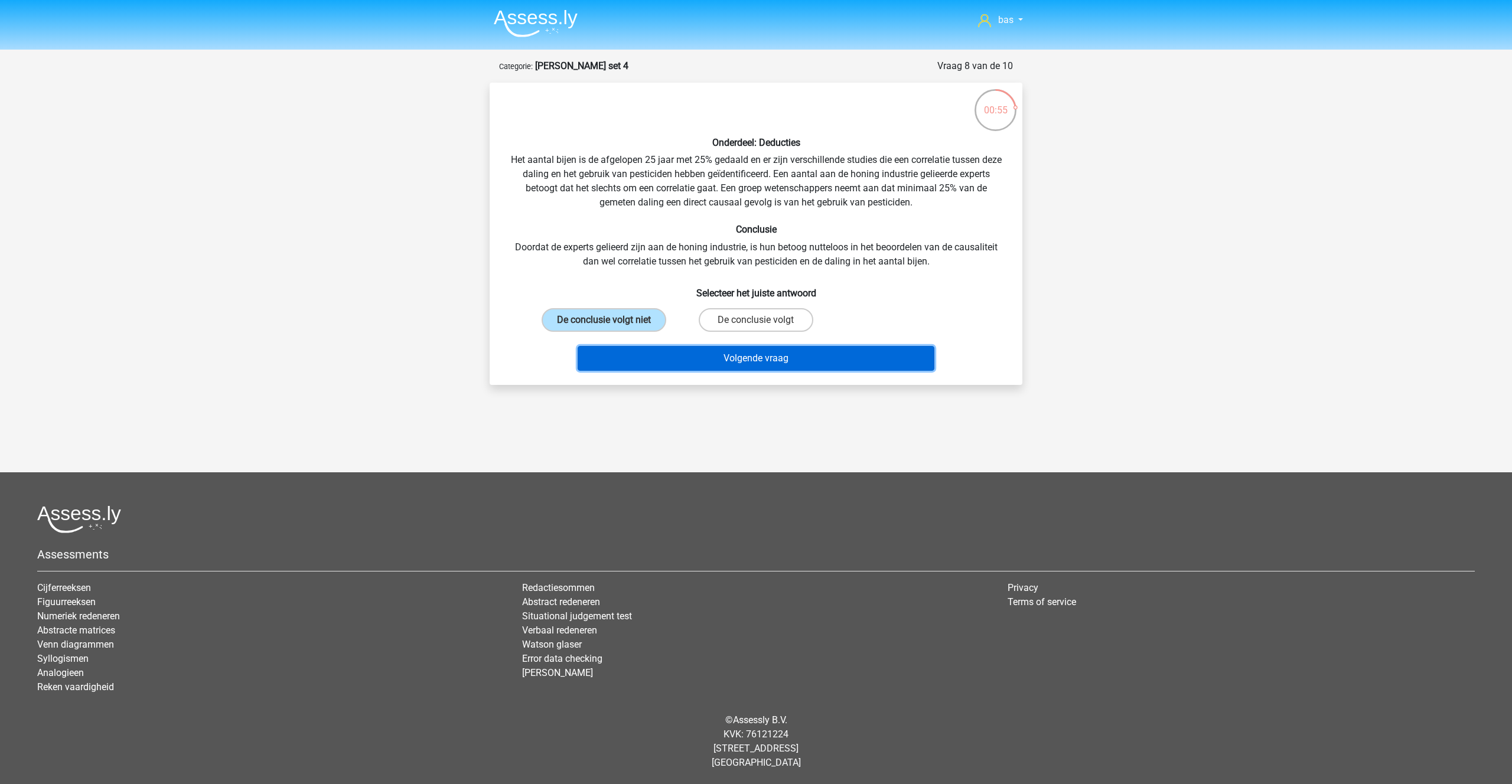
click at [716, 357] on button "Volgende vraag" at bounding box center [756, 359] width 358 height 25
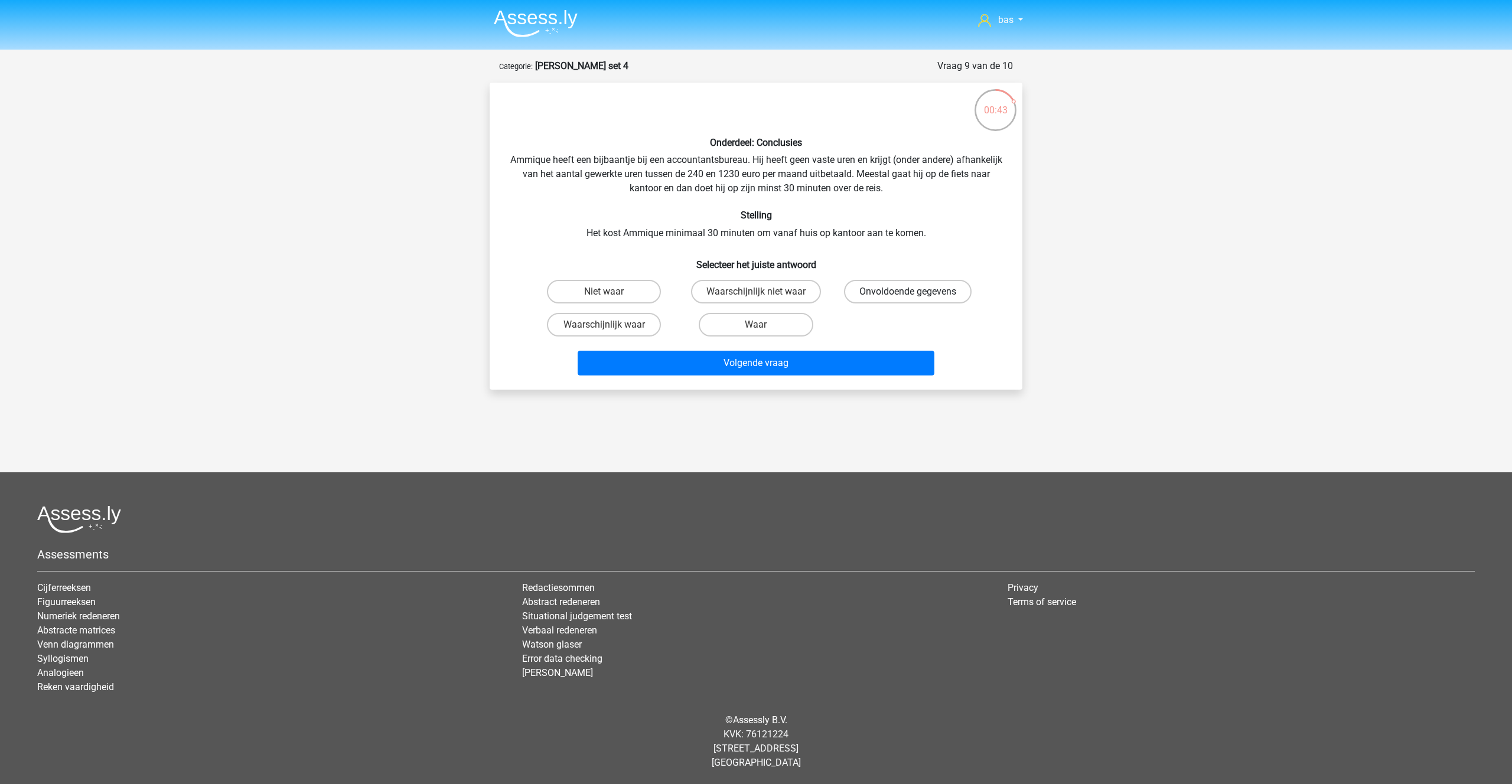
click at [873, 292] on label "Onvoldoende gegevens" at bounding box center [907, 292] width 127 height 24
click at [908, 292] on input "Onvoldoende gegevens" at bounding box center [911, 295] width 8 height 8
radio input "true"
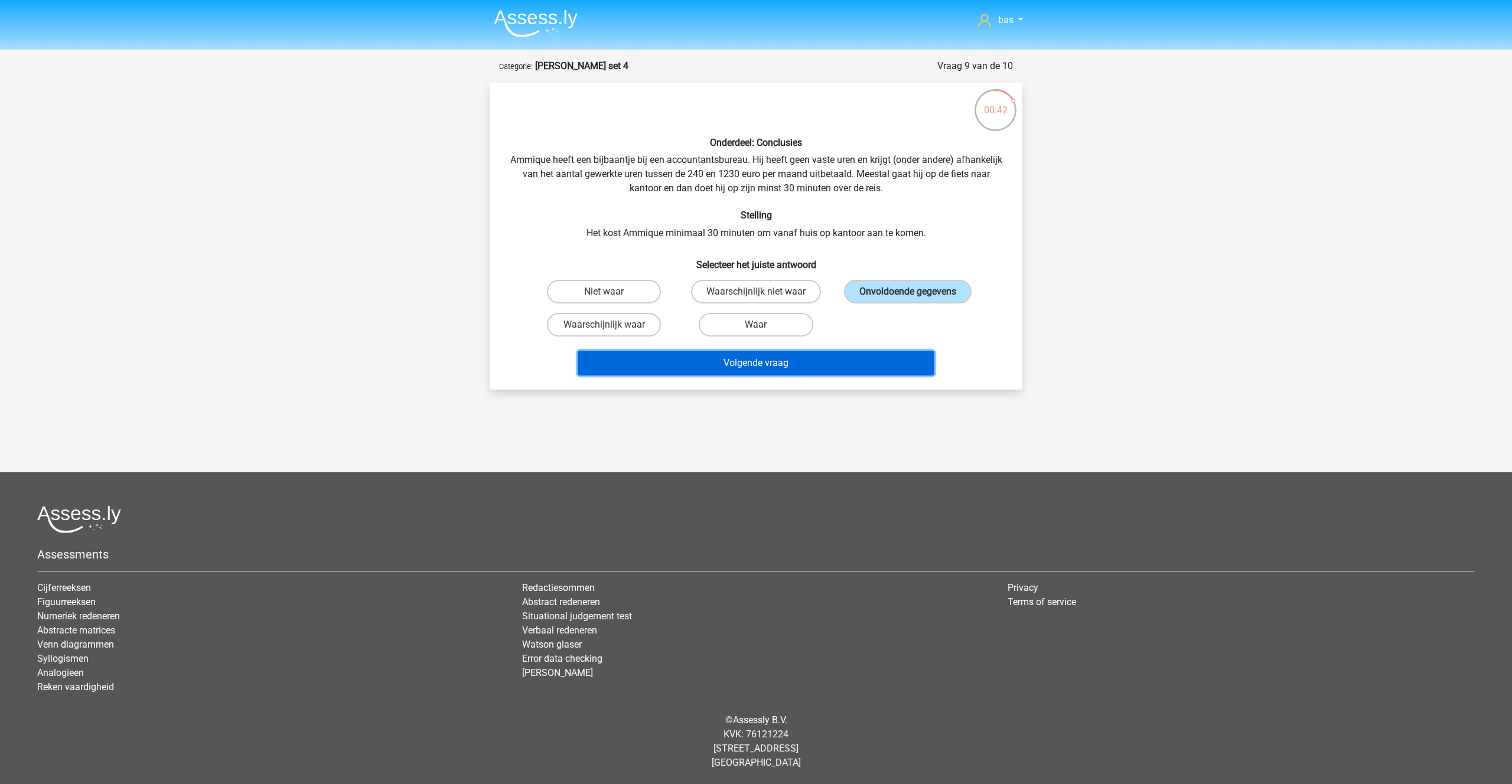
click at [774, 354] on button "Volgende vraag" at bounding box center [756, 363] width 358 height 25
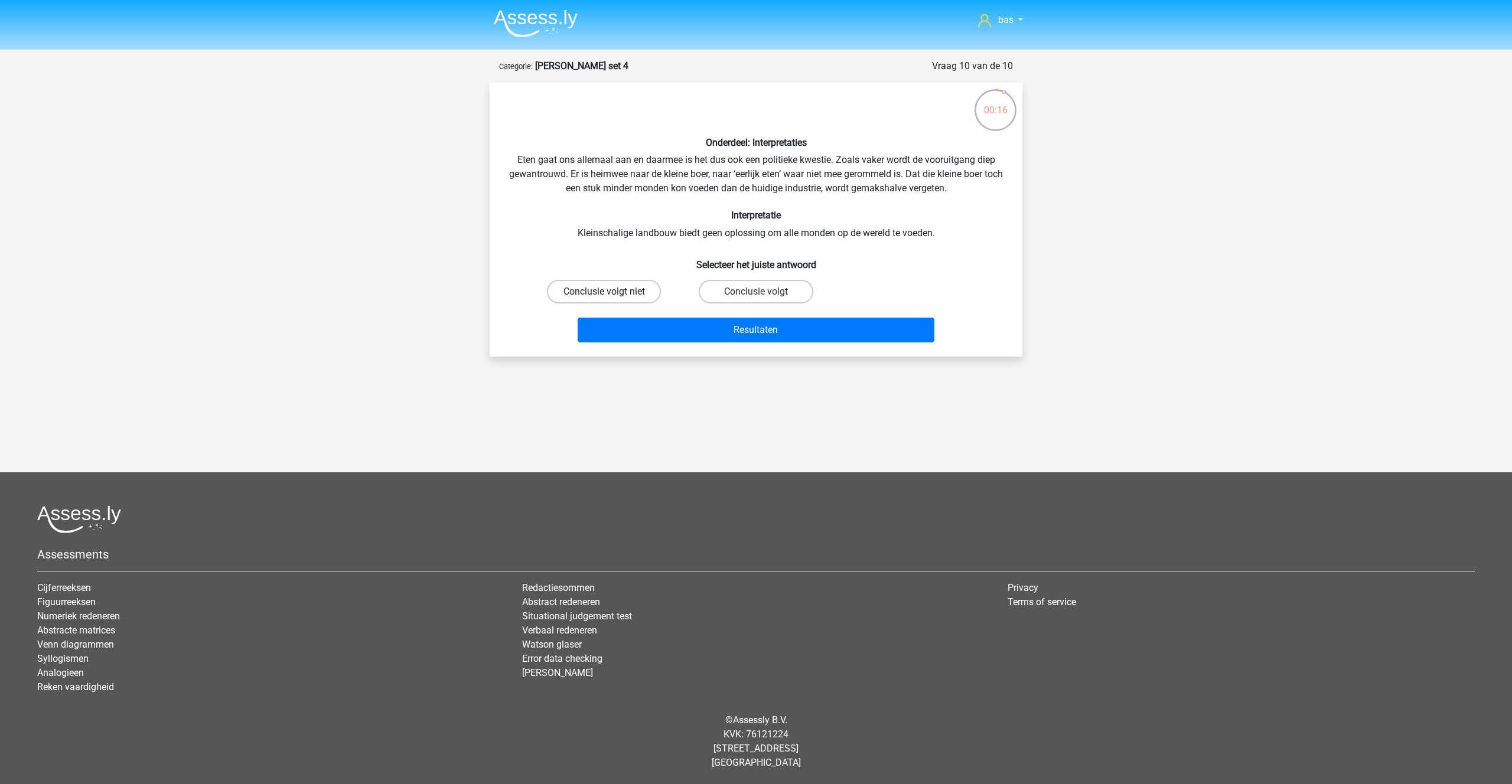
click at [626, 290] on label "Conclusie volgt niet" at bounding box center [604, 292] width 114 height 24
click at [612, 292] on input "Conclusie volgt niet" at bounding box center [608, 295] width 8 height 8
radio input "true"
click at [774, 332] on button "Resultaten" at bounding box center [756, 330] width 358 height 25
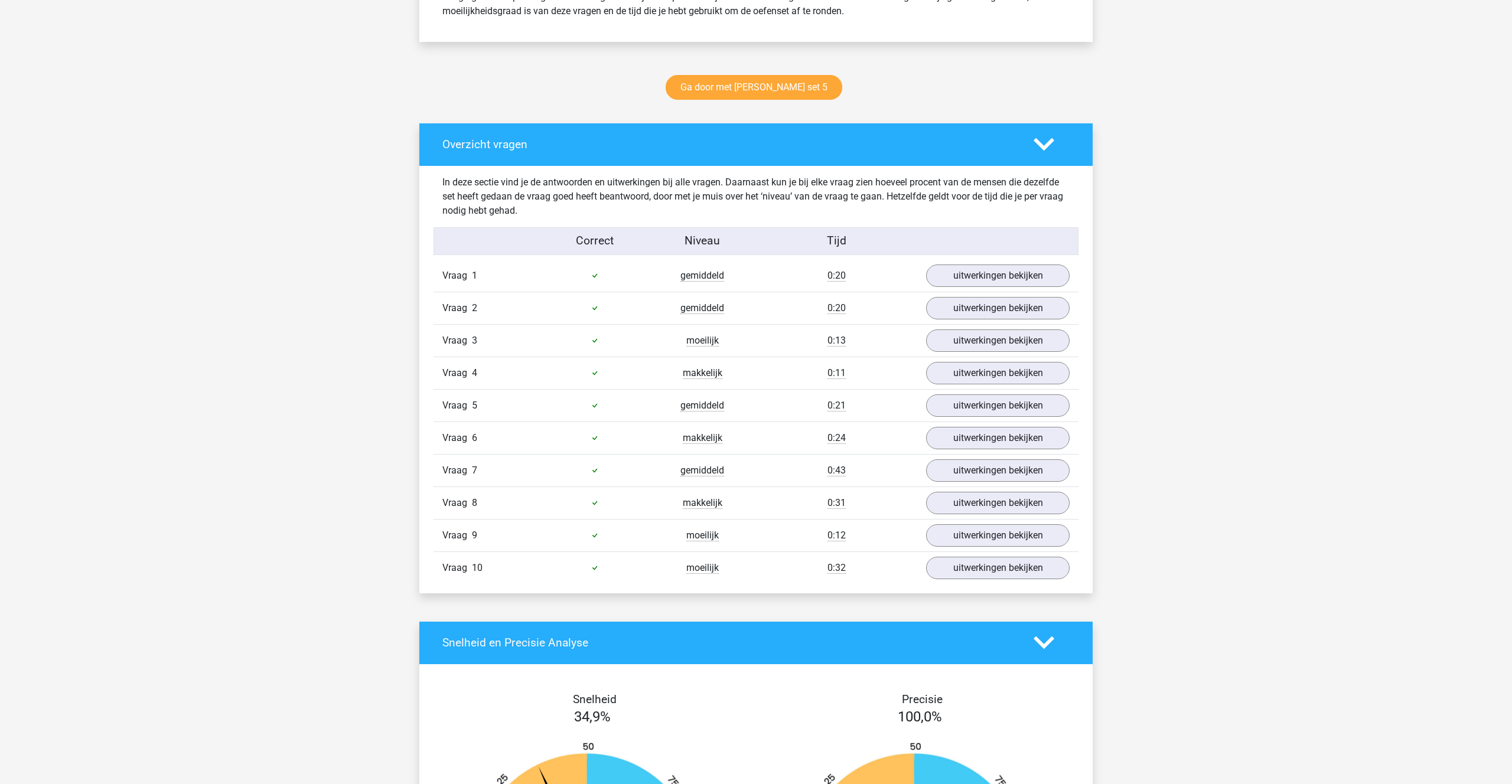
scroll to position [558, 0]
click at [963, 274] on link "uitwerkingen bekijken" at bounding box center [998, 275] width 165 height 26
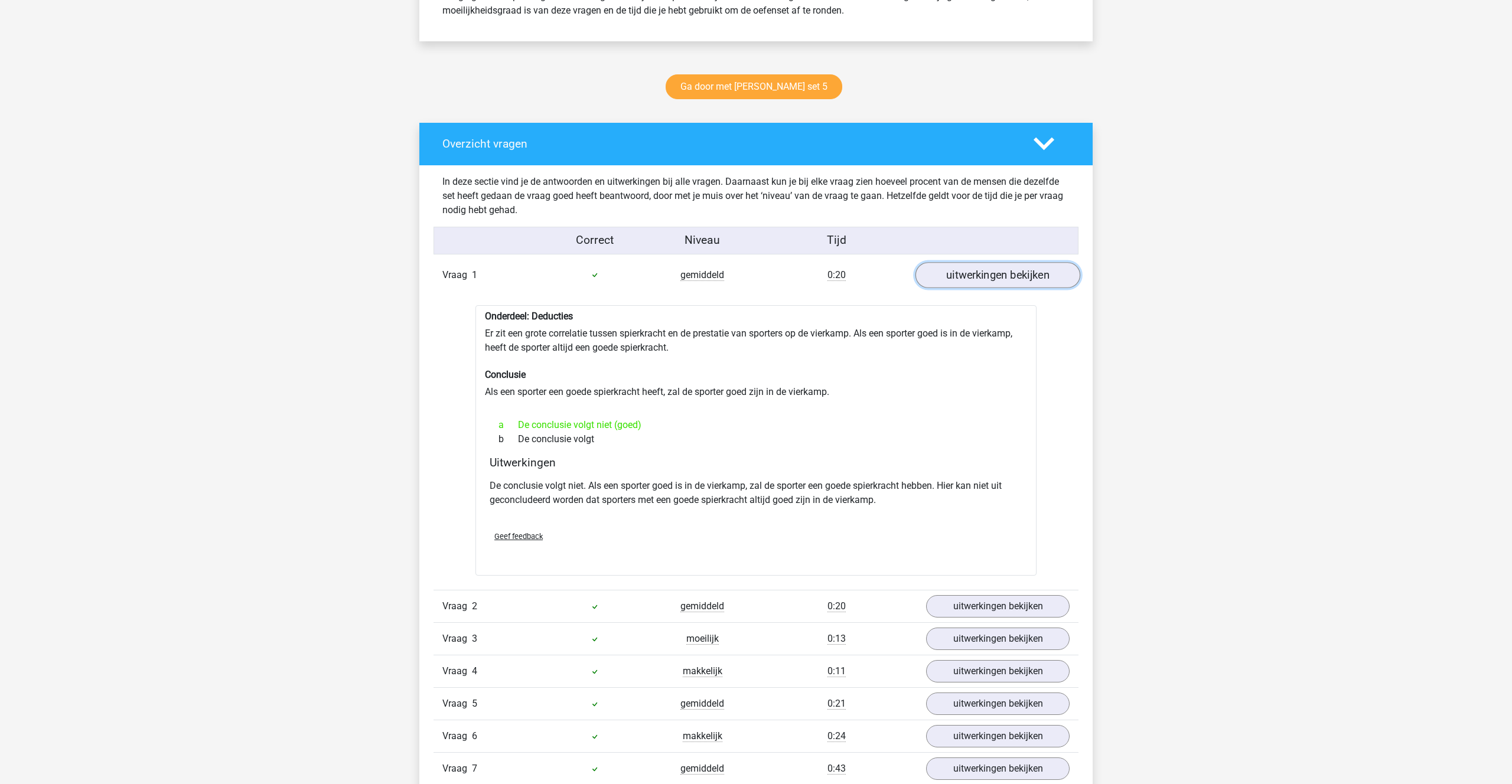
click at [1007, 284] on link "uitwerkingen bekijken" at bounding box center [998, 275] width 165 height 26
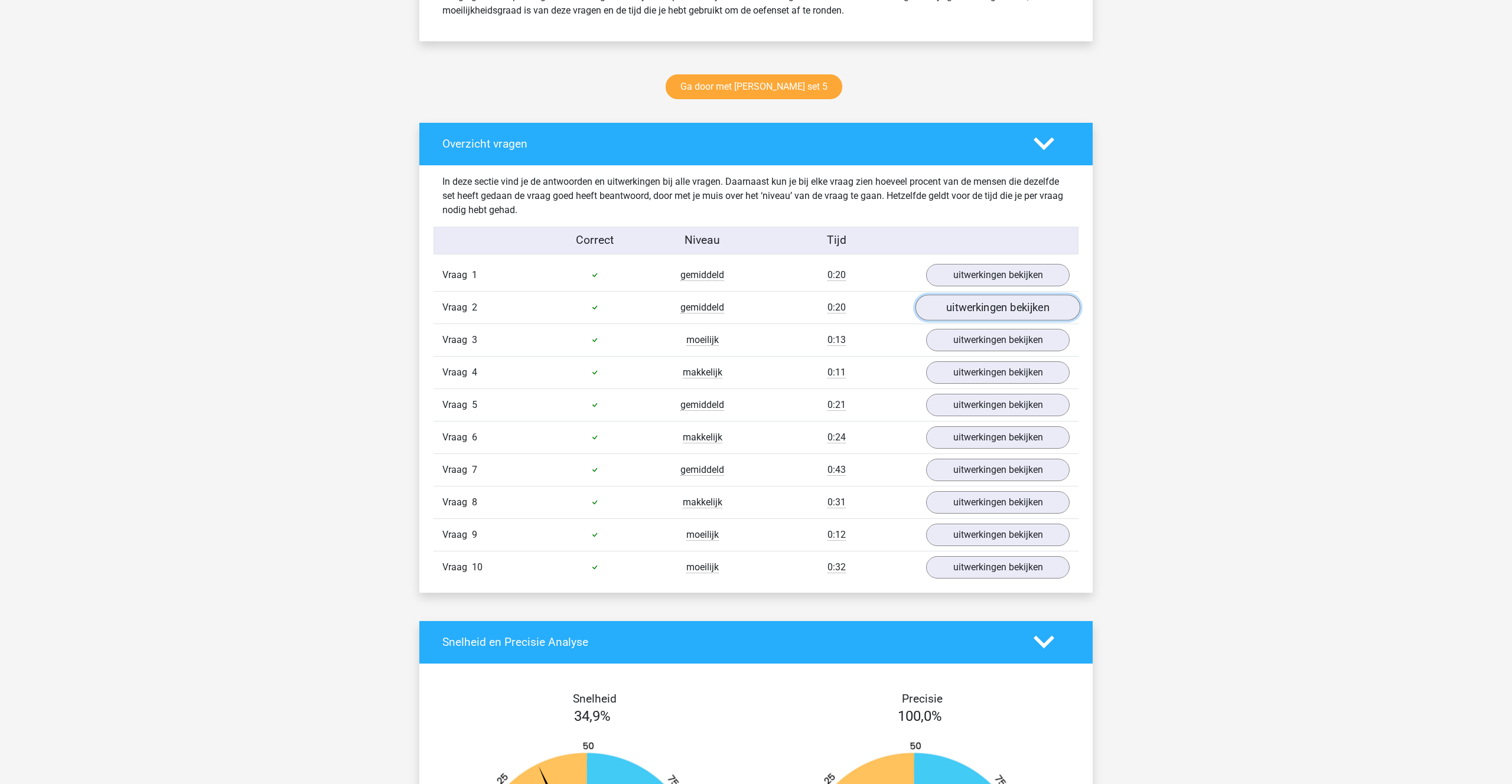
click at [1001, 302] on link "uitwerkingen bekijken" at bounding box center [998, 308] width 165 height 26
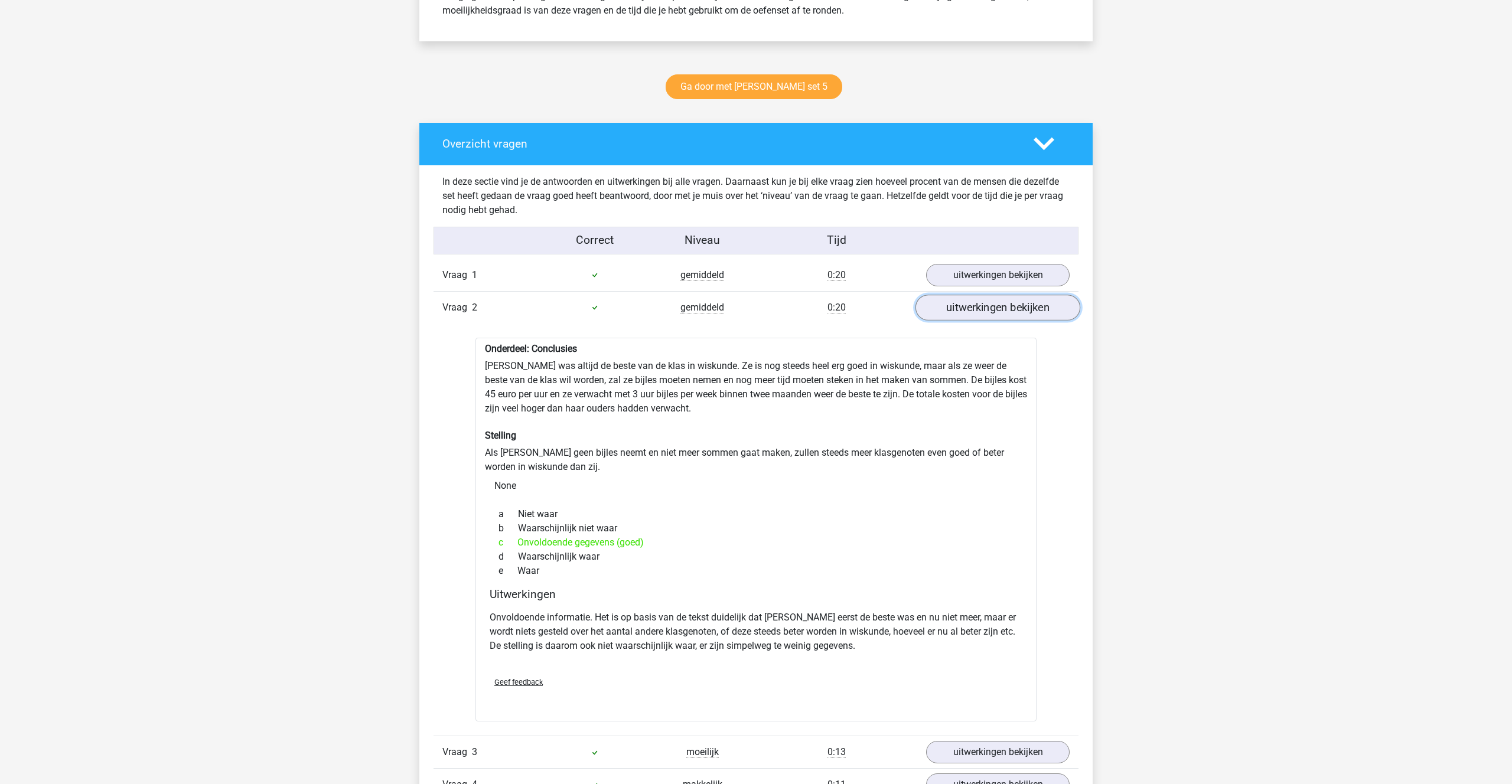
click at [993, 313] on link "uitwerkingen bekijken" at bounding box center [998, 308] width 165 height 26
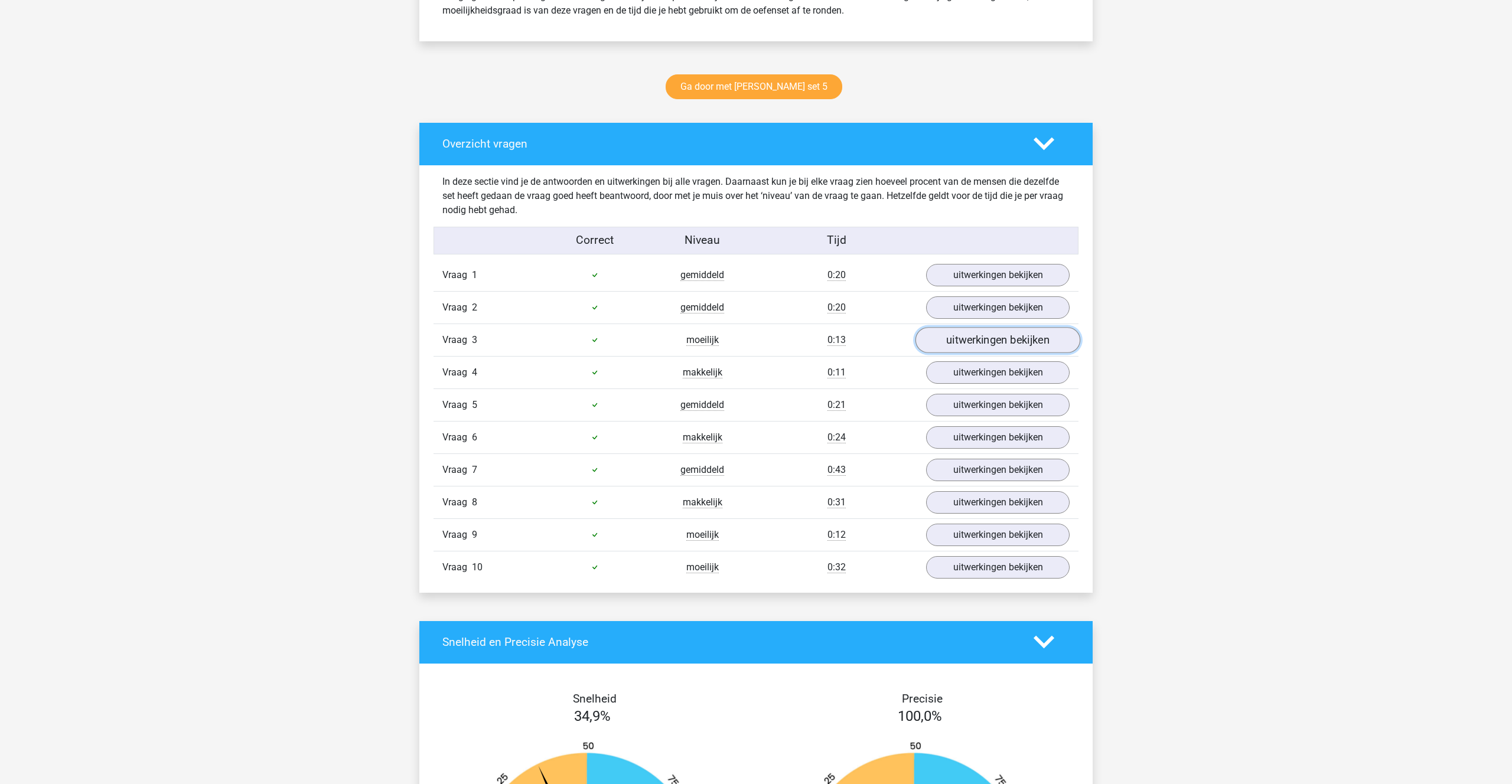
click at [985, 331] on link "uitwerkingen bekijken" at bounding box center [998, 340] width 165 height 26
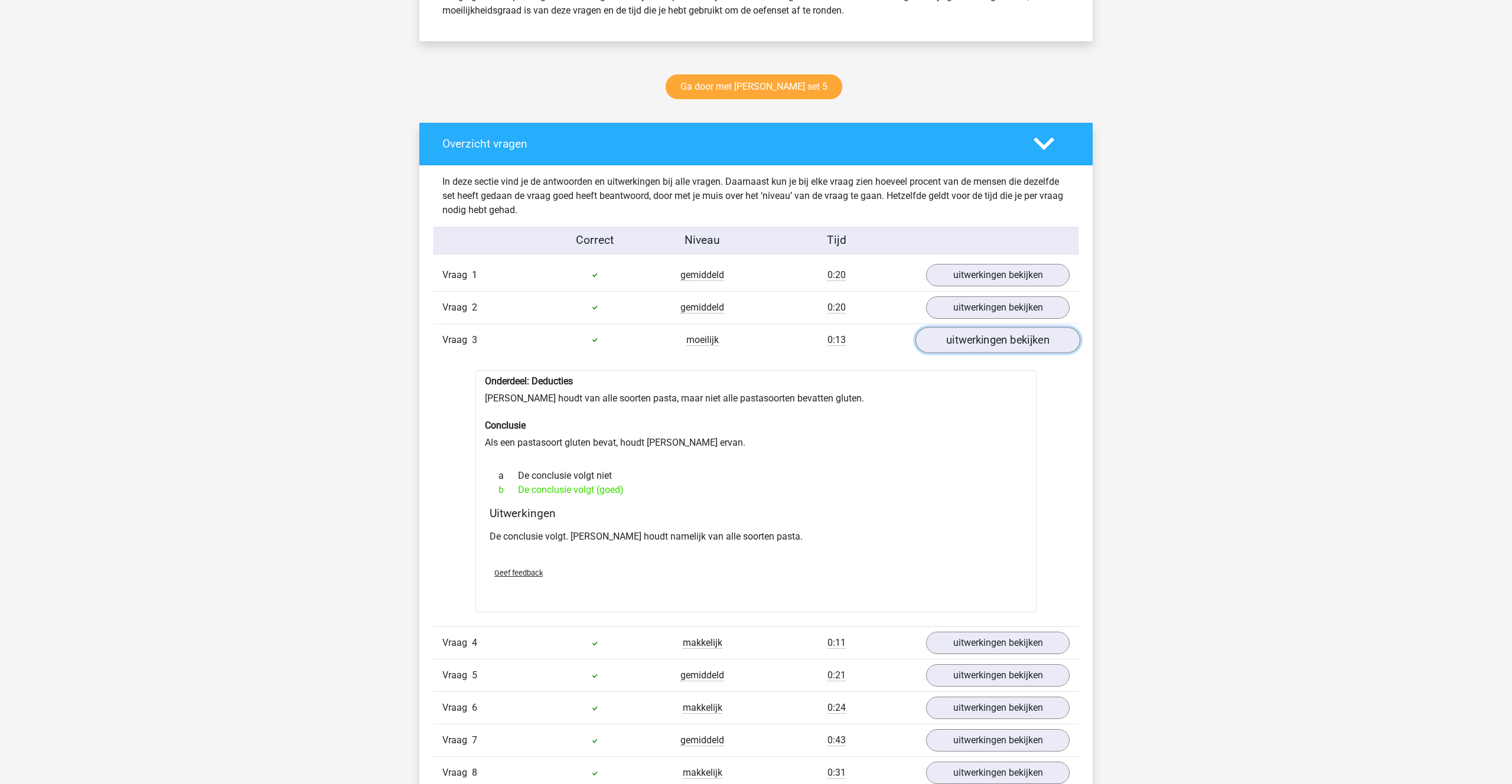
click at [991, 339] on link "uitwerkingen bekijken" at bounding box center [998, 340] width 165 height 26
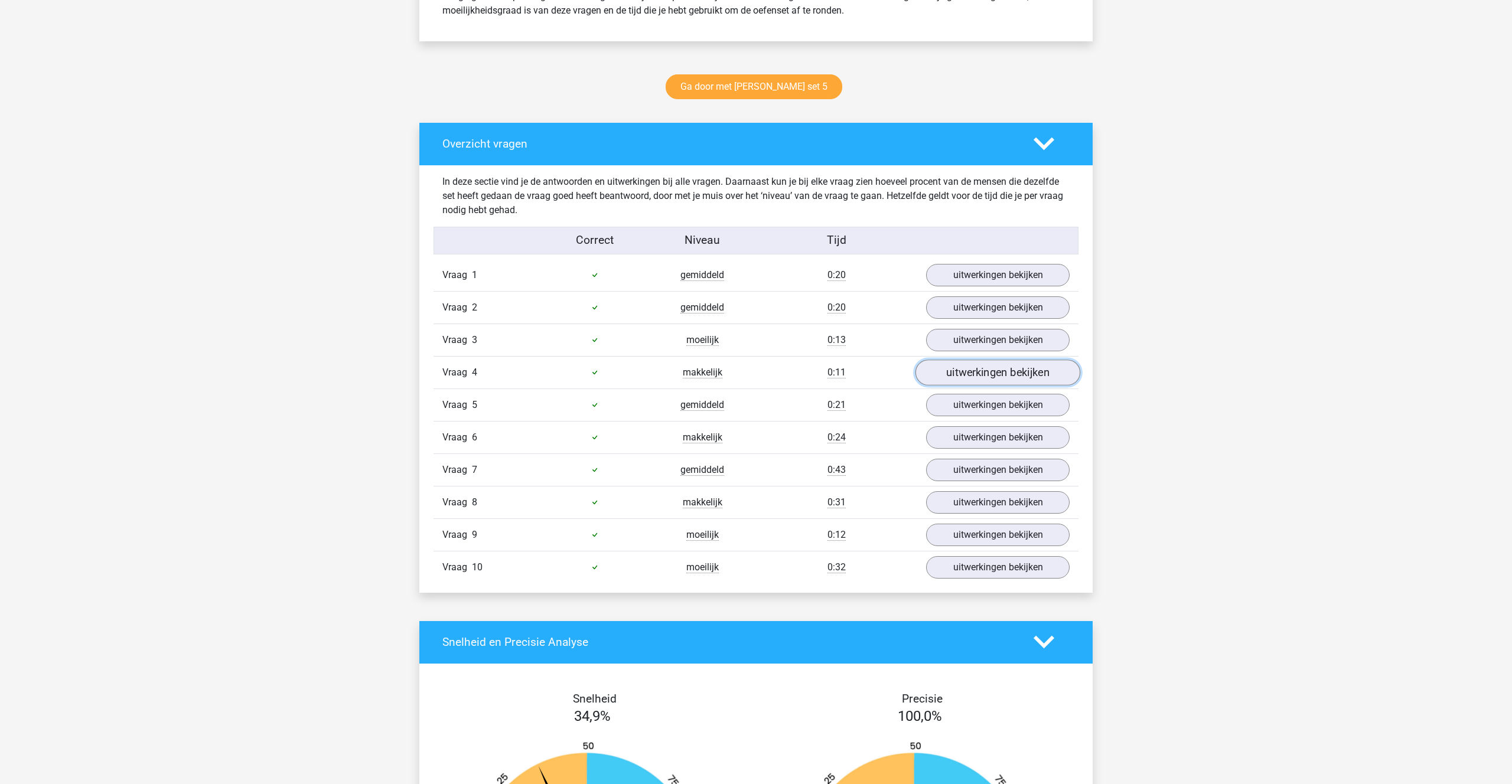
click at [978, 375] on link "uitwerkingen bekijken" at bounding box center [998, 373] width 165 height 26
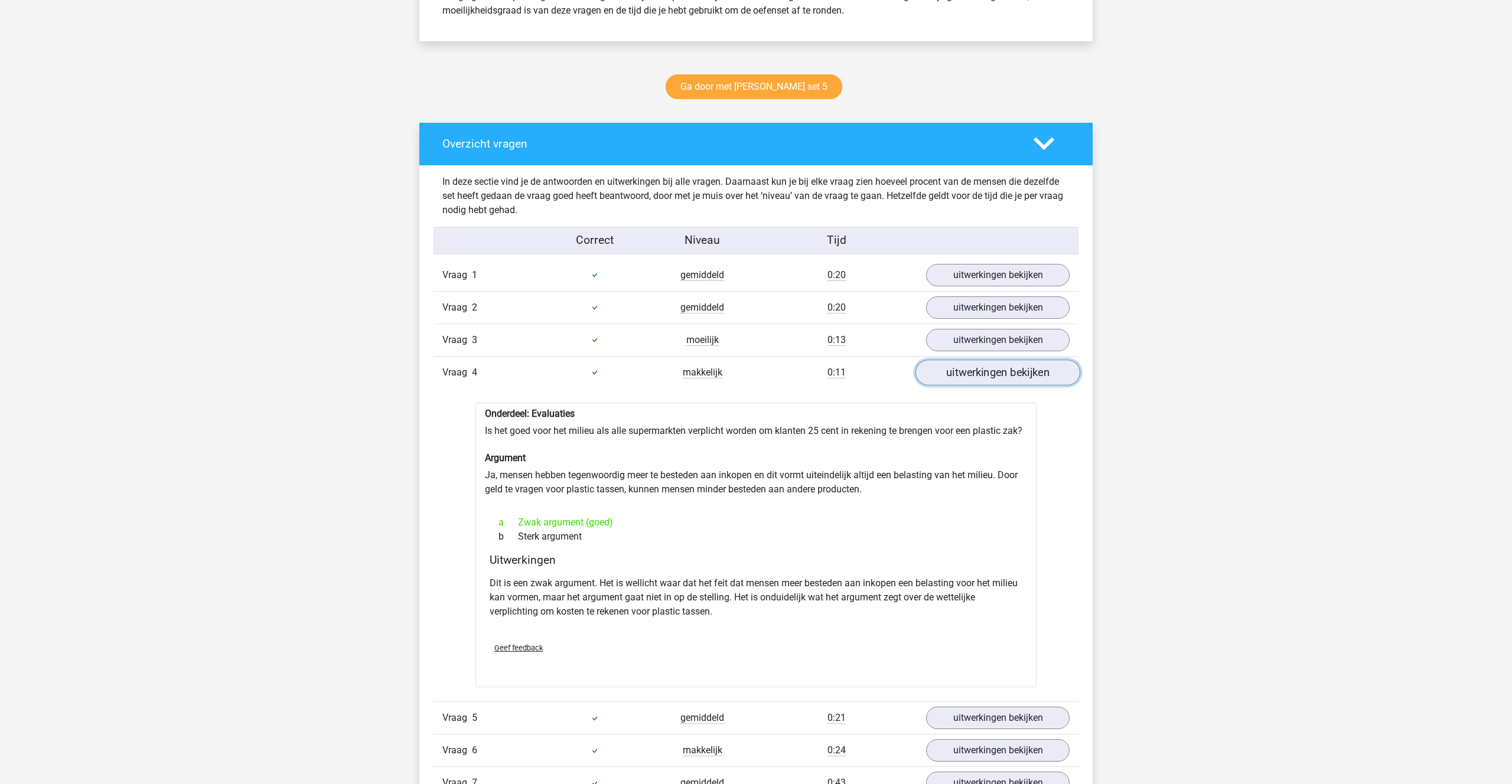
click at [978, 375] on link "uitwerkingen bekijken" at bounding box center [998, 373] width 165 height 26
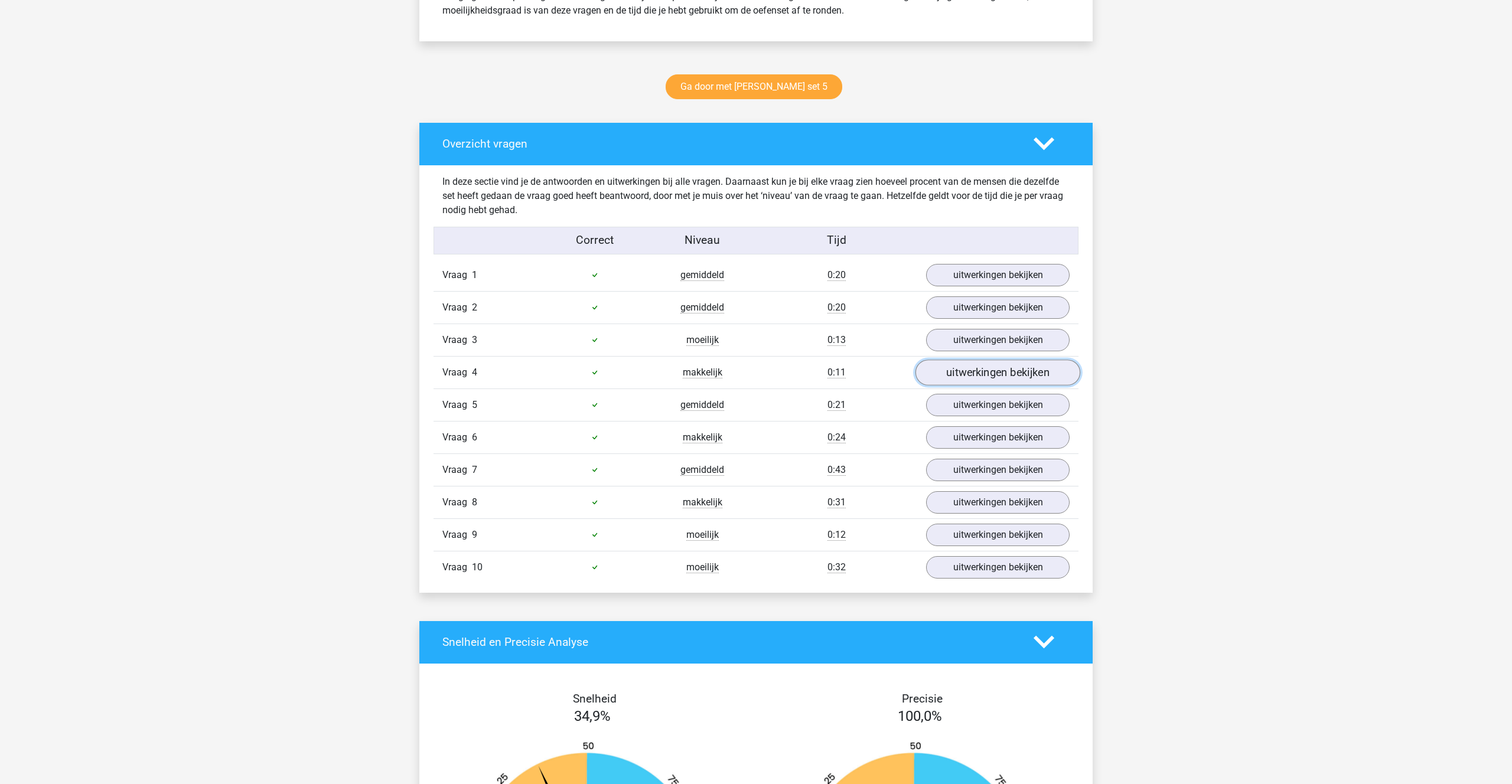
click at [971, 375] on link "uitwerkingen bekijken" at bounding box center [998, 373] width 165 height 26
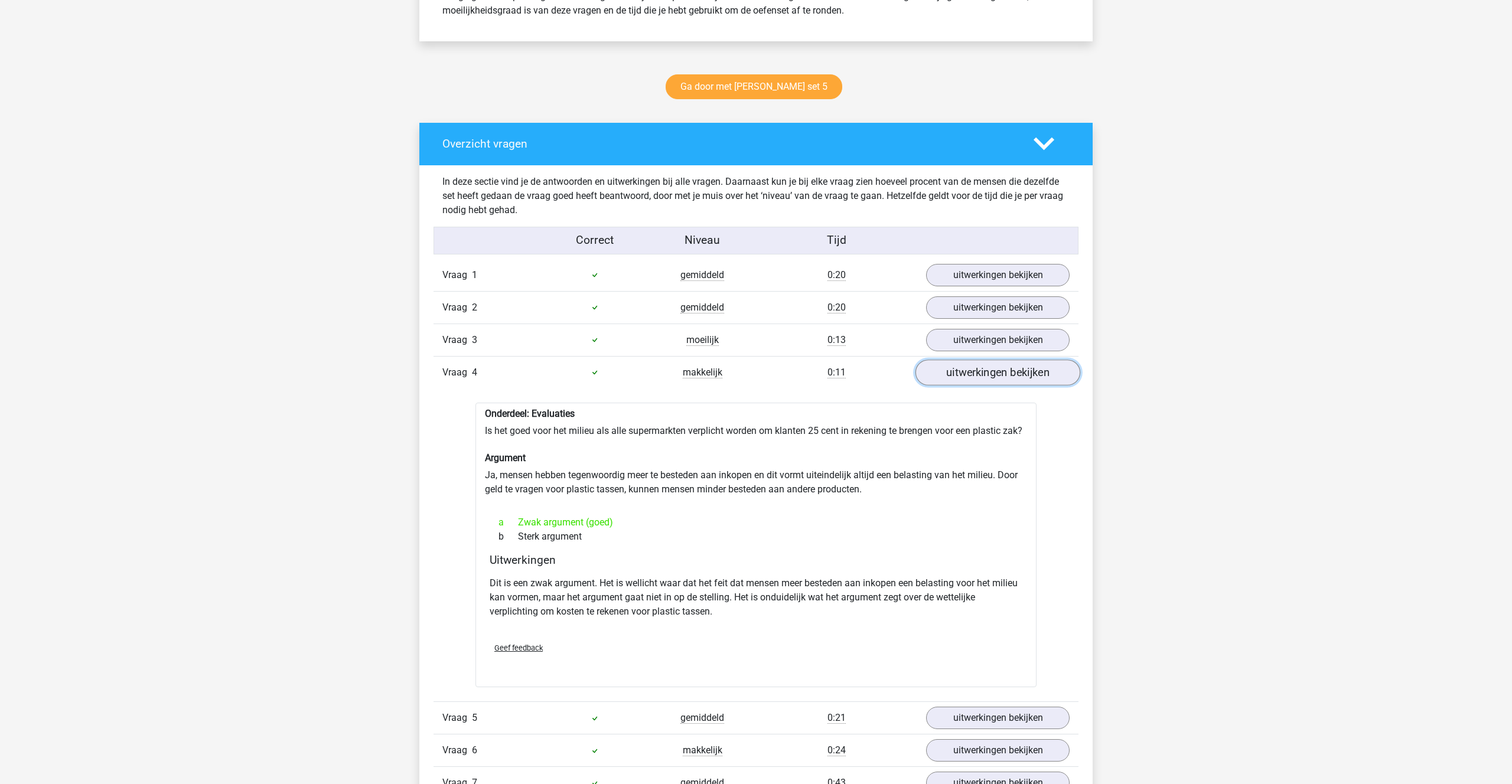
click at [983, 378] on link "uitwerkingen bekijken" at bounding box center [998, 373] width 165 height 26
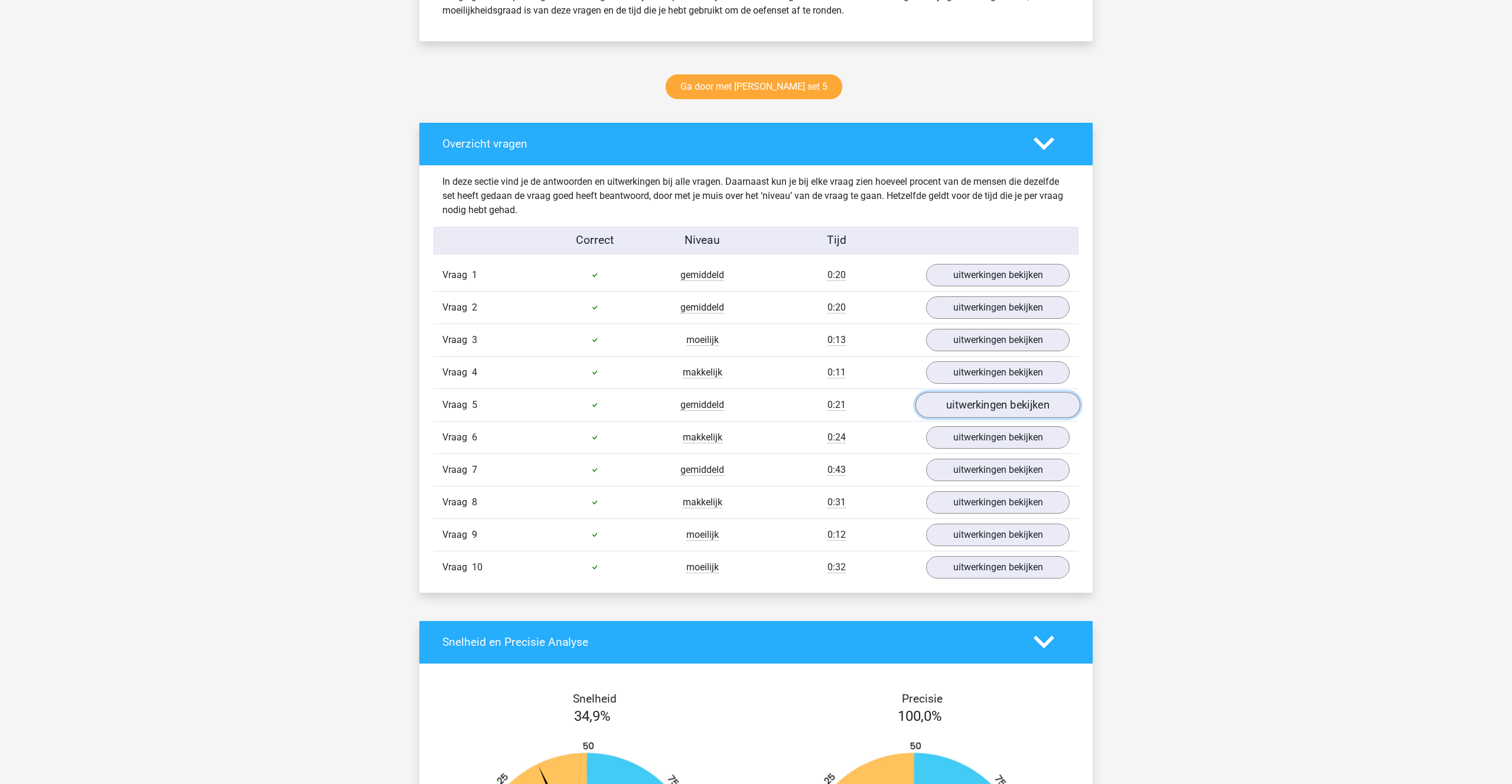
click at [980, 407] on link "uitwerkingen bekijken" at bounding box center [998, 405] width 165 height 26
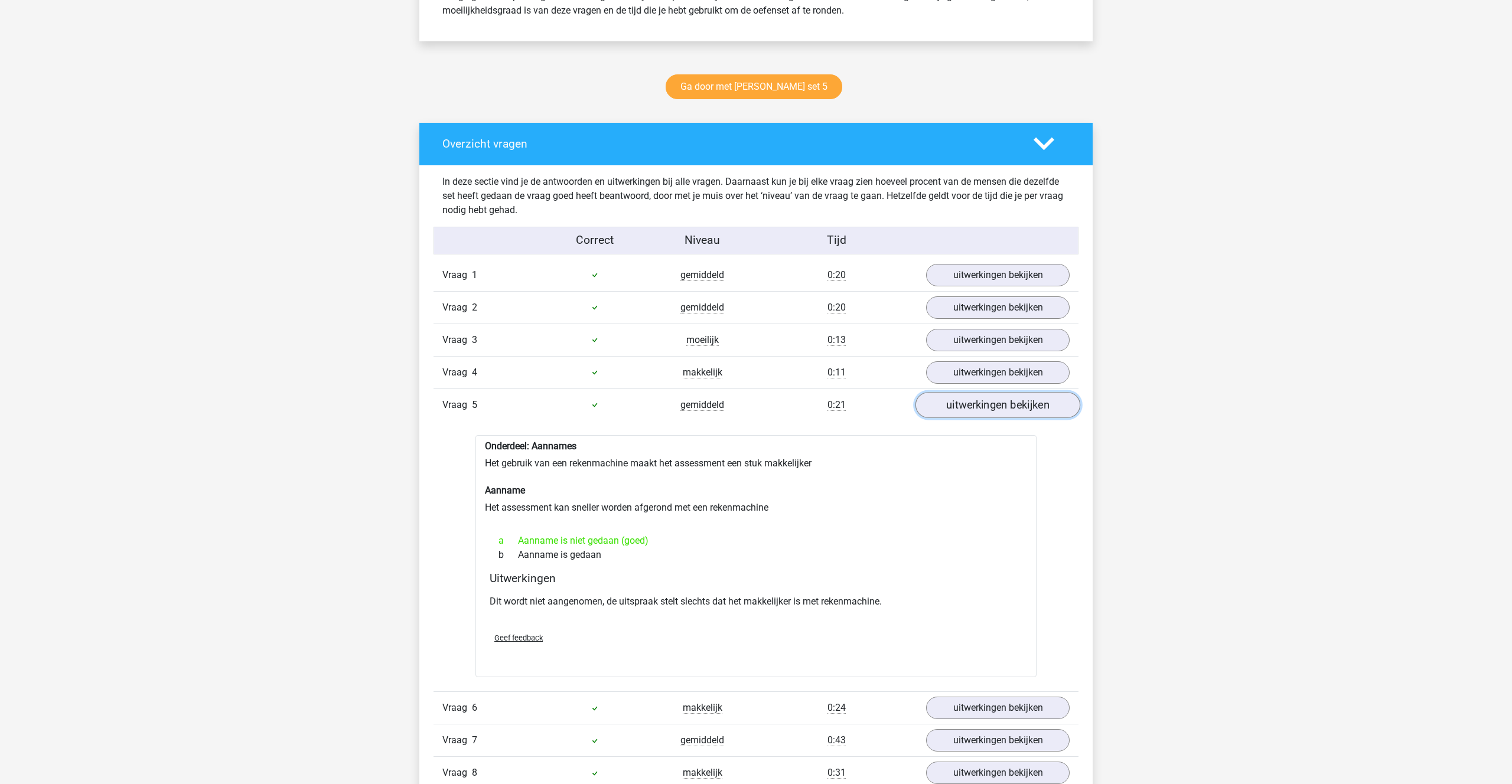
click at [981, 402] on link "uitwerkingen bekijken" at bounding box center [998, 405] width 165 height 26
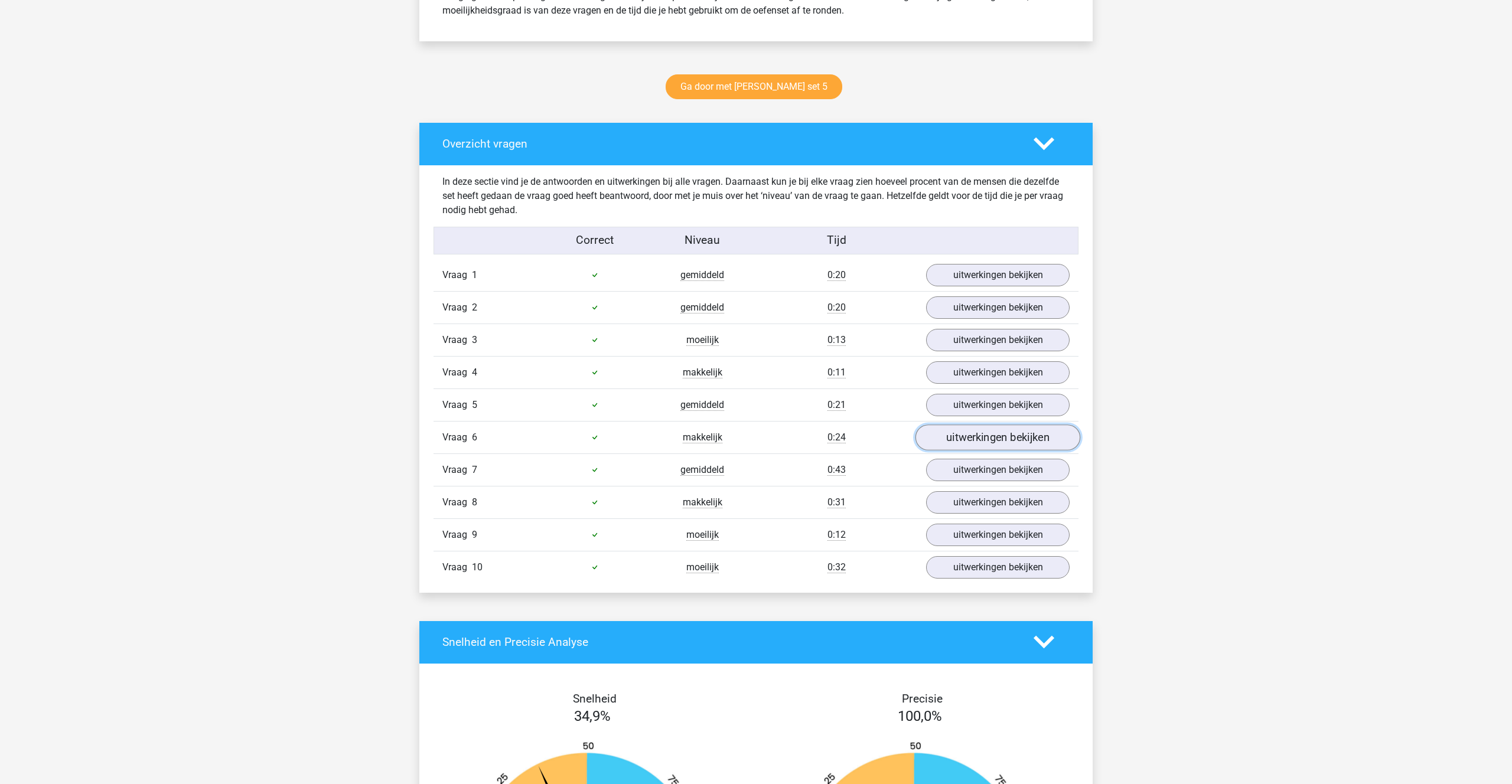
click at [978, 428] on link "uitwerkingen bekijken" at bounding box center [998, 437] width 165 height 26
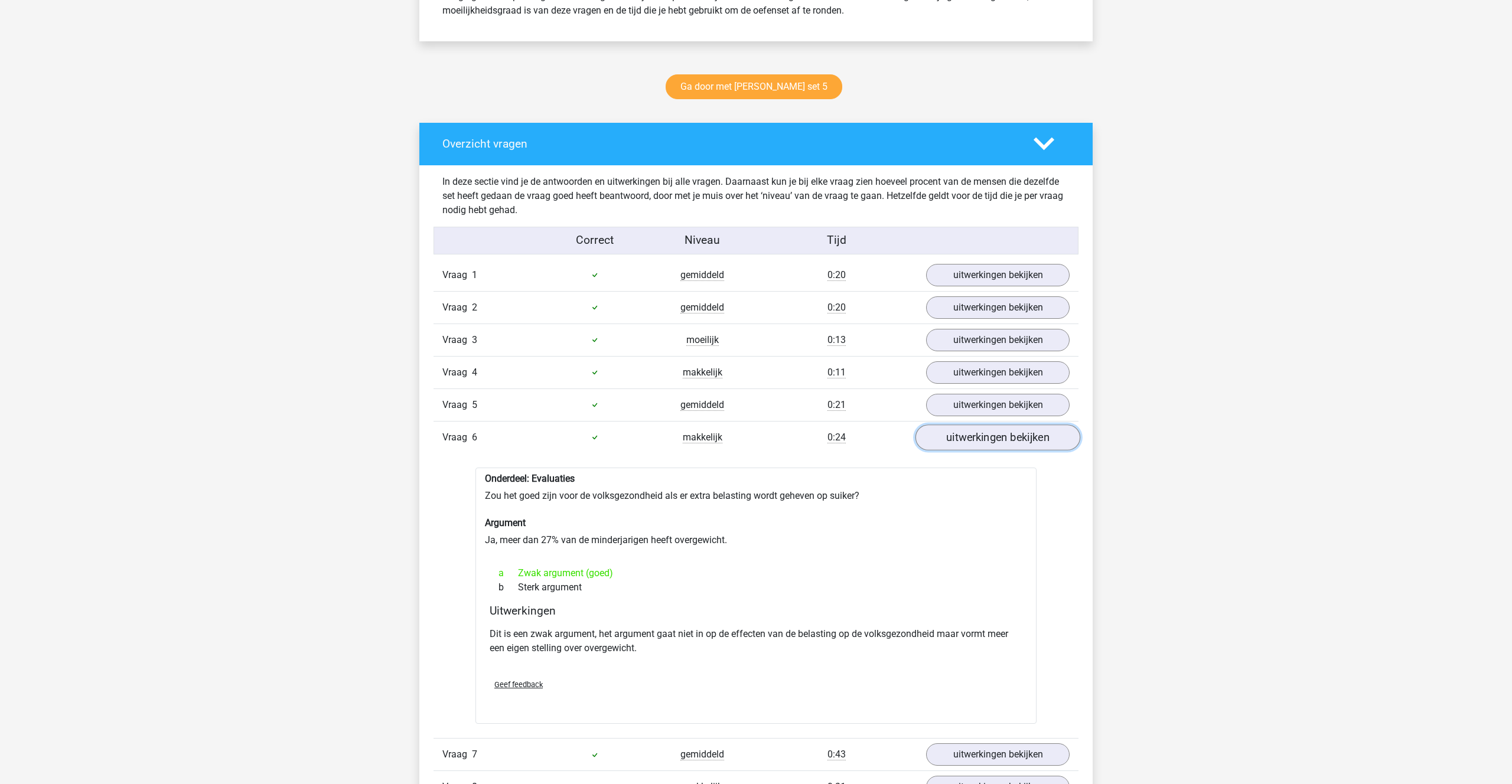
click at [981, 433] on link "uitwerkingen bekijken" at bounding box center [998, 437] width 165 height 26
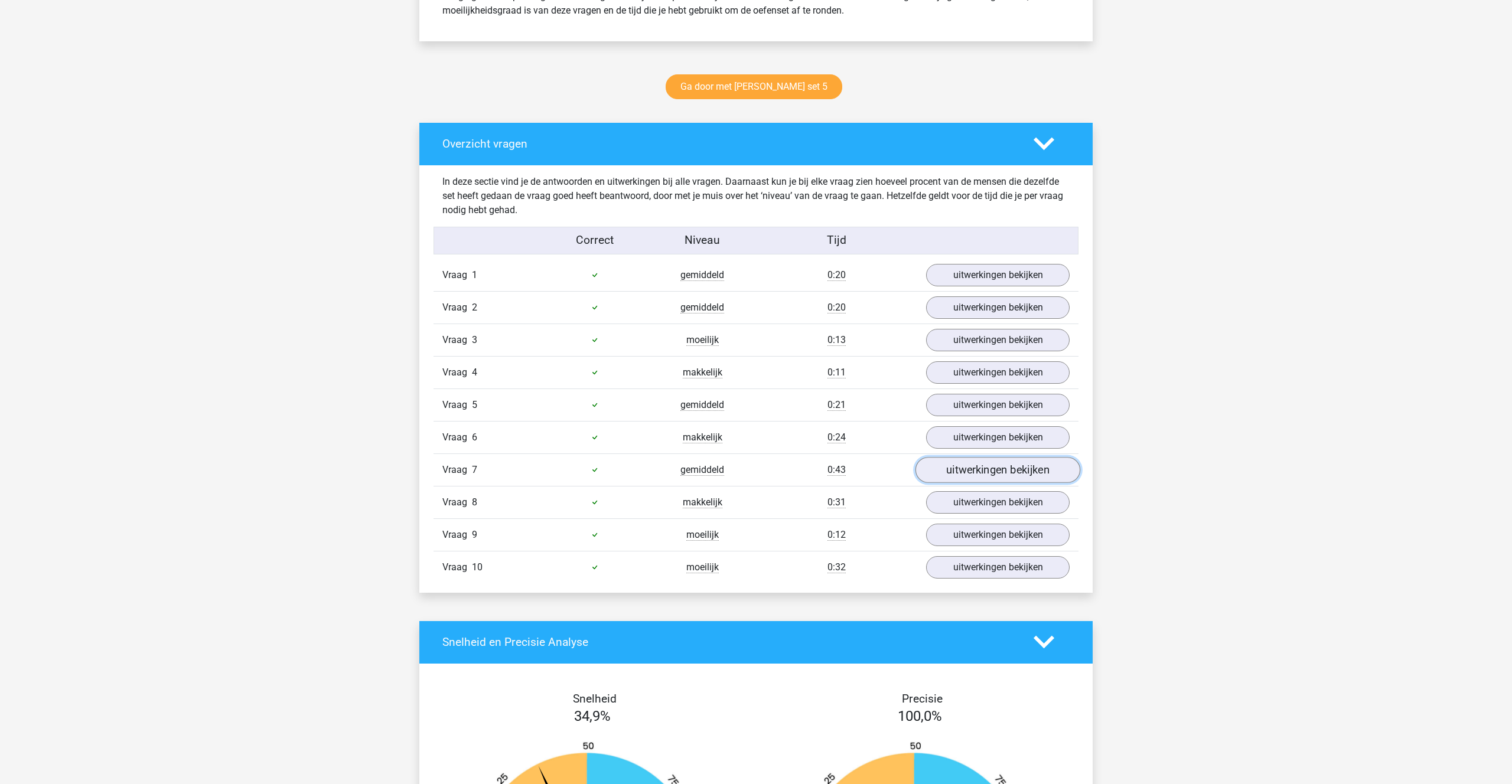
click at [984, 463] on link "uitwerkingen bekijken" at bounding box center [998, 470] width 165 height 26
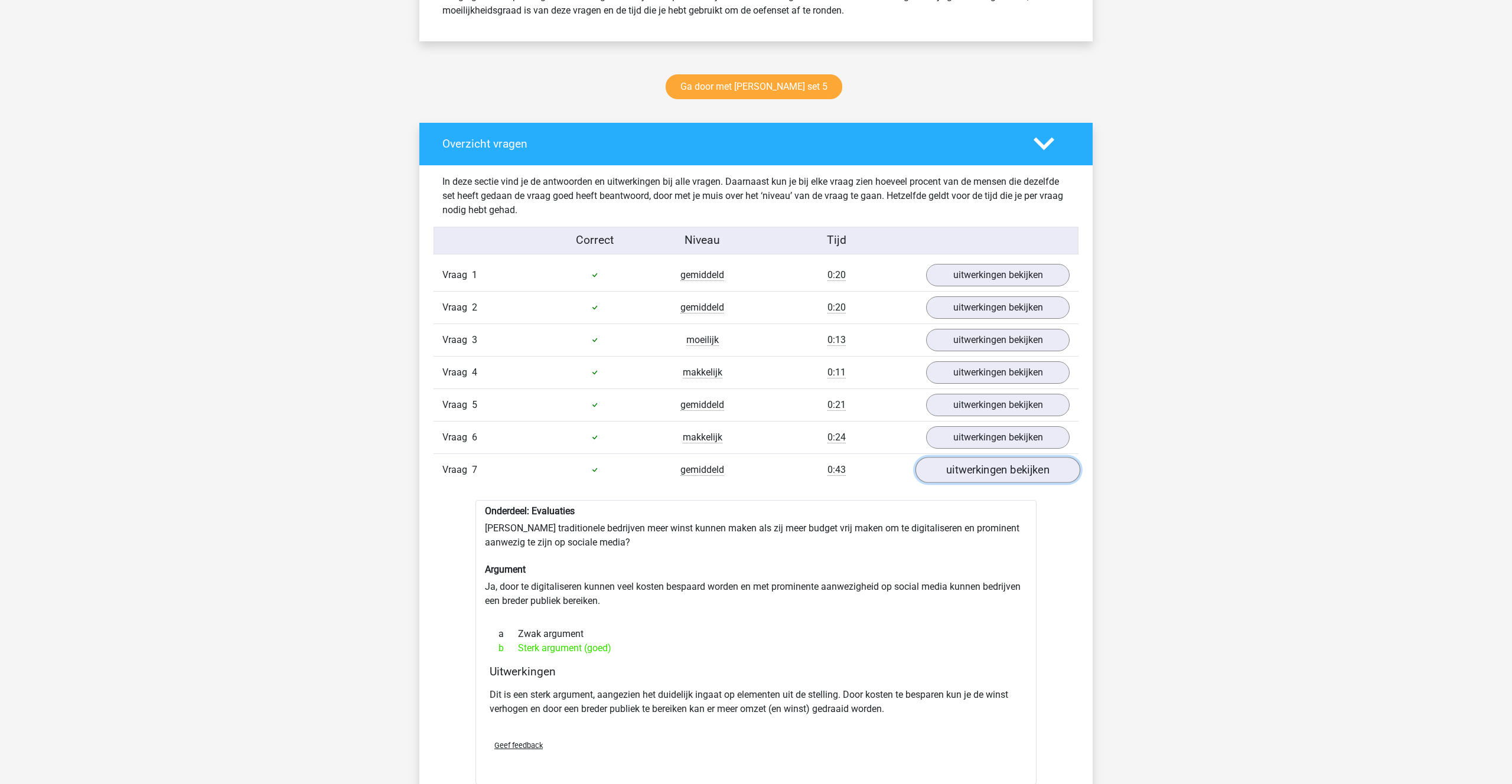
click at [987, 476] on link "uitwerkingen bekijken" at bounding box center [998, 470] width 165 height 26
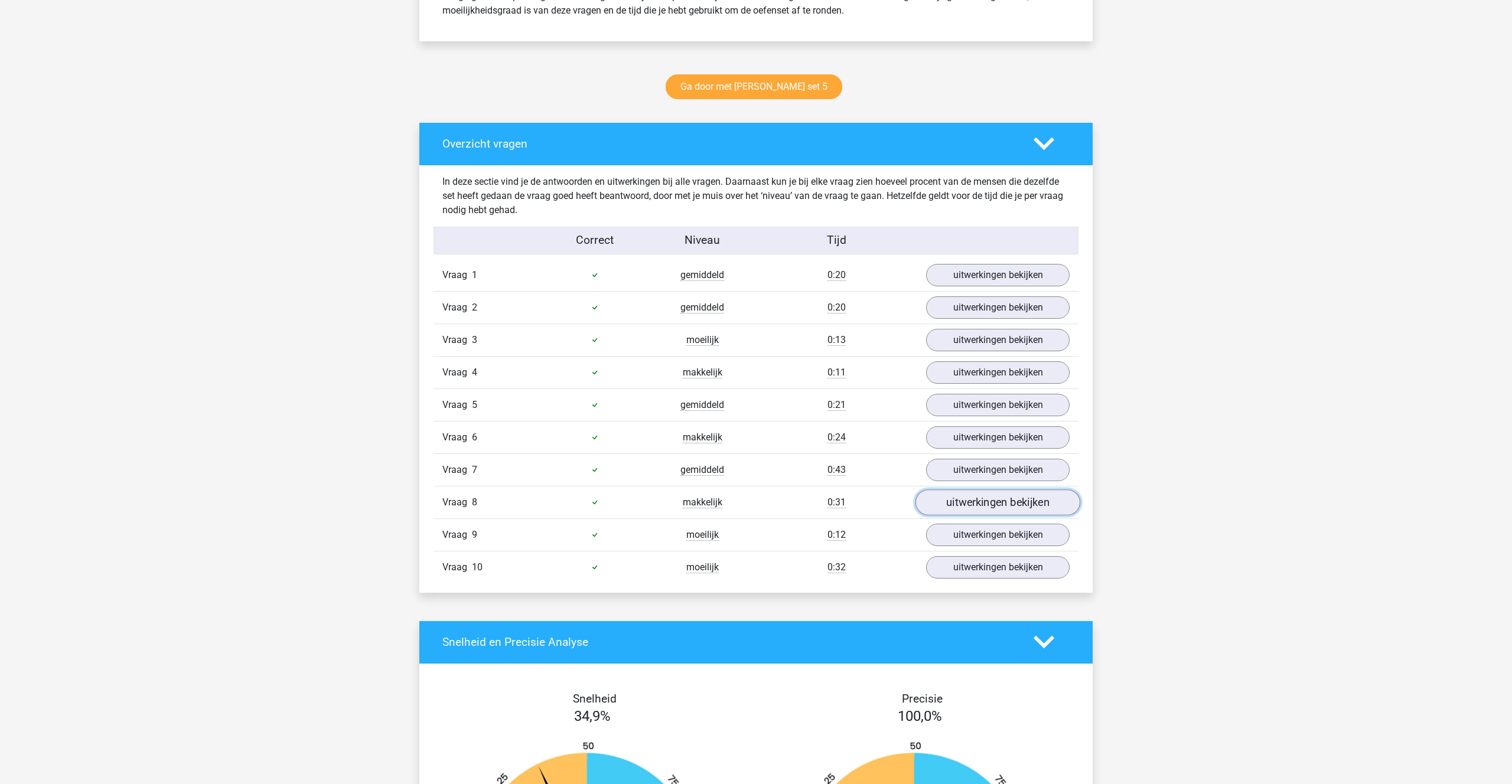
click at [971, 506] on link "uitwerkingen bekijken" at bounding box center [998, 503] width 165 height 26
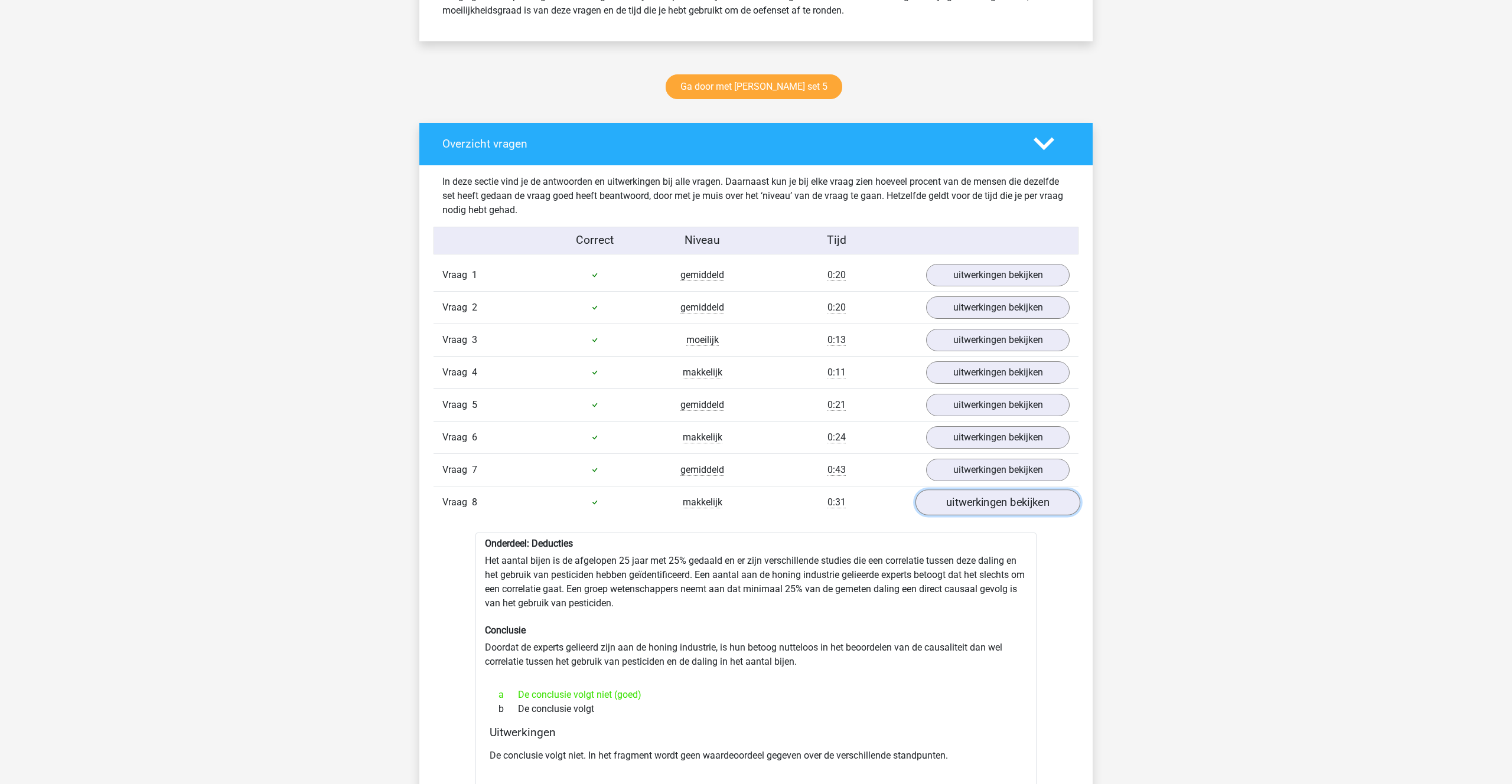
click at [971, 506] on link "uitwerkingen bekijken" at bounding box center [998, 503] width 165 height 26
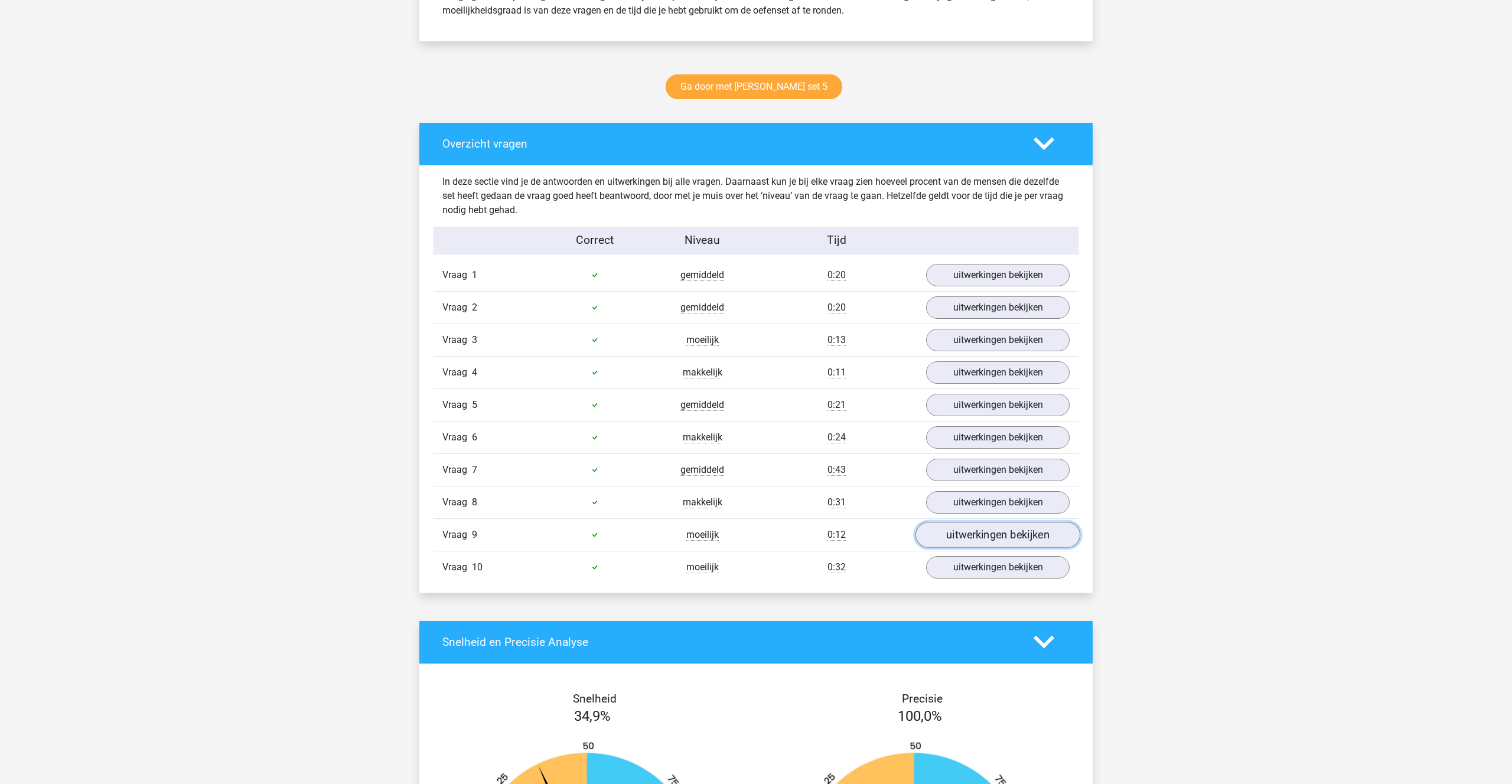
click at [971, 537] on link "uitwerkingen bekijken" at bounding box center [998, 535] width 165 height 26
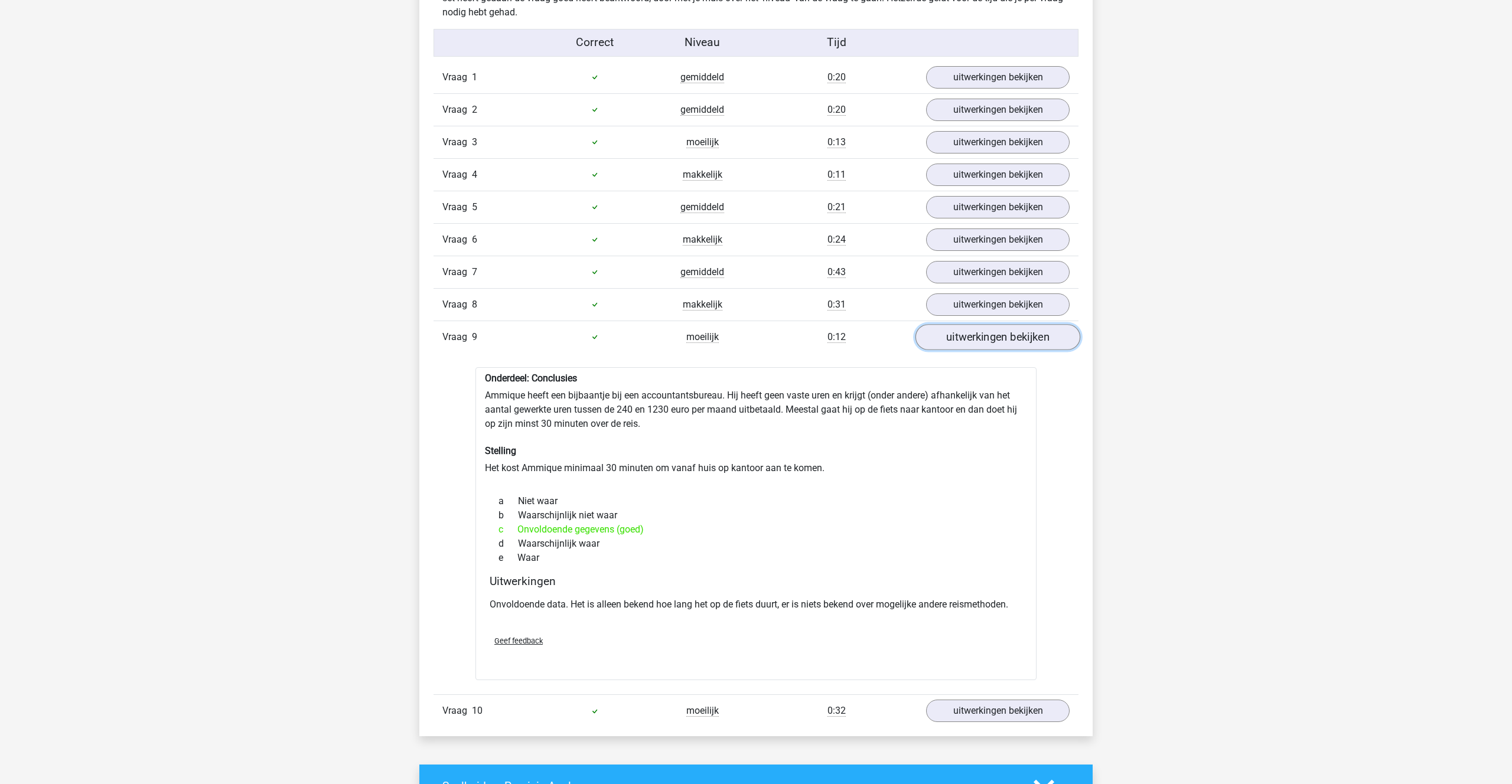
scroll to position [758, 0]
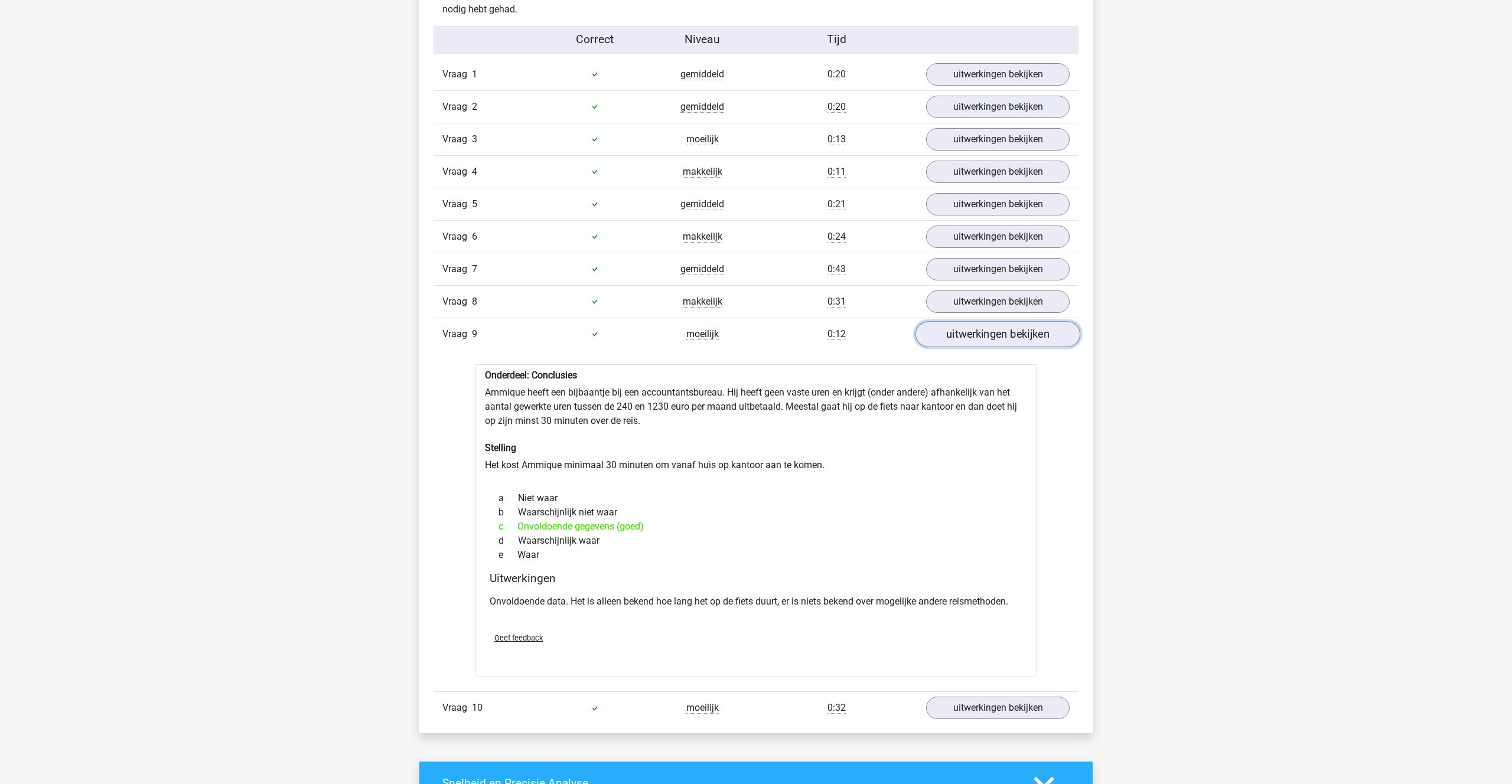
click at [987, 337] on link "uitwerkingen bekijken" at bounding box center [998, 334] width 165 height 26
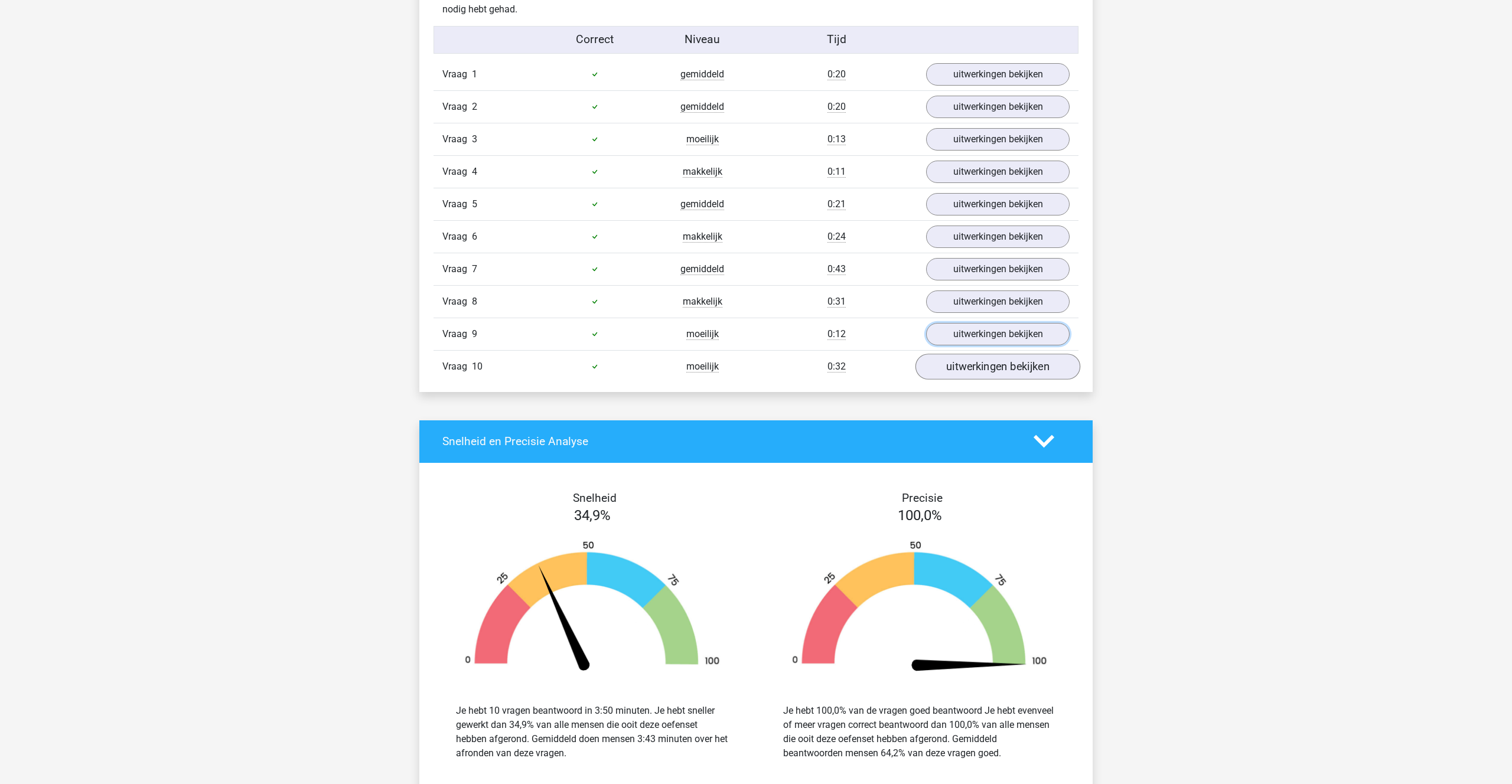
scroll to position [760, 0]
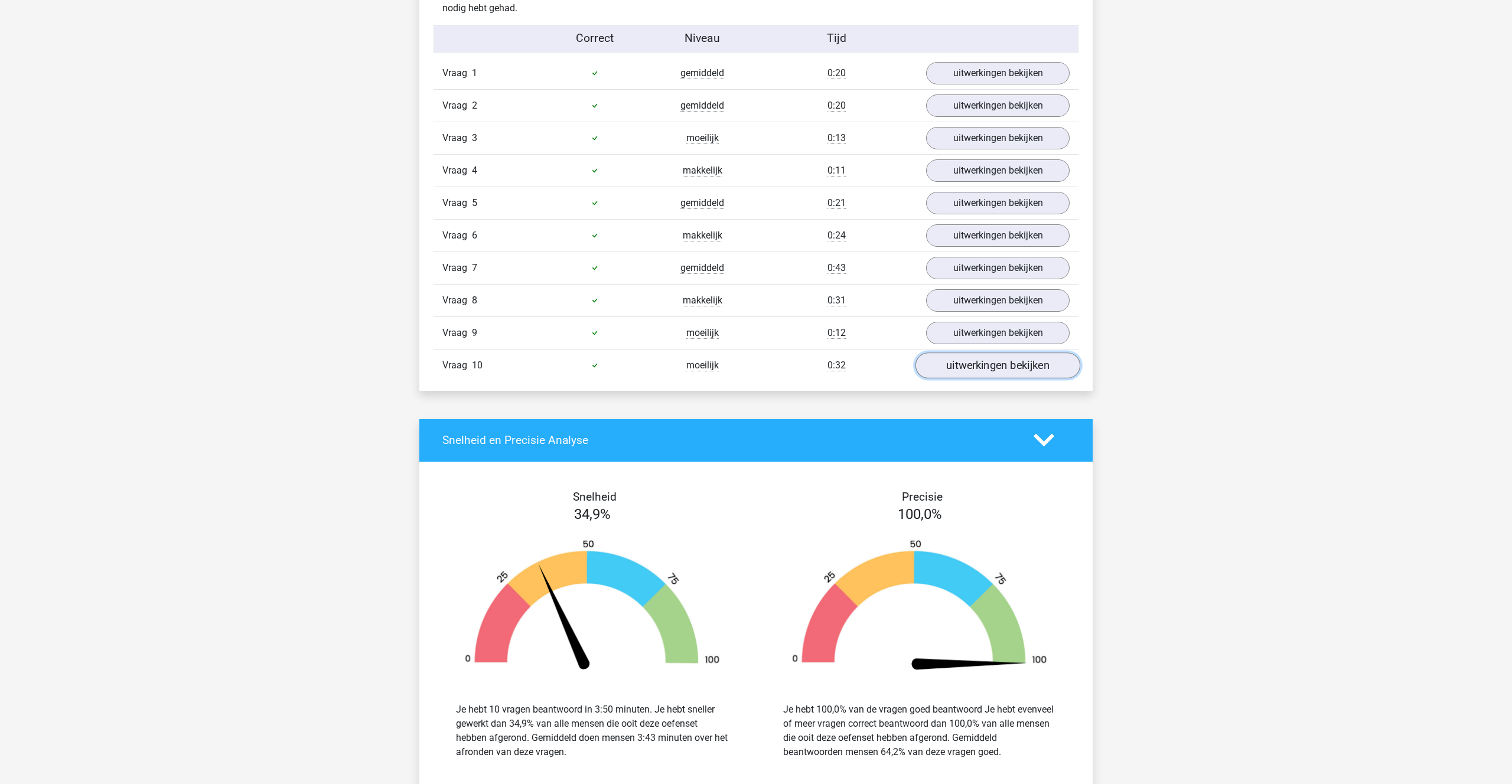
click at [982, 363] on link "uitwerkingen bekijken" at bounding box center [998, 366] width 165 height 26
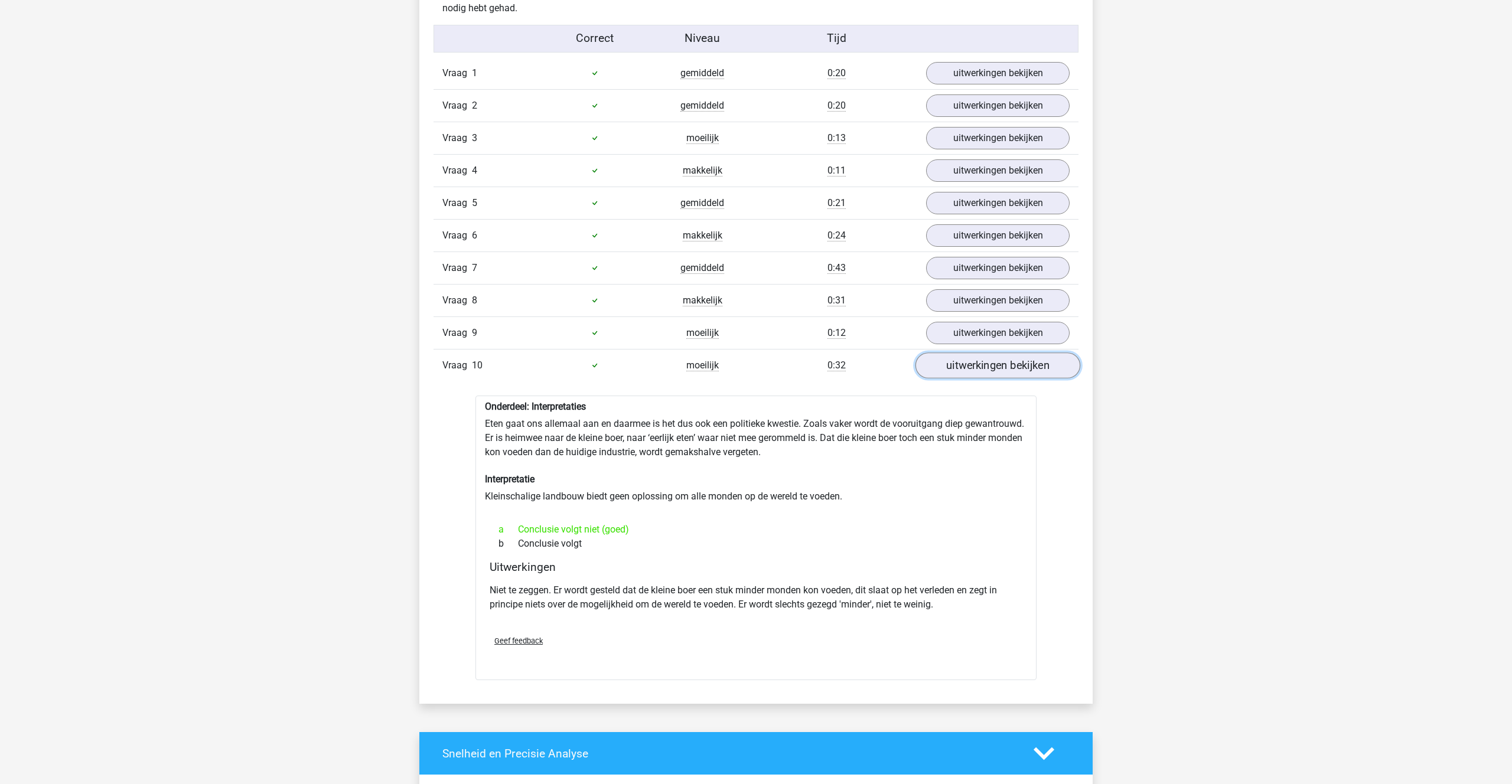
click at [993, 374] on link "uitwerkingen bekijken" at bounding box center [998, 366] width 165 height 26
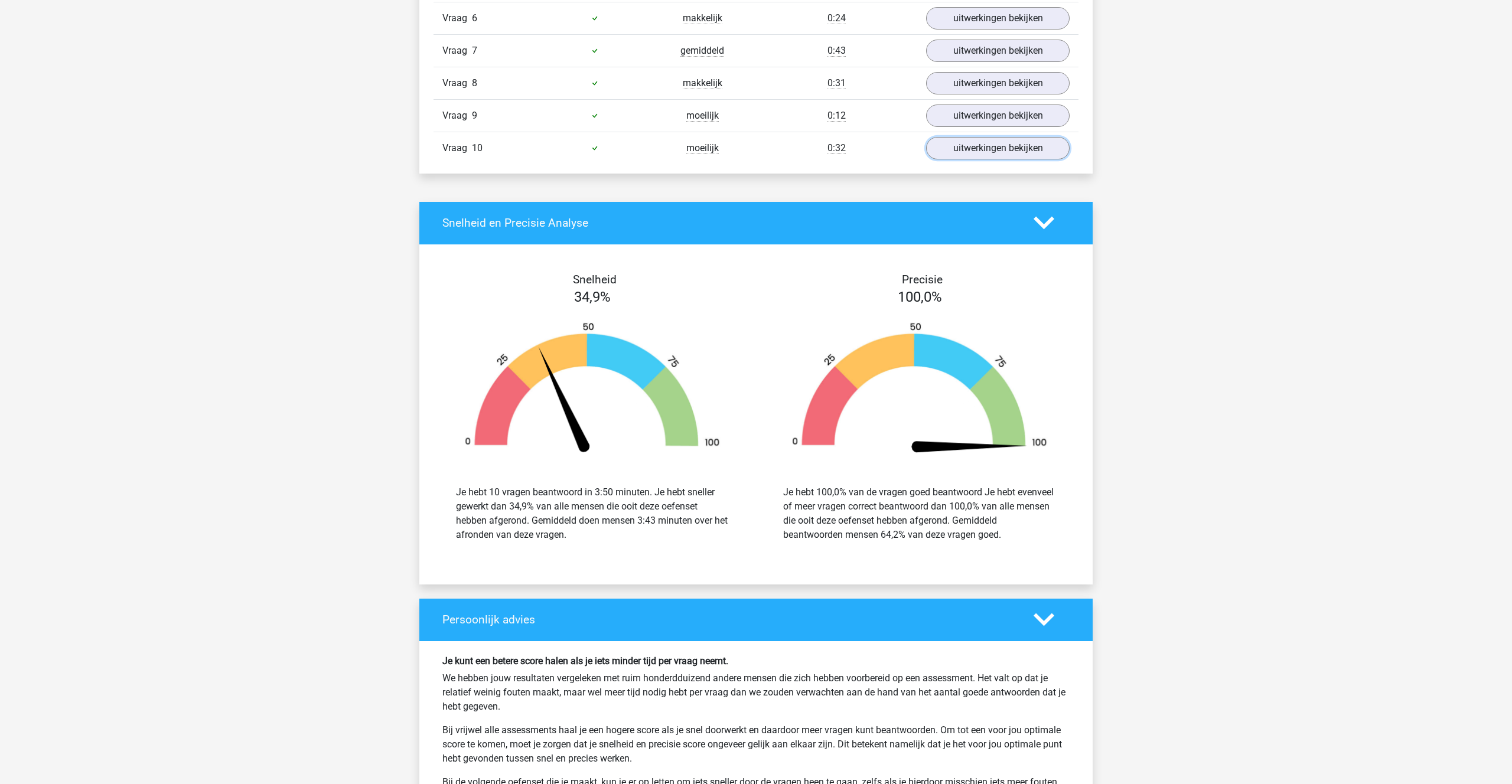
scroll to position [978, 0]
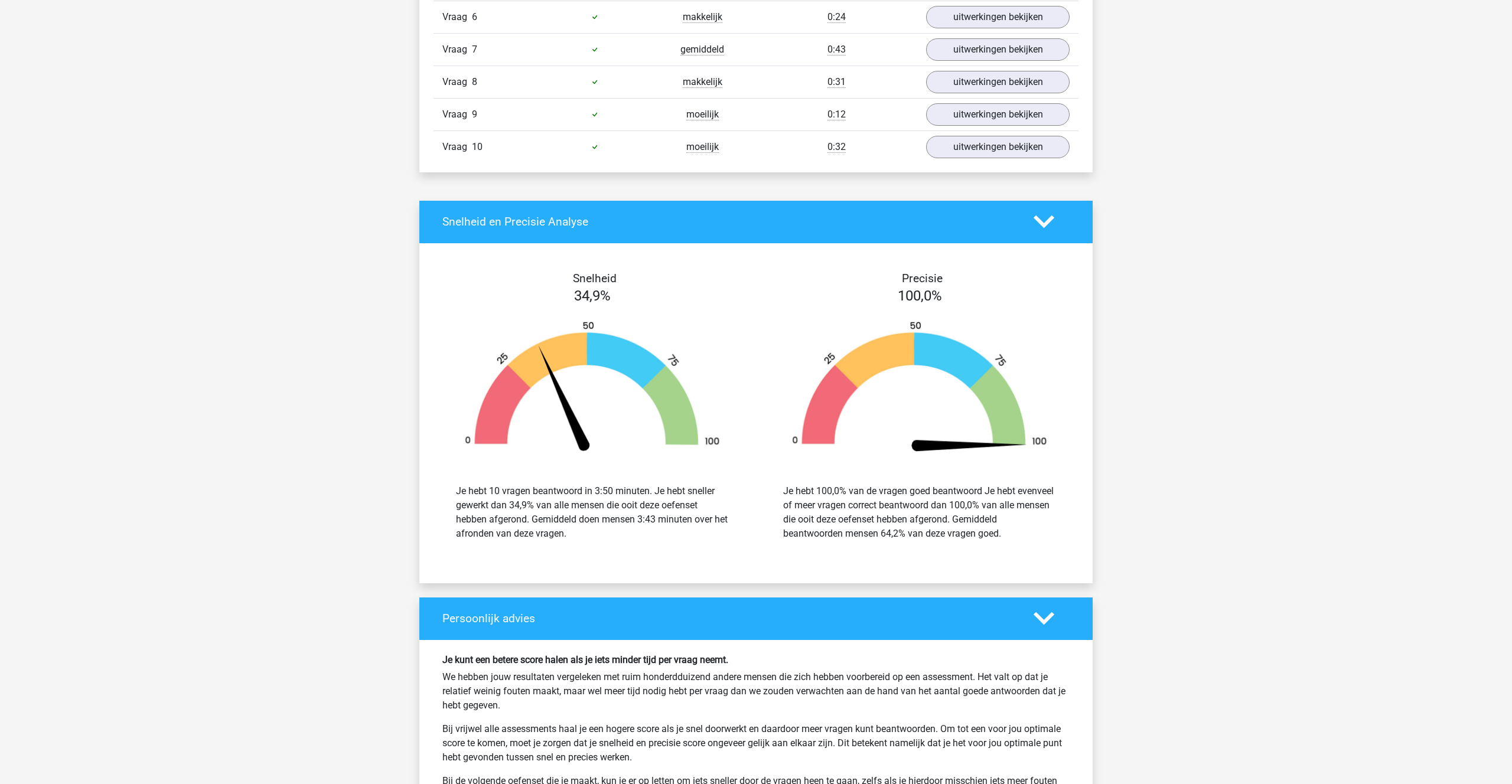
click at [1037, 233] on div "Snelheid en Precisie Analyse" at bounding box center [755, 222] width 673 height 43
click at [1039, 228] on icon at bounding box center [1044, 222] width 21 height 21
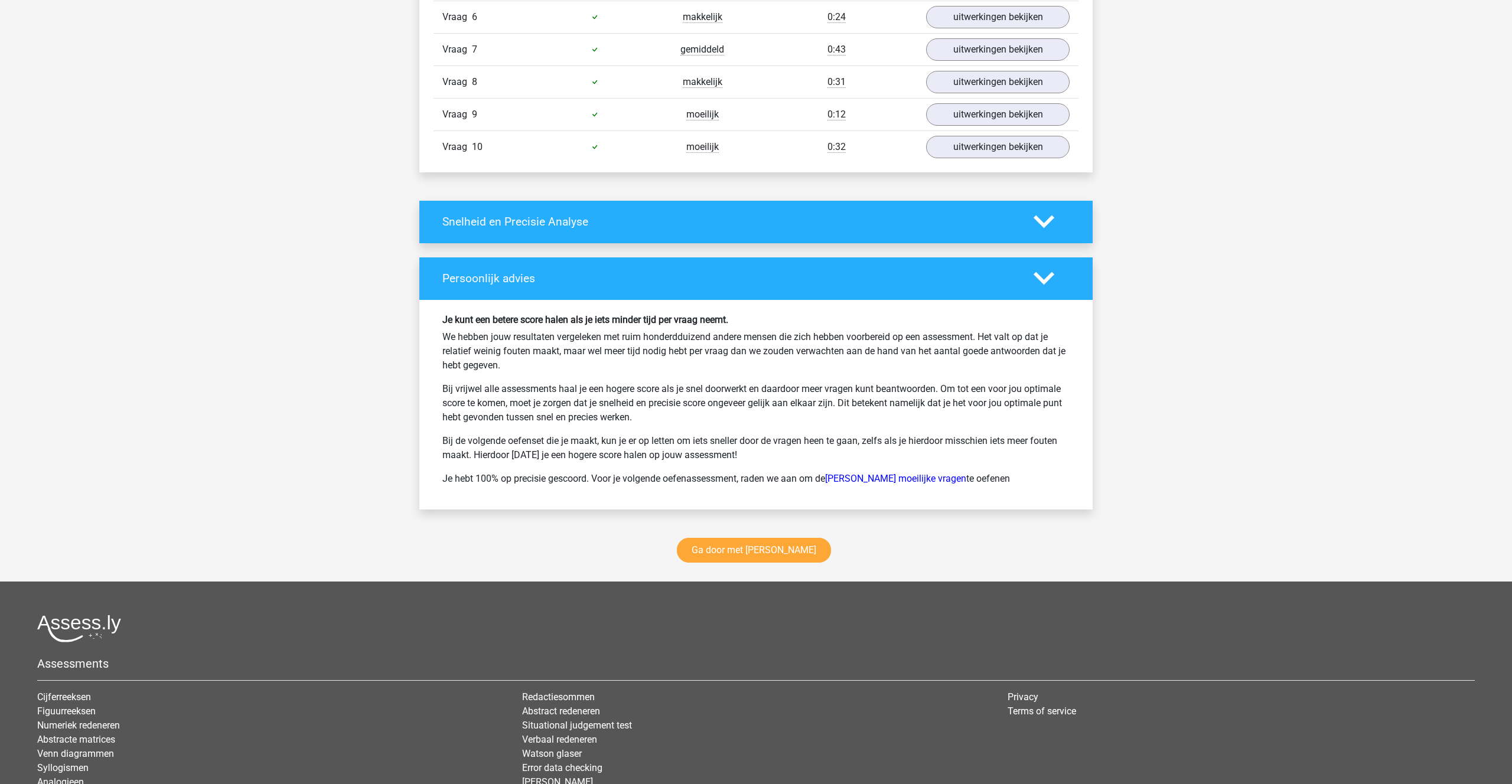
click at [1035, 278] on icon at bounding box center [1044, 278] width 21 height 21
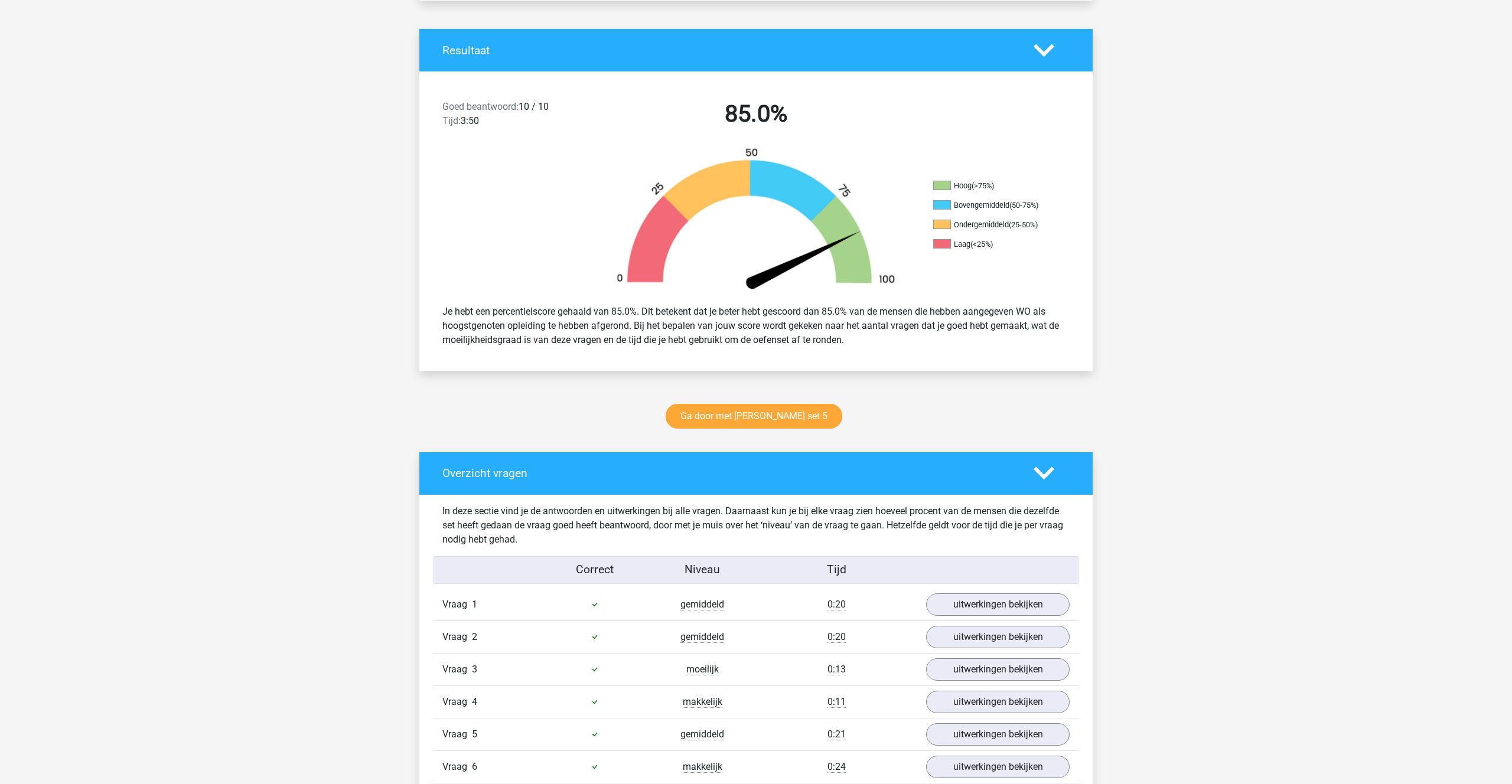
scroll to position [219, 0]
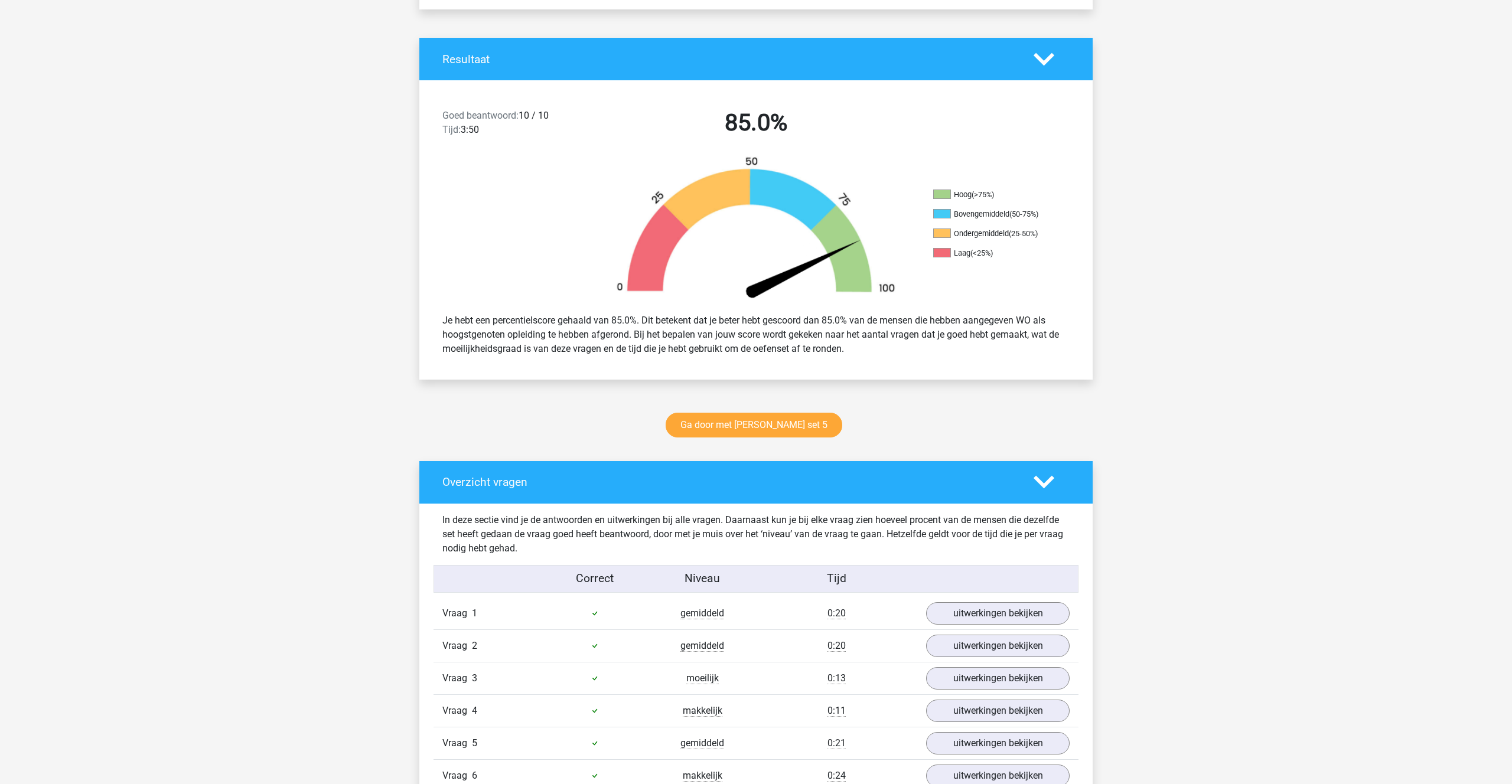
click at [1035, 476] on polygon at bounding box center [1044, 482] width 21 height 13
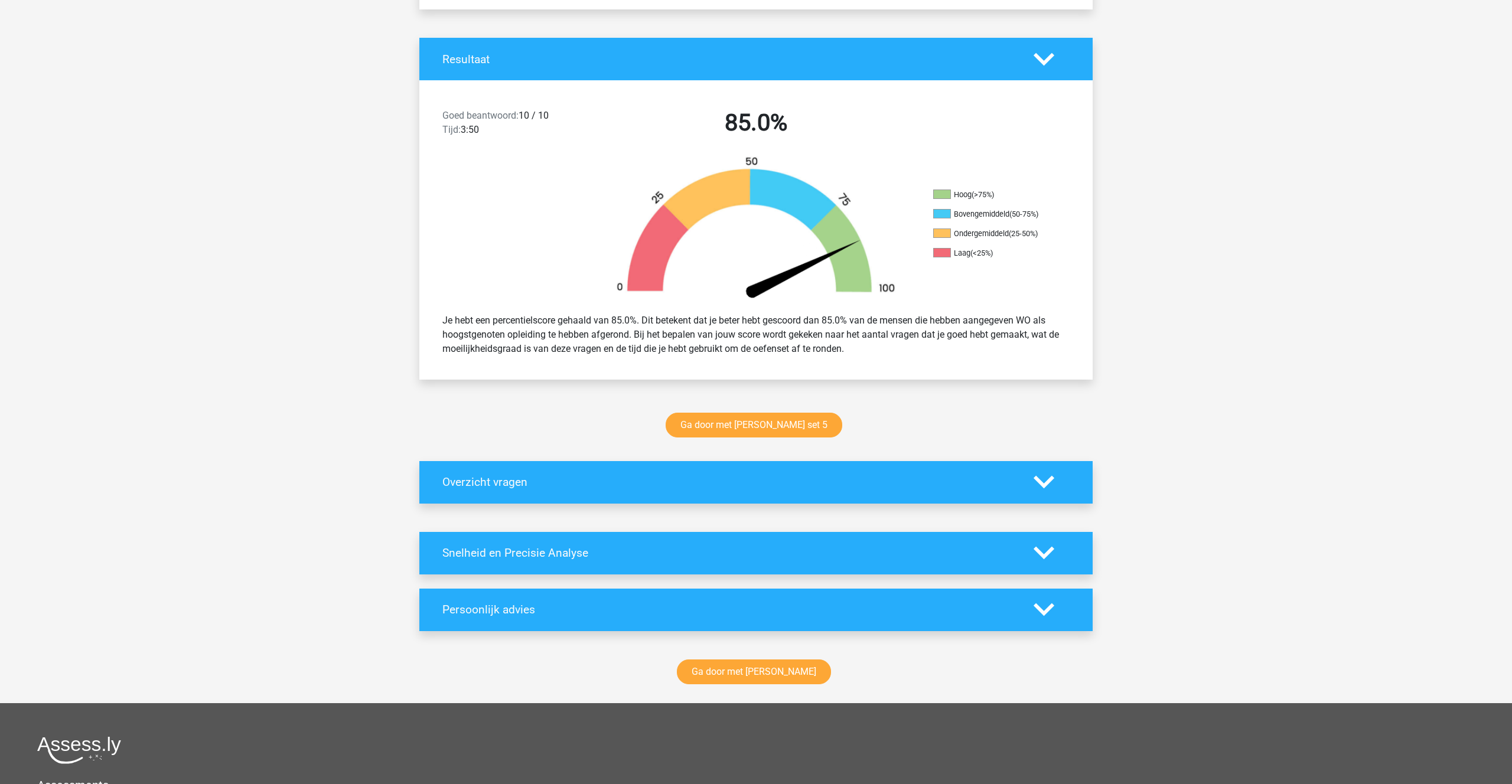
click at [1052, 60] on icon at bounding box center [1044, 59] width 21 height 21
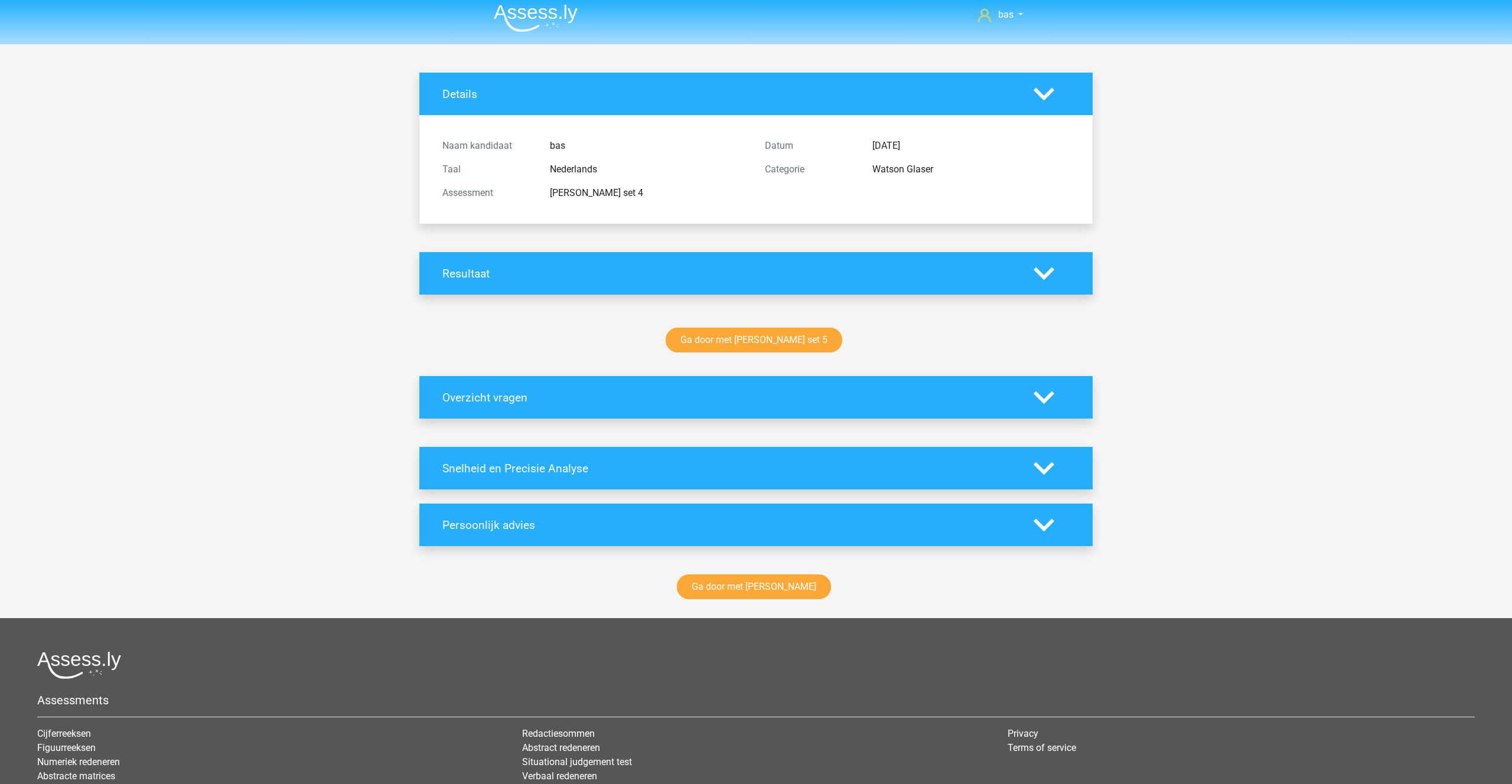
scroll to position [0, 0]
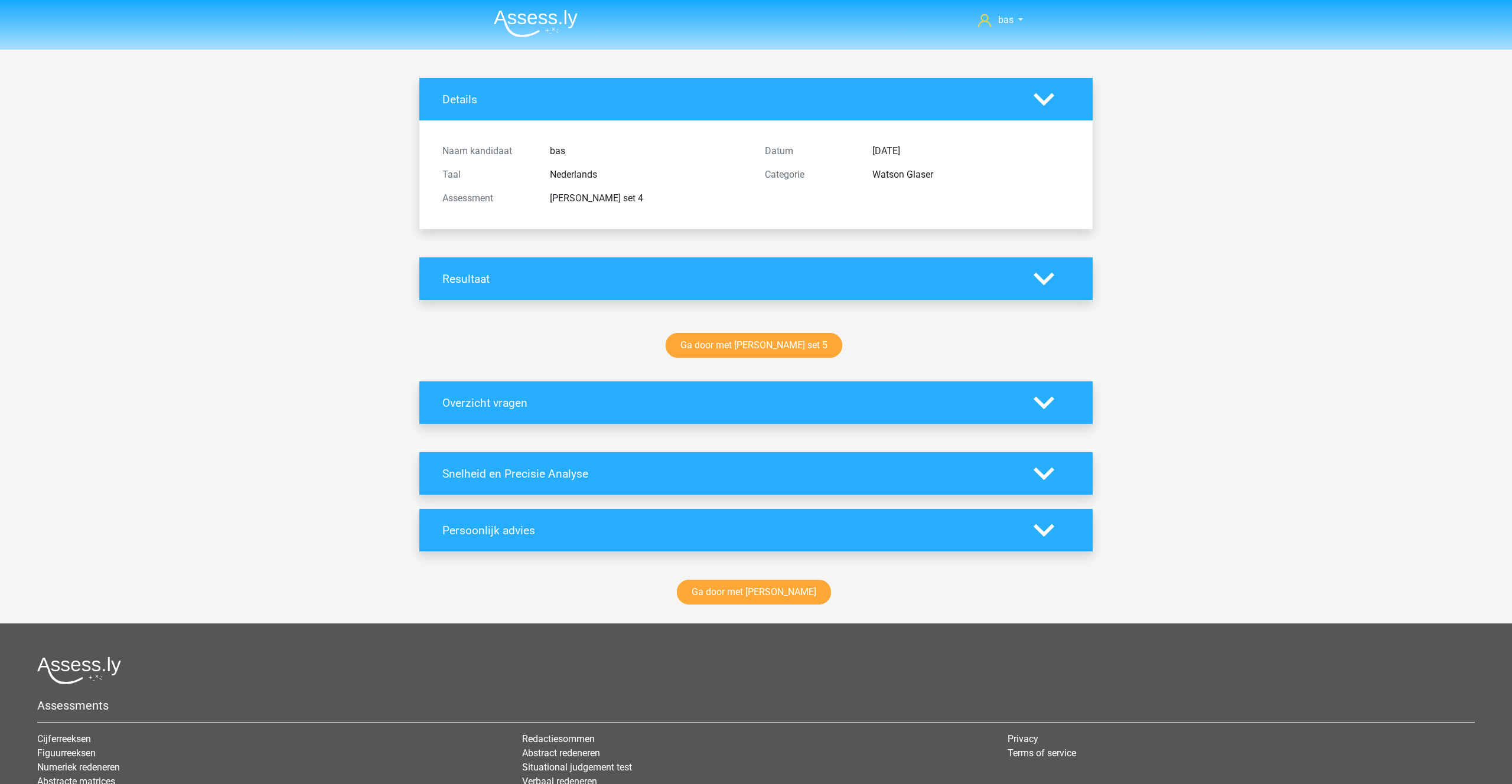
click at [1044, 100] on icon at bounding box center [1044, 99] width 21 height 21
